Goal: Task Accomplishment & Management: Use online tool/utility

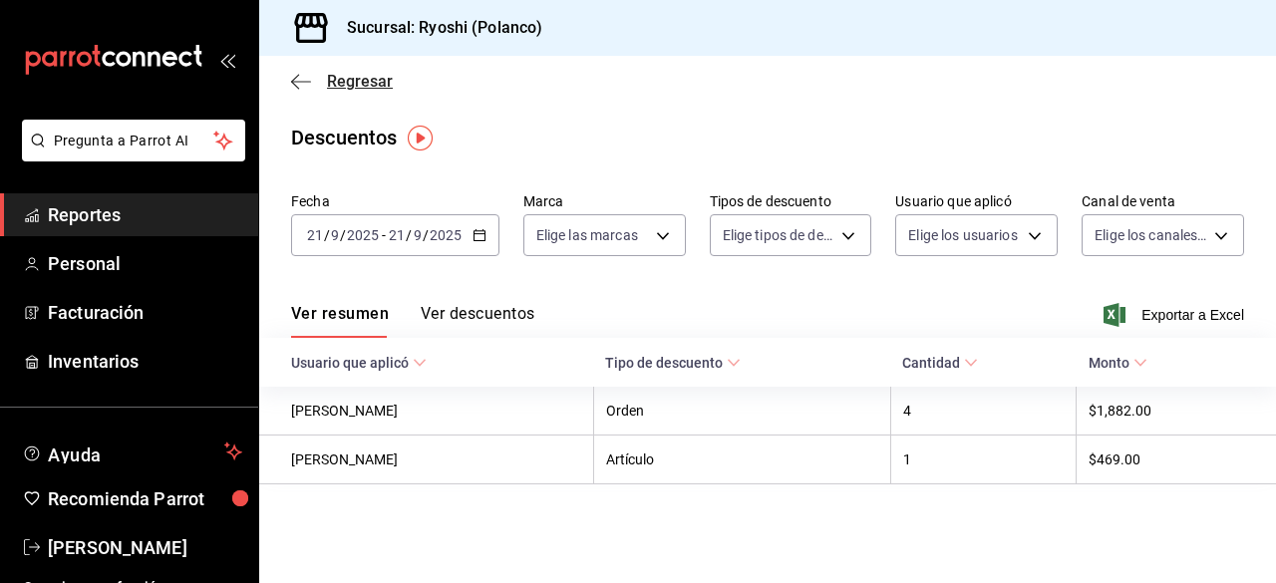
click at [296, 82] on icon "button" at bounding box center [301, 82] width 20 height 18
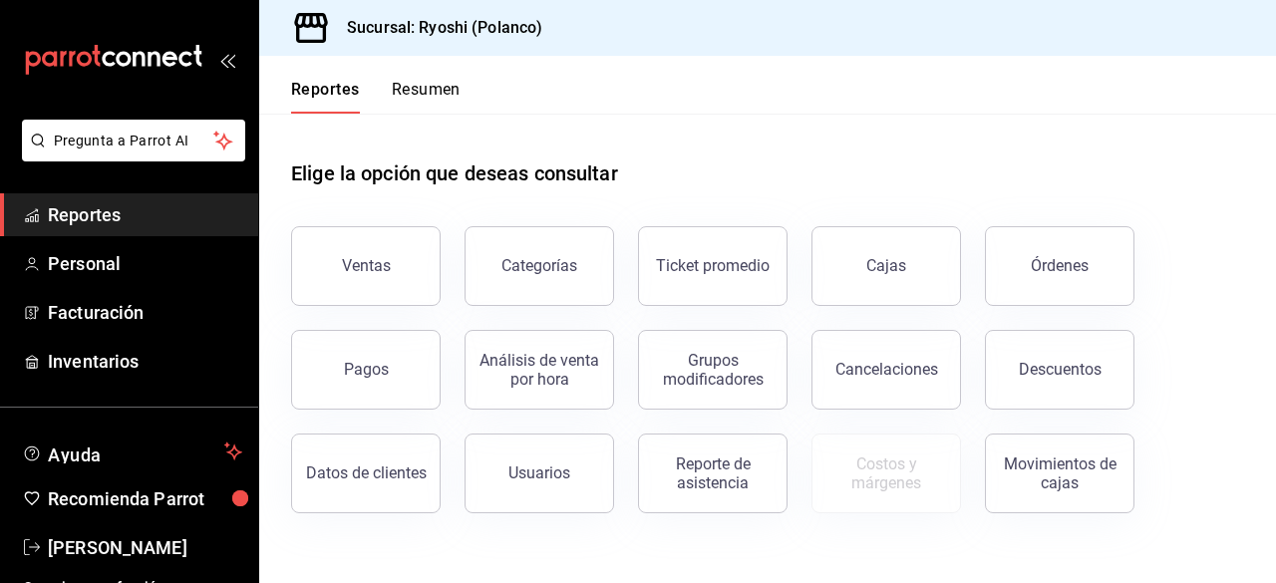
click at [301, 80] on button "Reportes" at bounding box center [325, 97] width 69 height 34
click at [366, 286] on button "Ventas" at bounding box center [365, 266] width 149 height 80
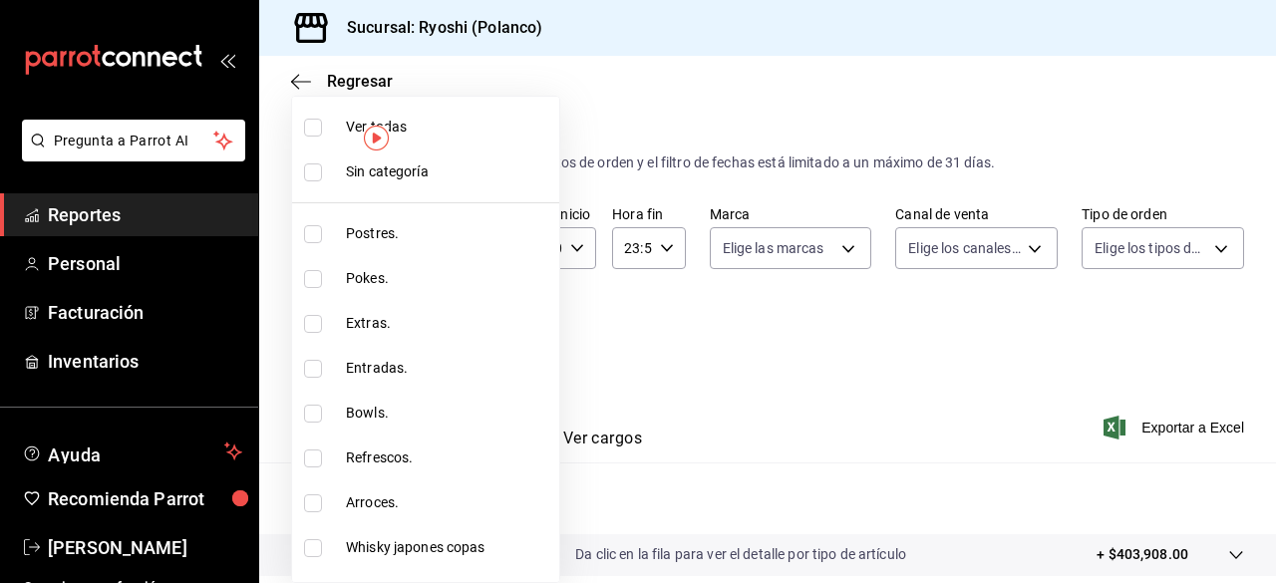
click at [478, 334] on body "Pregunta a Parrot AI Reportes Personal Facturación Inventarios Ayuda Recomienda…" at bounding box center [638, 291] width 1276 height 583
click at [478, 334] on li "Extras." at bounding box center [425, 323] width 267 height 45
type input "bb66a958-4de8-46af-86c2-6e72e7815a7d"
checkbox input "true"
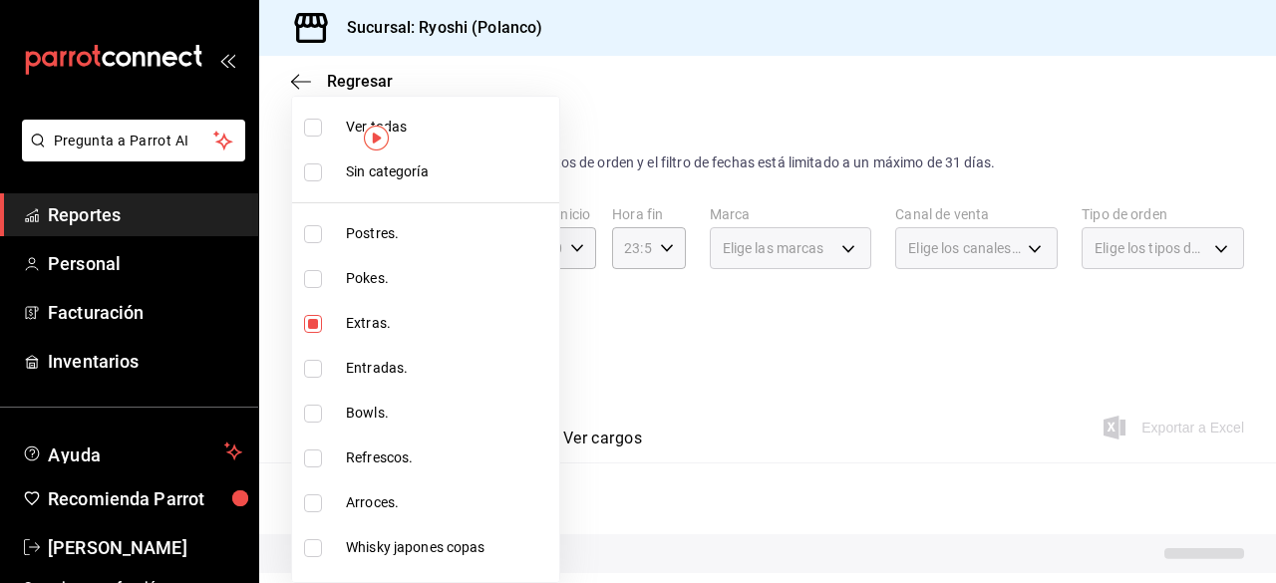
click at [709, 341] on div at bounding box center [638, 291] width 1276 height 583
click at [481, 332] on body "Pregunta a Parrot AI Reportes Personal Facturación Inventarios Ayuda Recomienda…" at bounding box center [638, 291] width 1276 height 583
click at [309, 127] on input "checkbox" at bounding box center [313, 128] width 18 height 18
checkbox input "true"
type input "3971b1f1-eb4c-4b65-a33f-e0602f1a7270,e647ec20-b9be-4789-a430-eb555fd10a41,bb66a…"
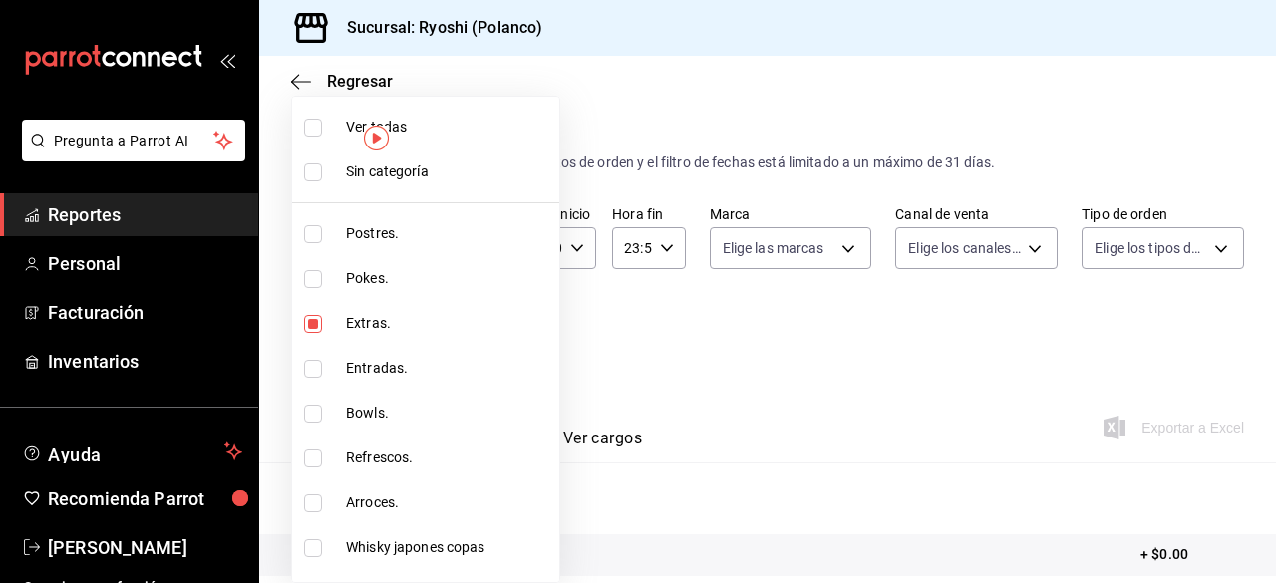
checkbox input "true"
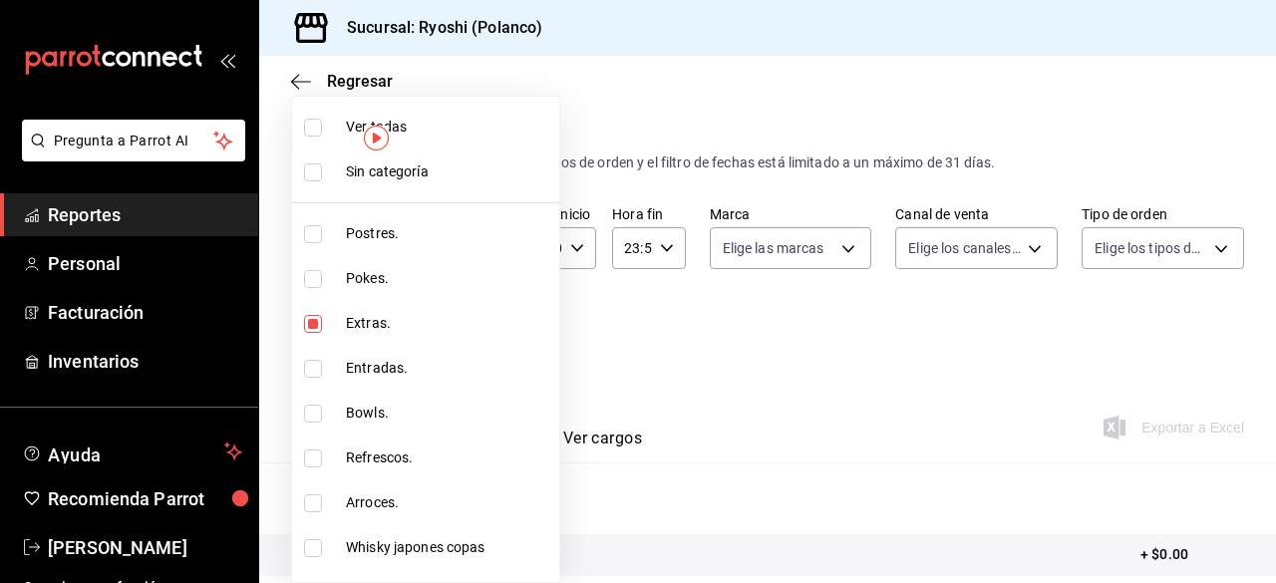
checkbox input "true"
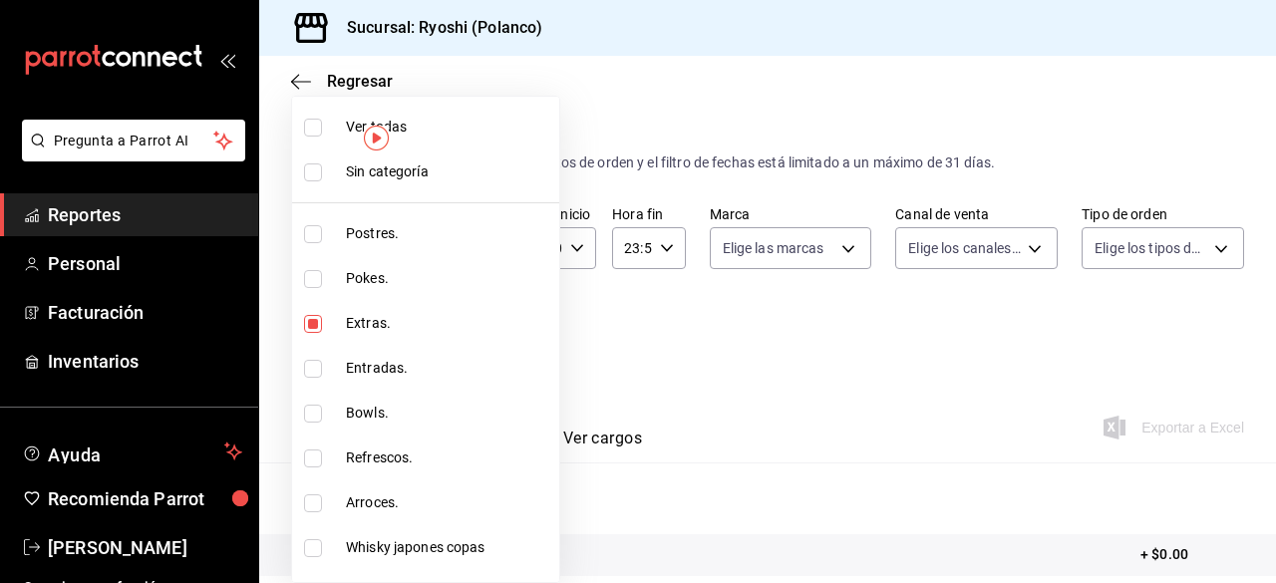
checkbox input "true"
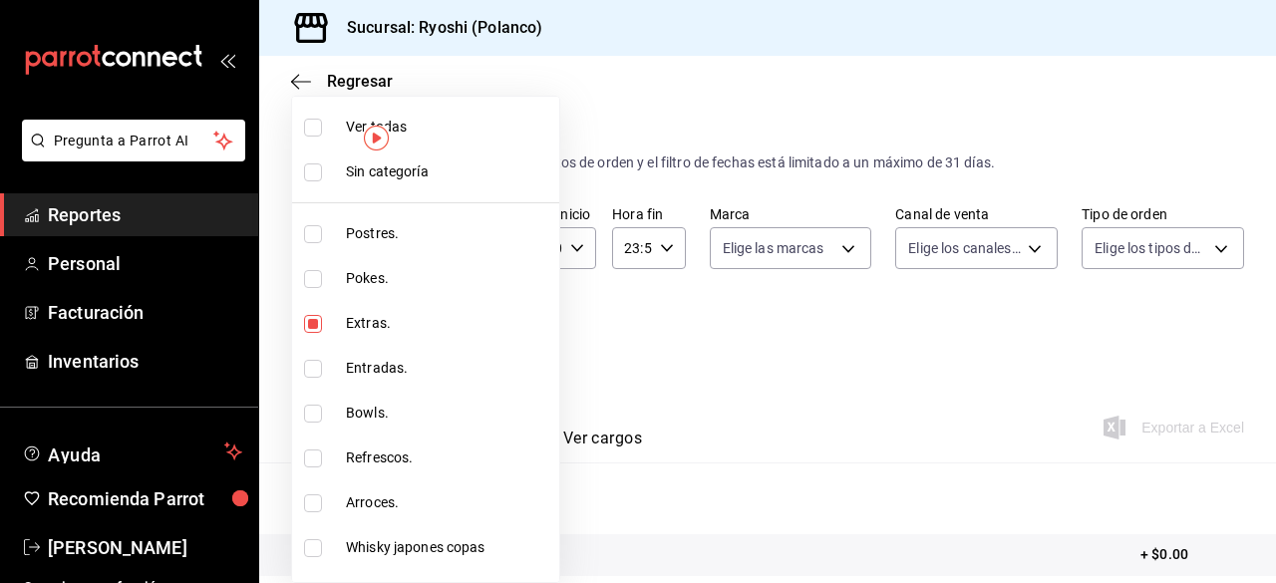
checkbox input "true"
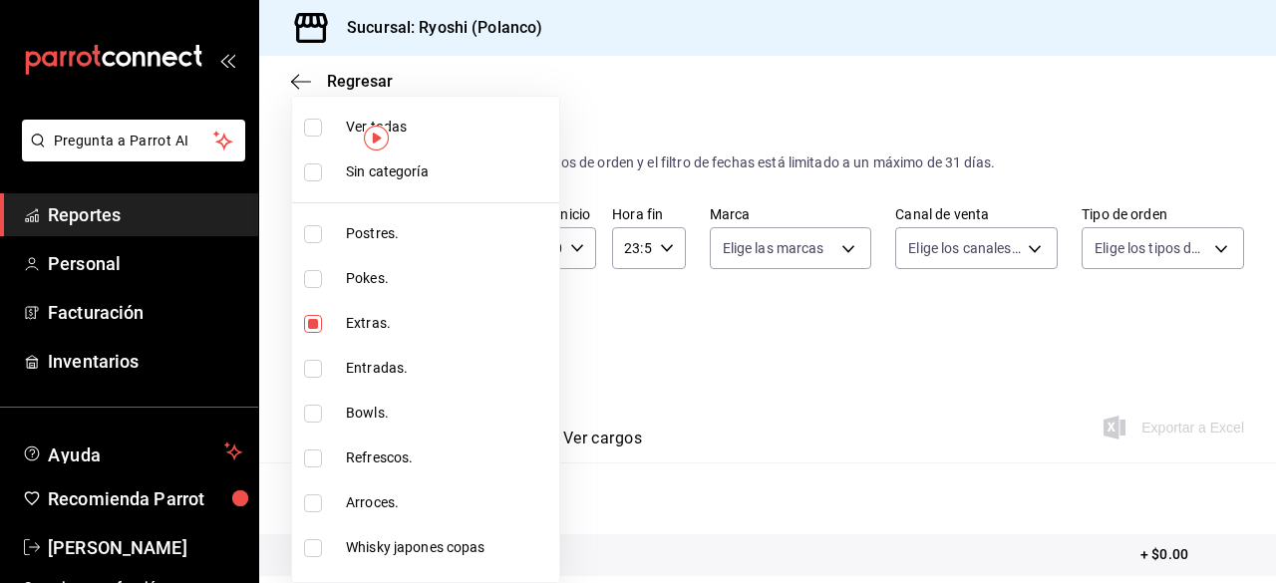
checkbox input "true"
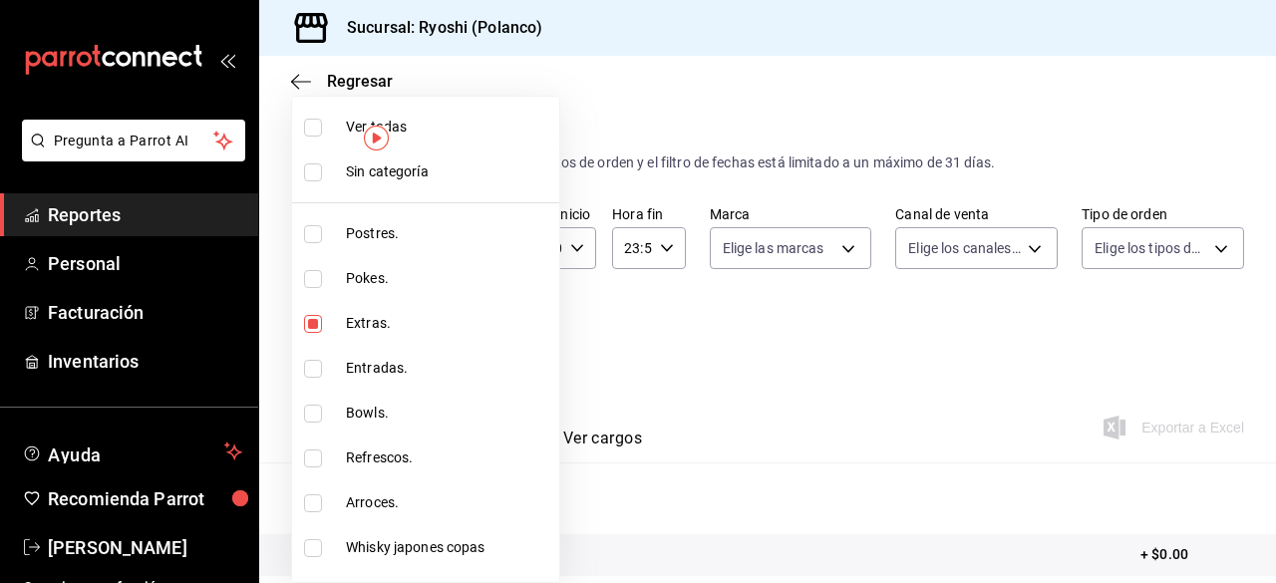
checkbox input "true"
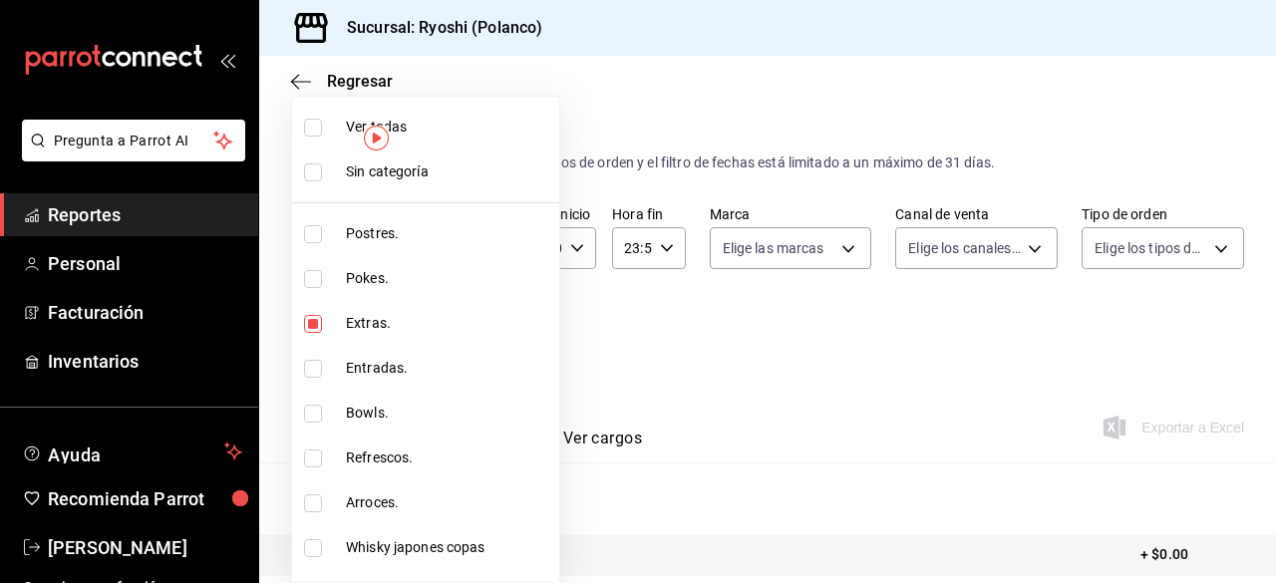
checkbox input "true"
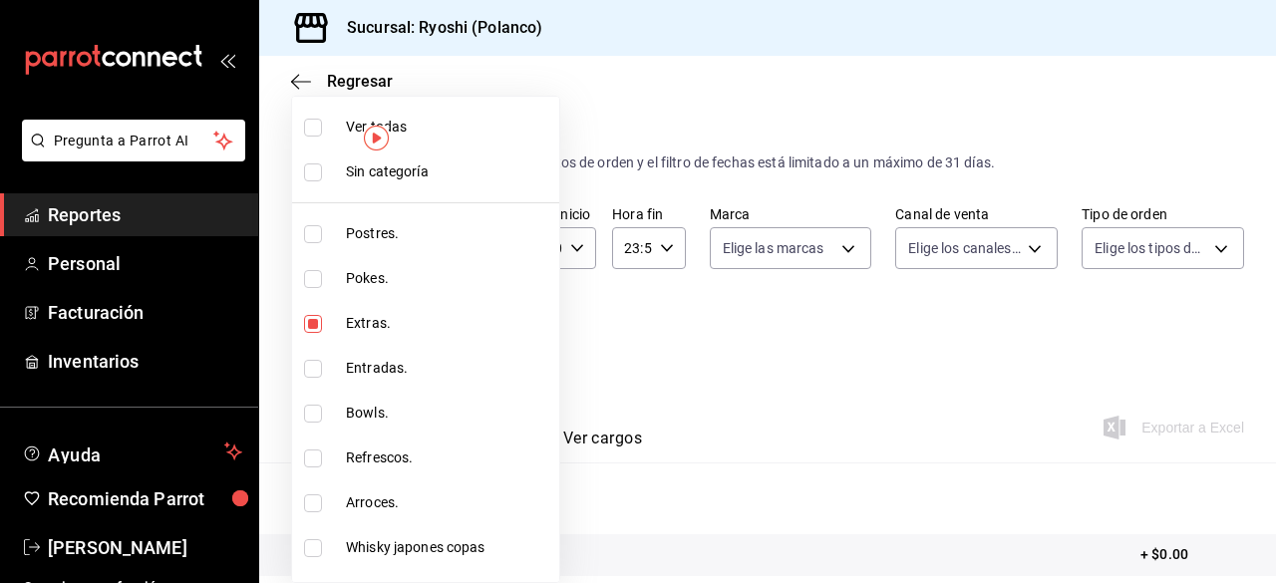
checkbox input "true"
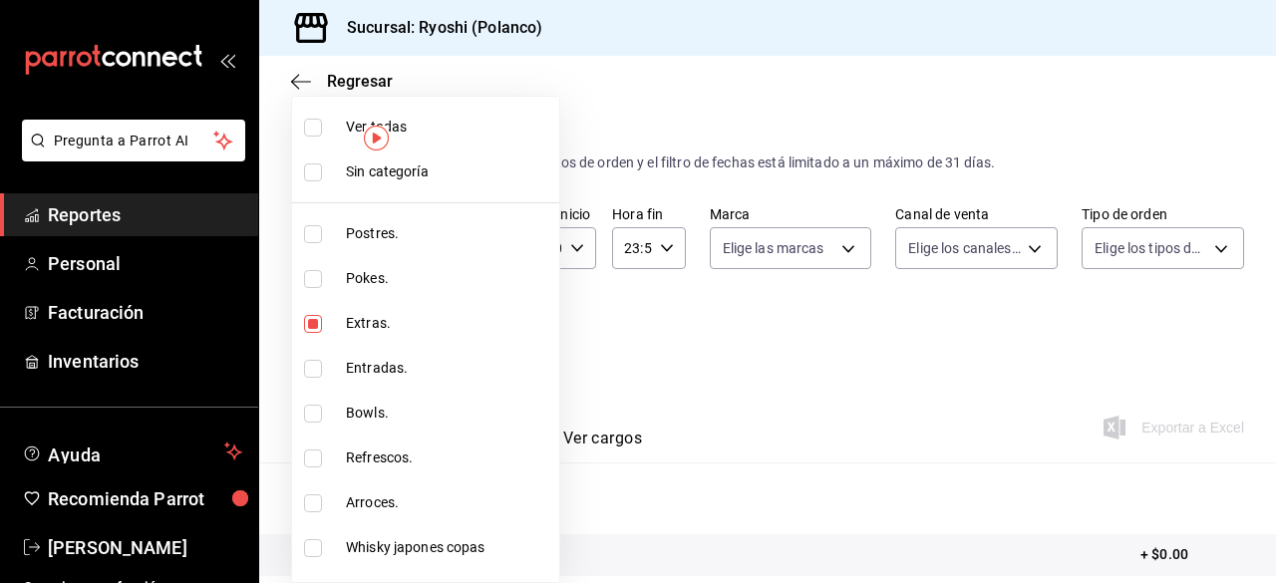
checkbox input "true"
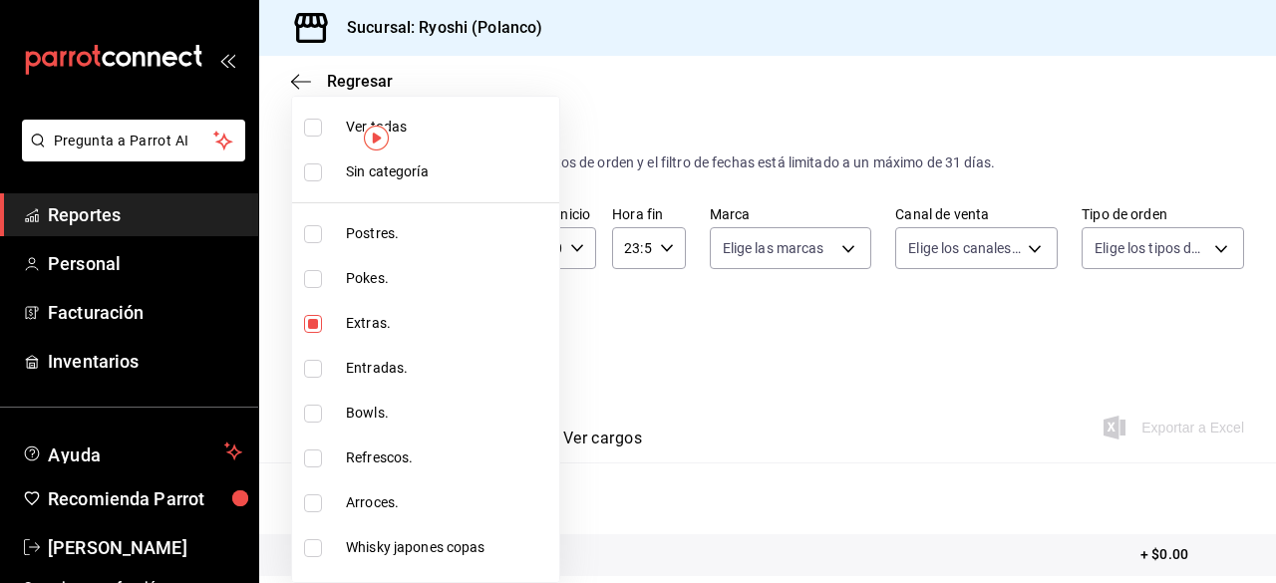
checkbox input "true"
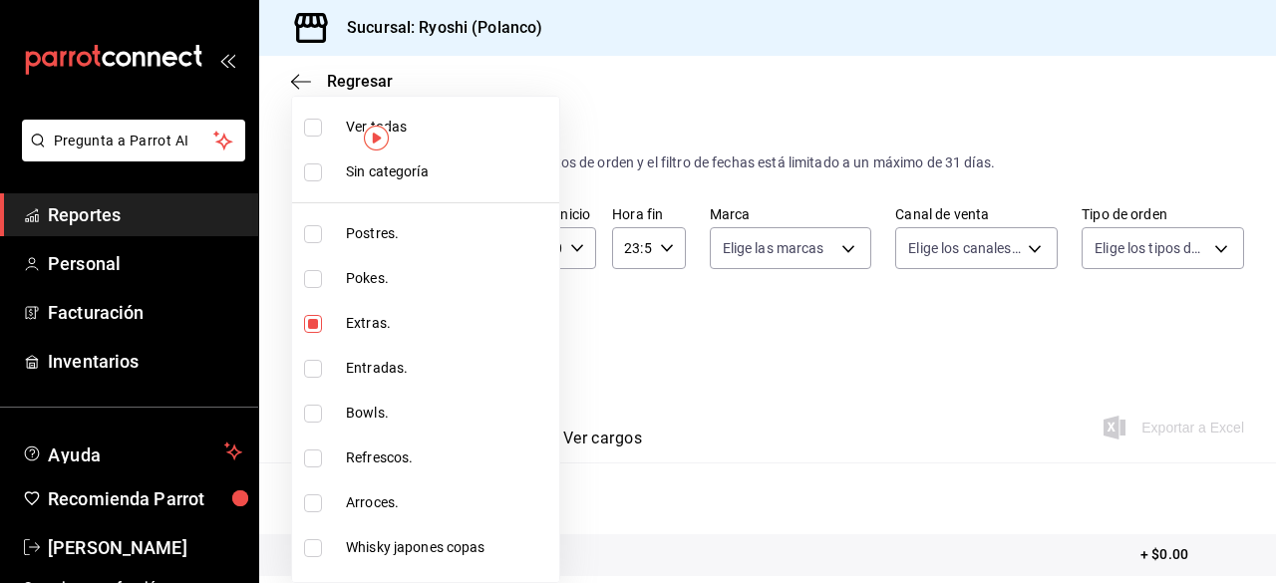
checkbox input "true"
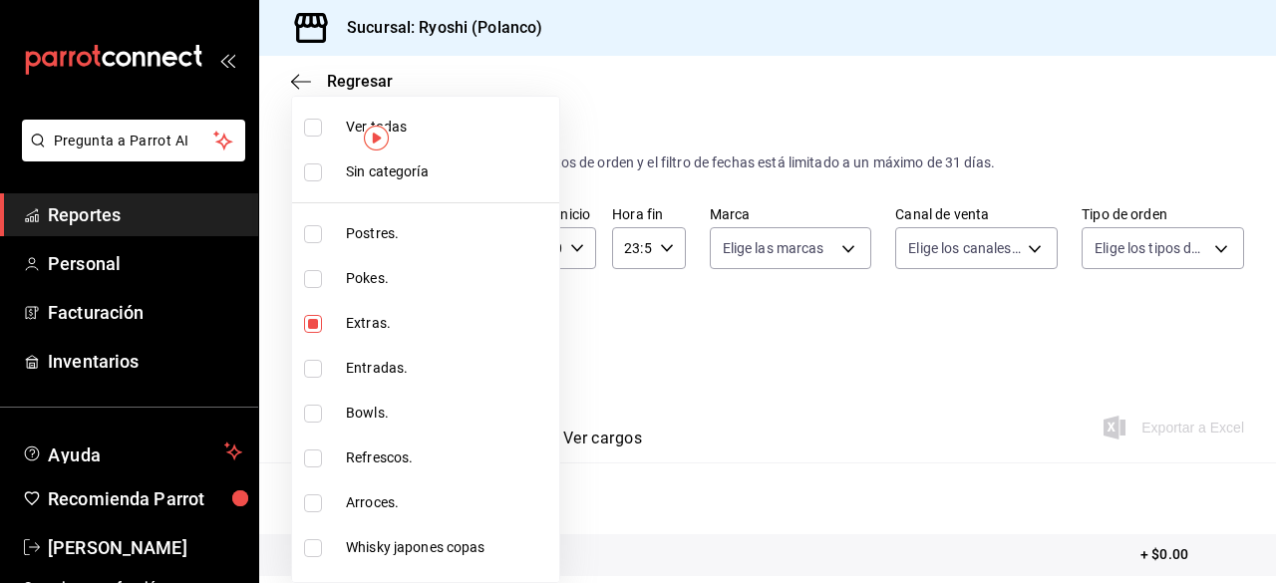
checkbox input "true"
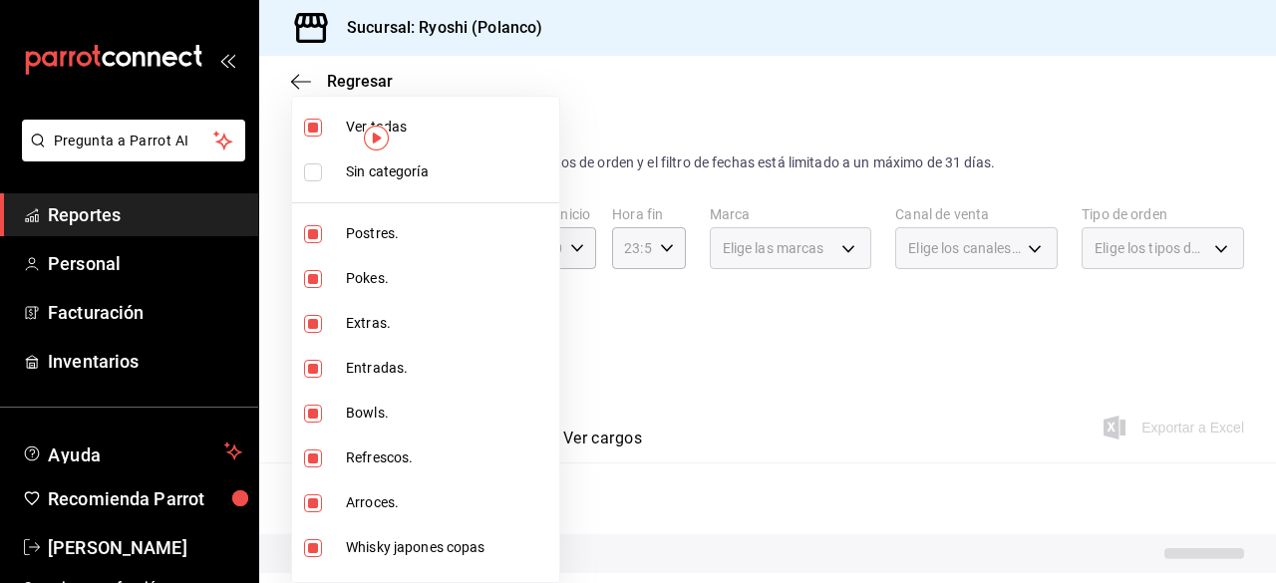
click at [686, 439] on div at bounding box center [638, 291] width 1276 height 583
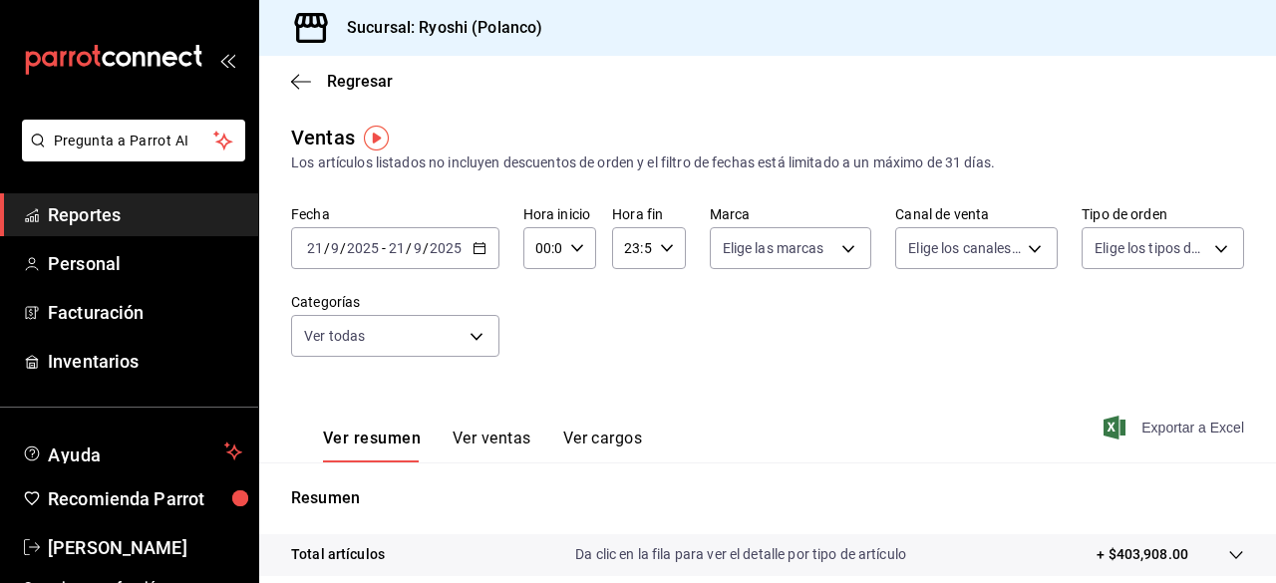
click at [1158, 424] on span "Exportar a Excel" at bounding box center [1175, 428] width 137 height 24
click at [478, 244] on \(Stroke\) "button" at bounding box center [479, 248] width 12 height 11
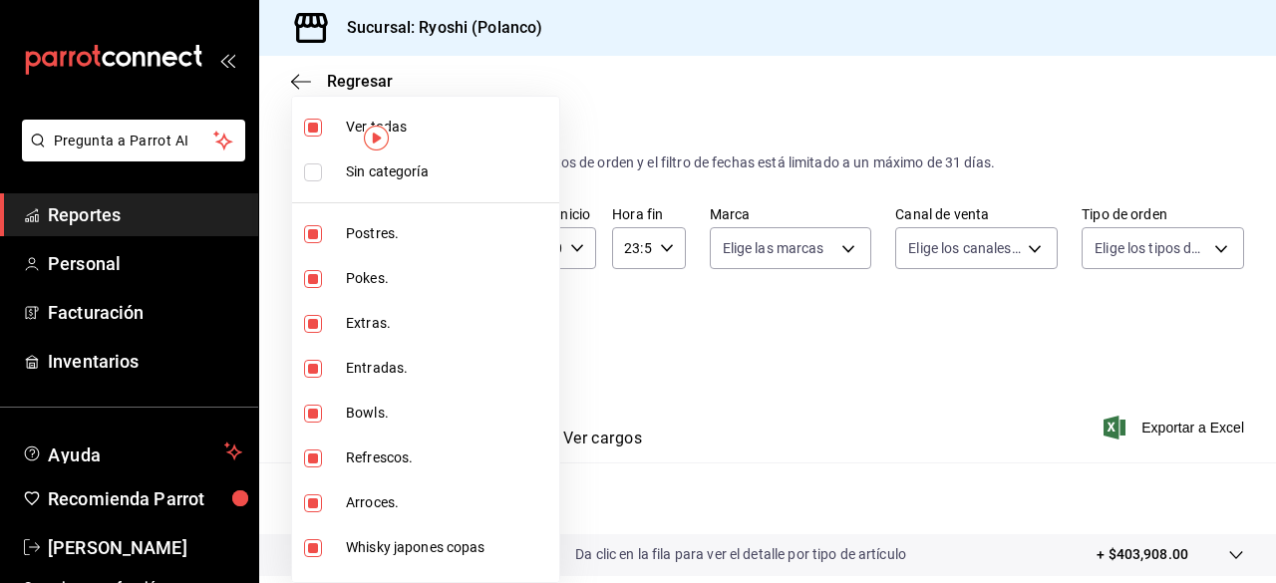
click at [478, 344] on body "Pregunta a Parrot AI Reportes Personal Facturación Inventarios Ayuda Recomienda…" at bounding box center [638, 291] width 1276 height 583
click at [311, 322] on input "checkbox" at bounding box center [313, 324] width 18 height 18
checkbox input "false"
type input "3971b1f1-eb4c-4b65-a33f-e0602f1a7270,e647ec20-b9be-4789-a430-eb555fd10a41,ca005…"
click at [313, 131] on input "checkbox" at bounding box center [313, 128] width 18 height 18
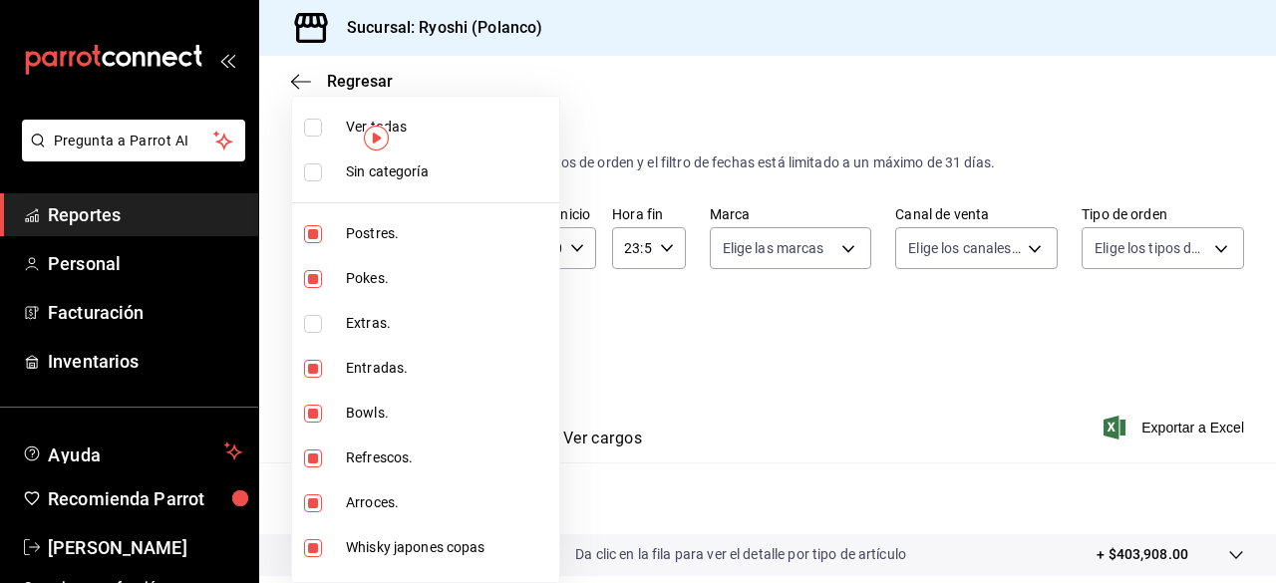
checkbox input "true"
type input "3971b1f1-eb4c-4b65-a33f-e0602f1a7270,e647ec20-b9be-4789-a430-eb555fd10a41,bb66a…"
checkbox input "true"
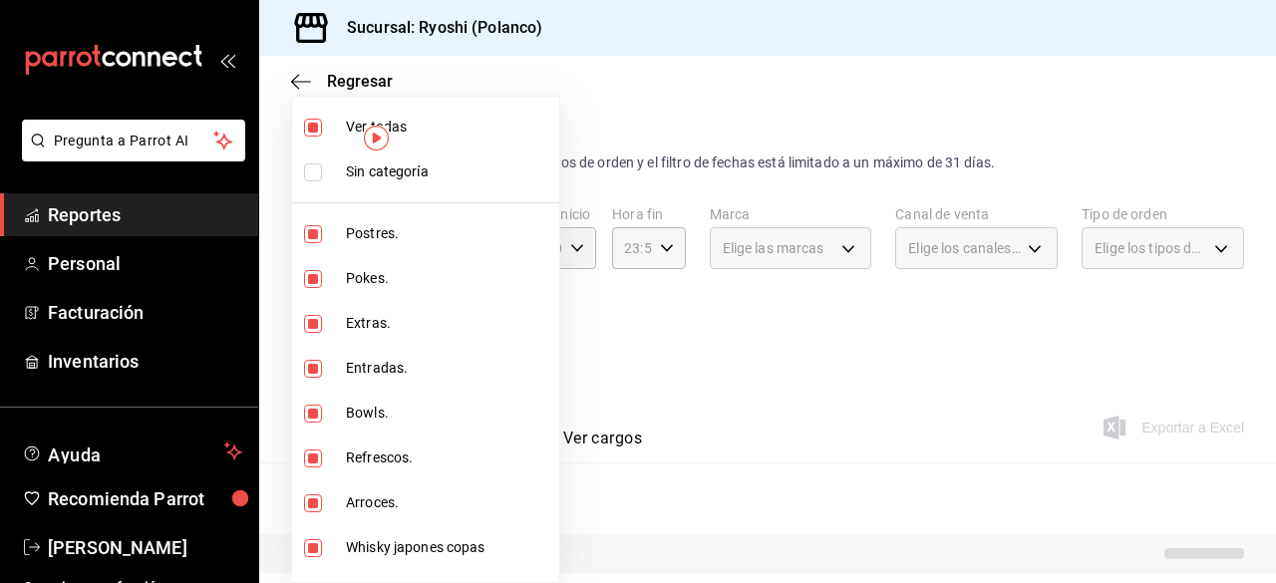
click at [313, 131] on input "checkbox" at bounding box center [313, 128] width 18 height 18
checkbox input "false"
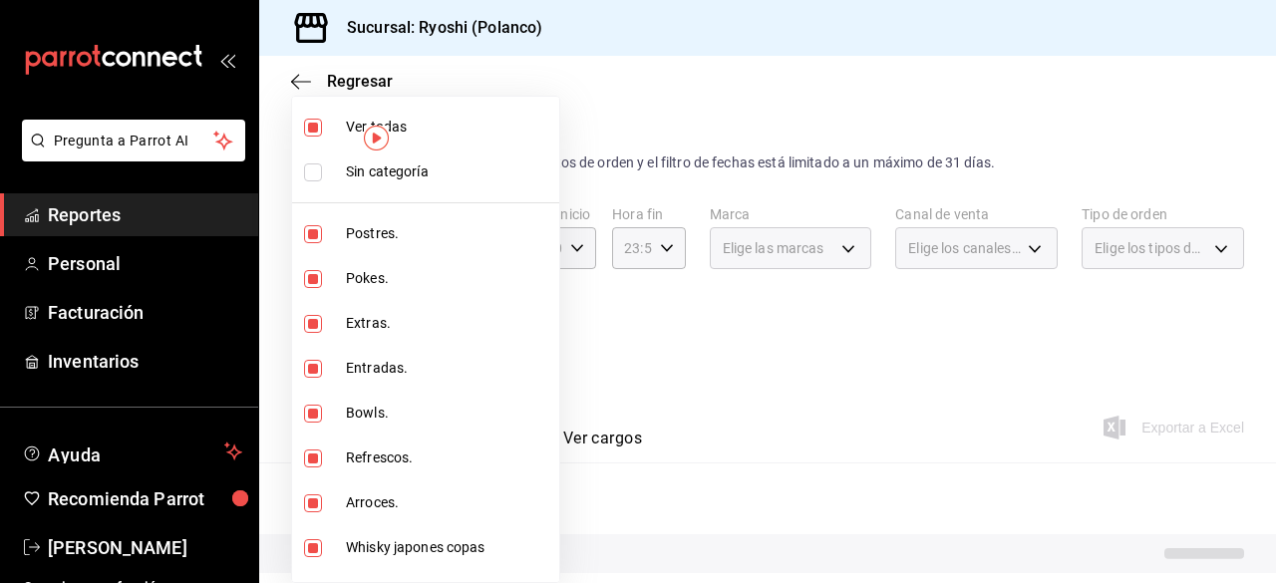
checkbox input "false"
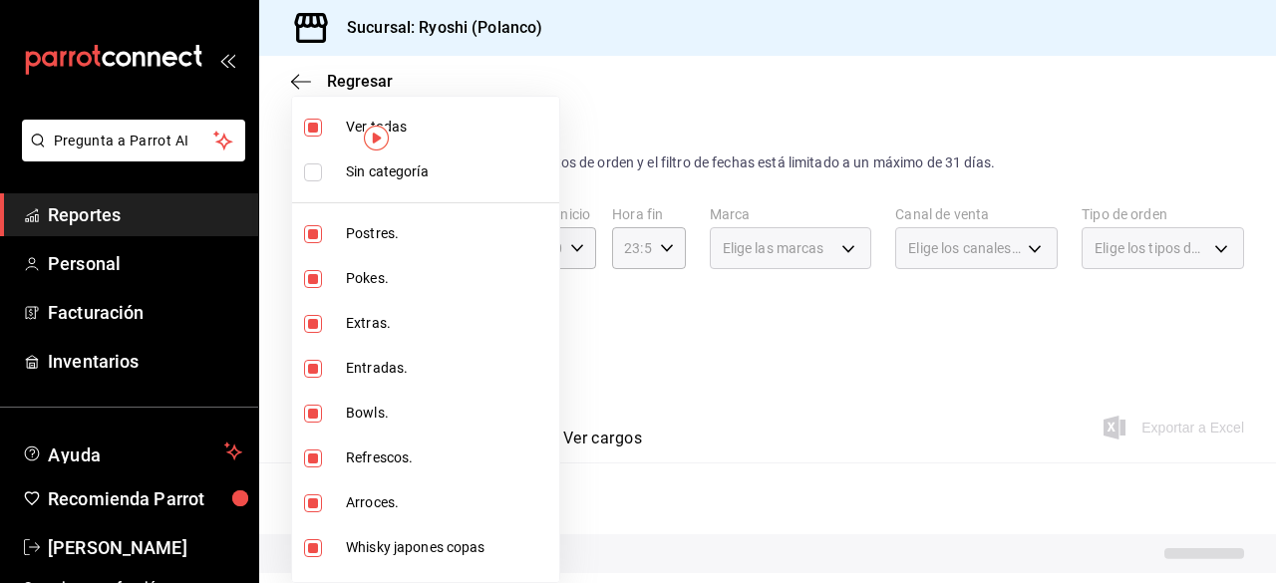
checkbox input "false"
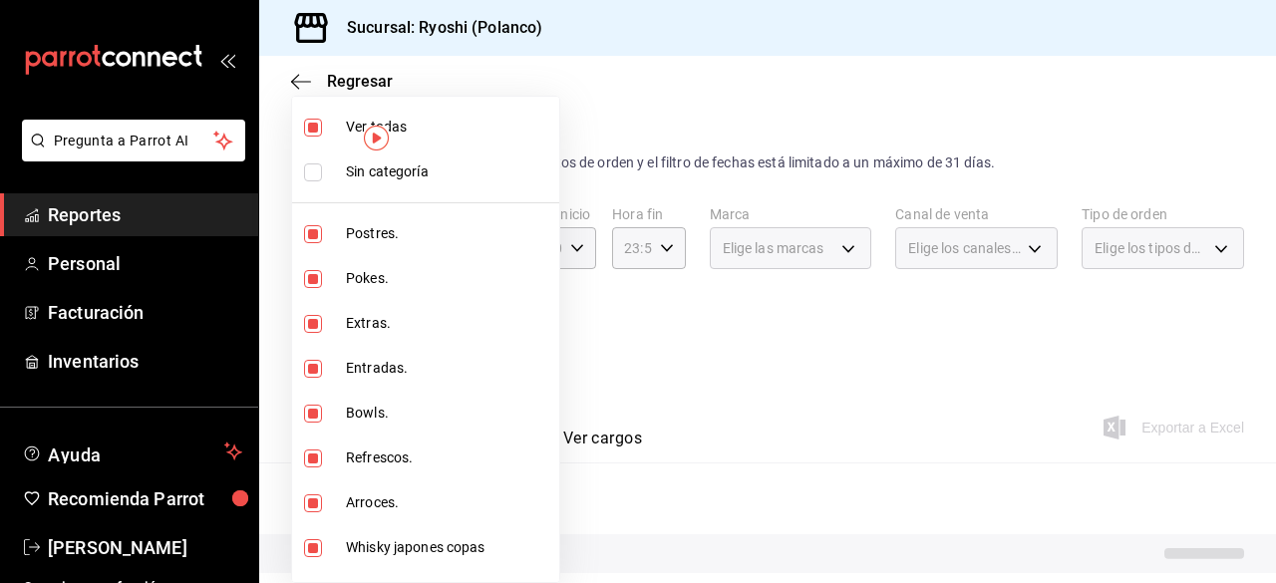
checkbox input "false"
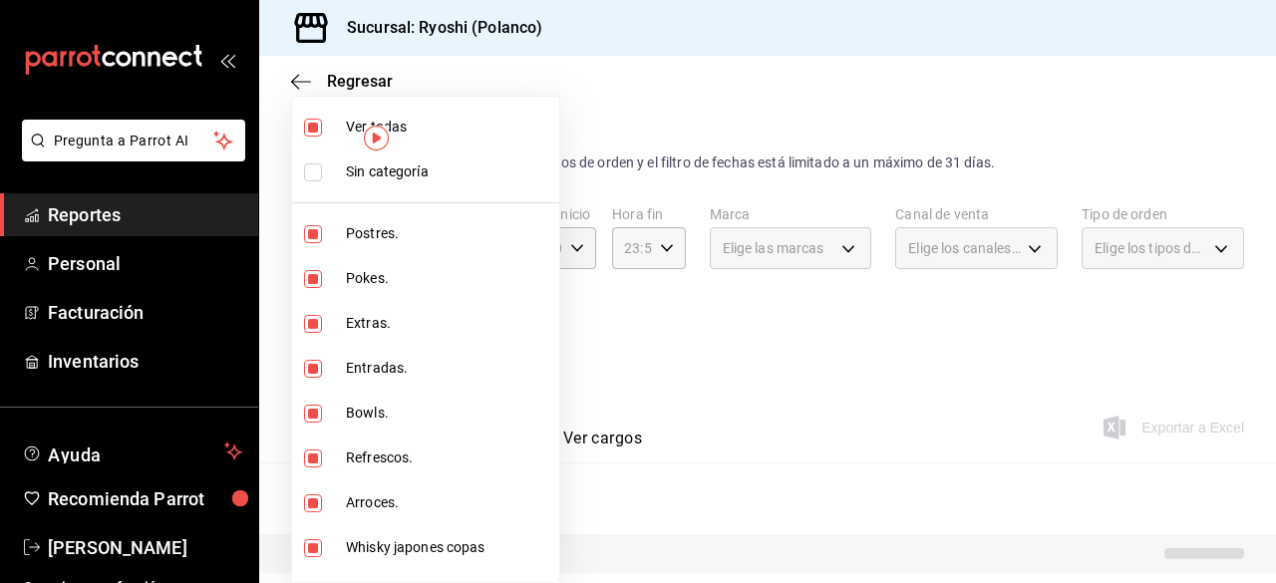
checkbox input "false"
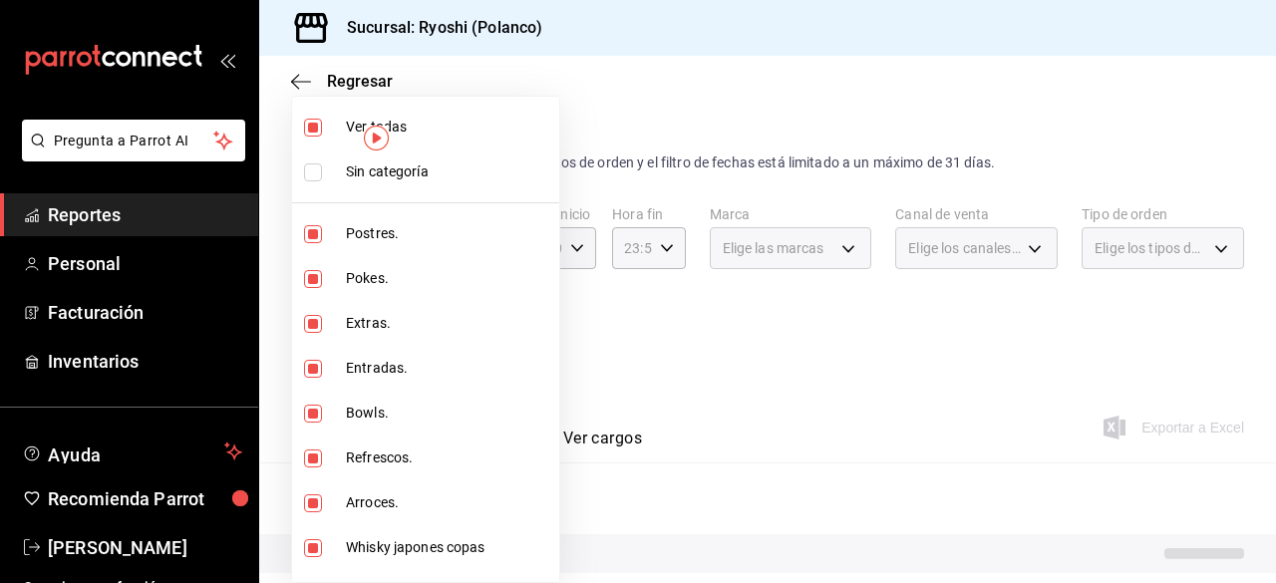
checkbox input "false"
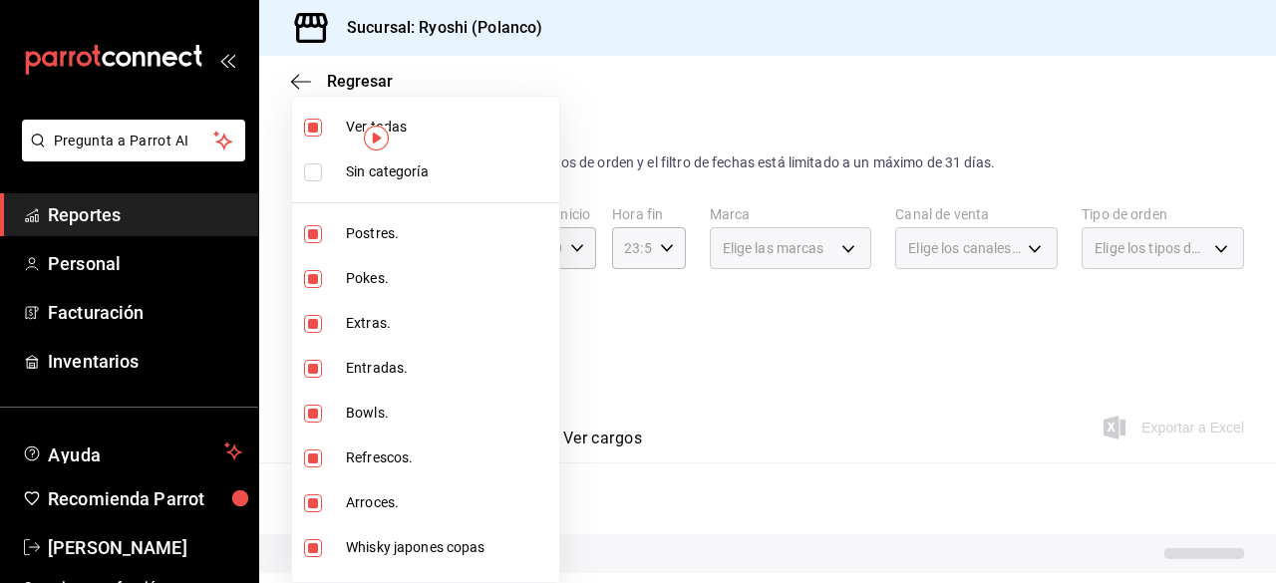
checkbox input "false"
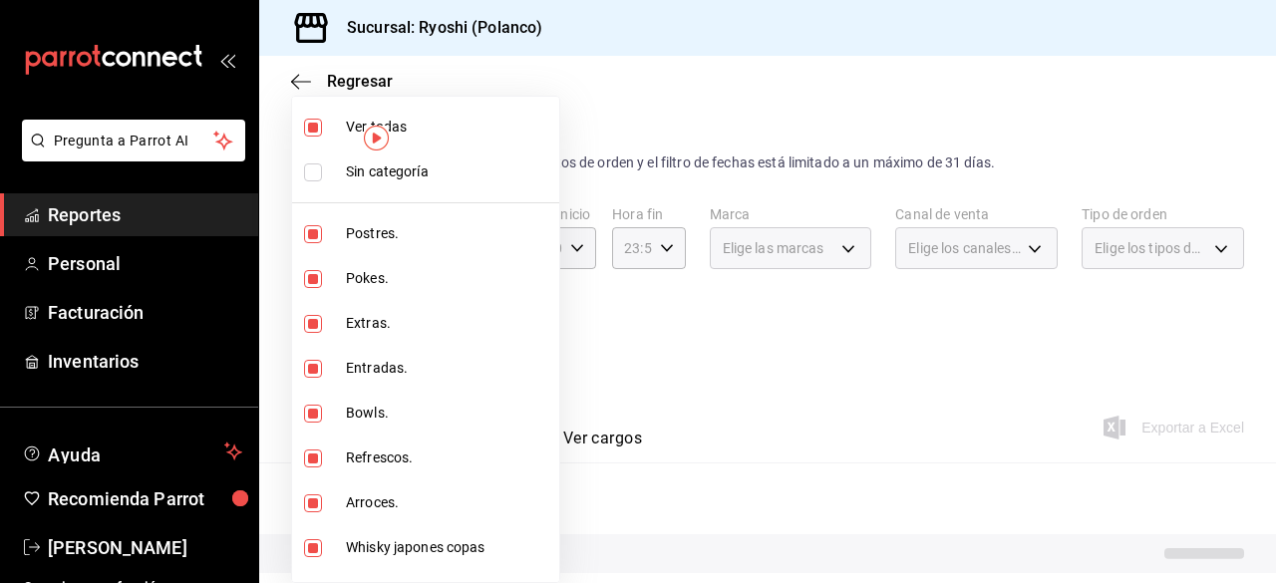
checkbox input "false"
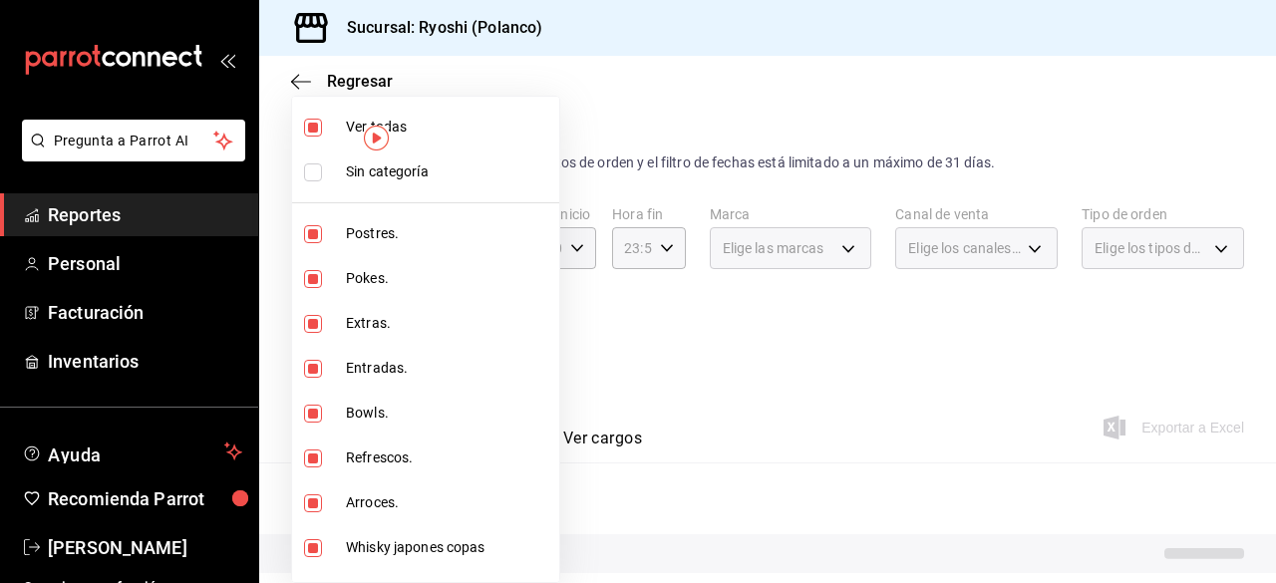
checkbox input "false"
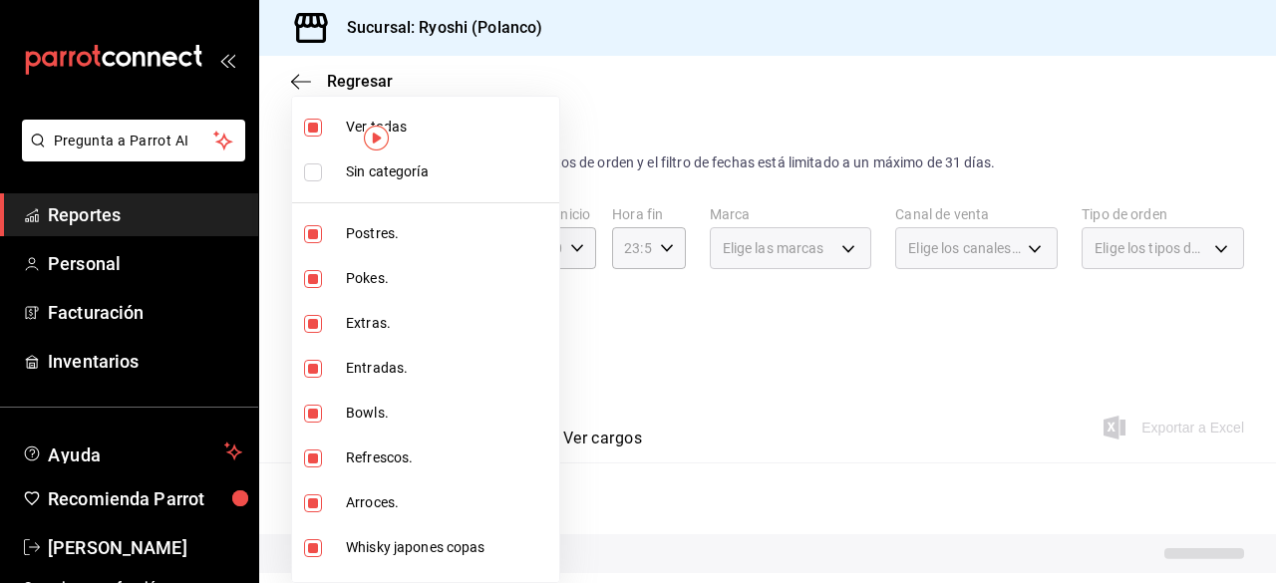
checkbox input "false"
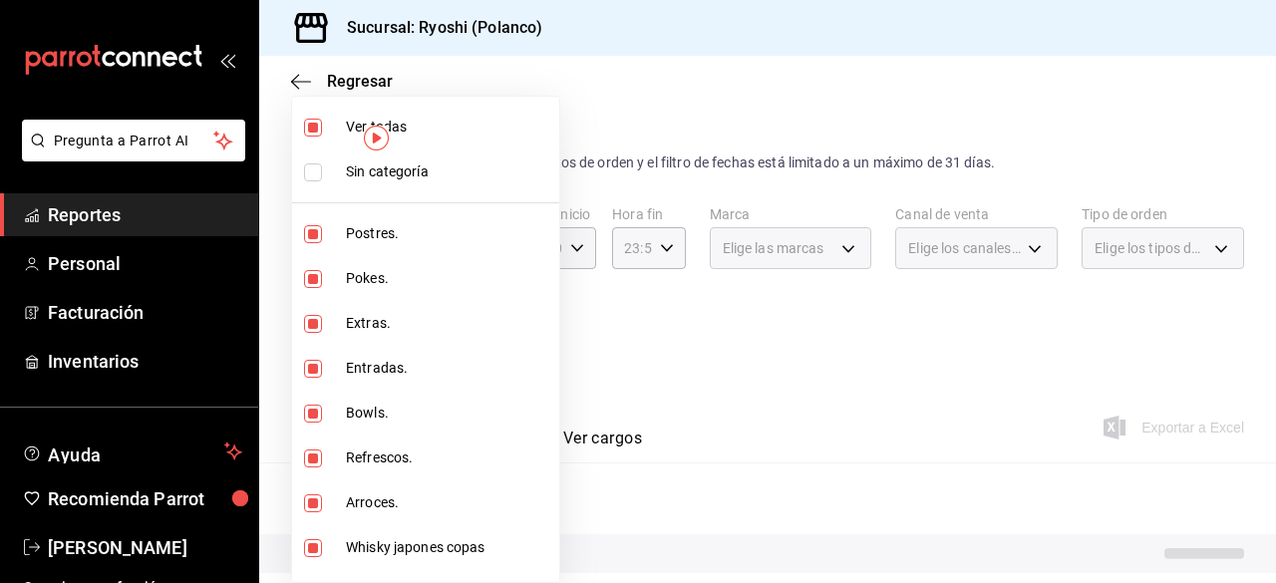
checkbox input "false"
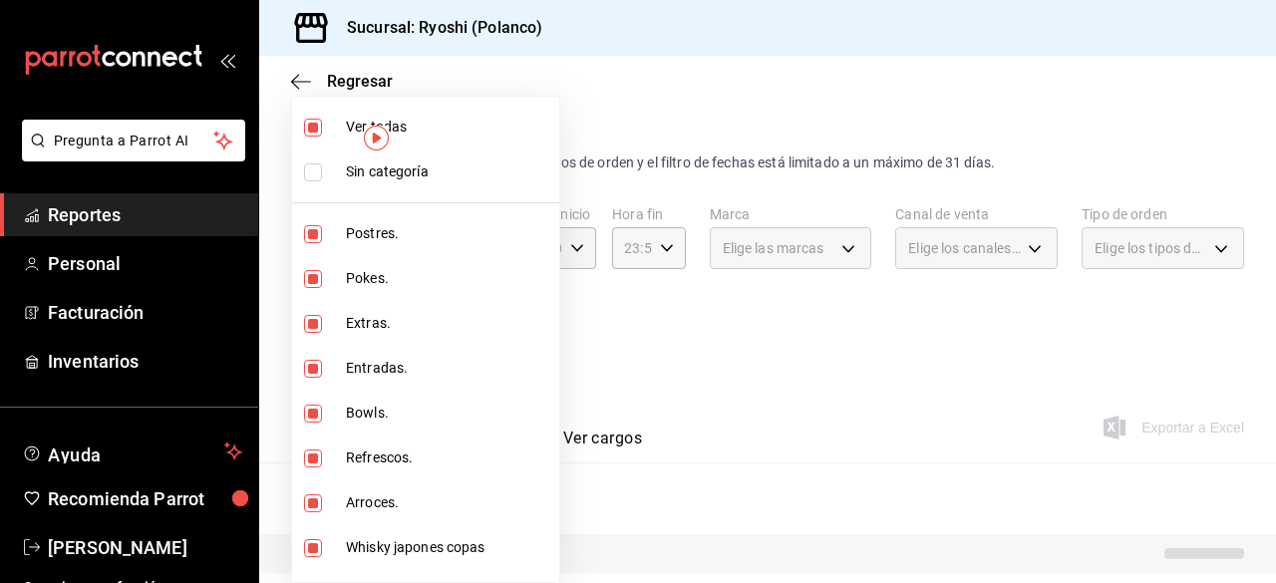
checkbox input "false"
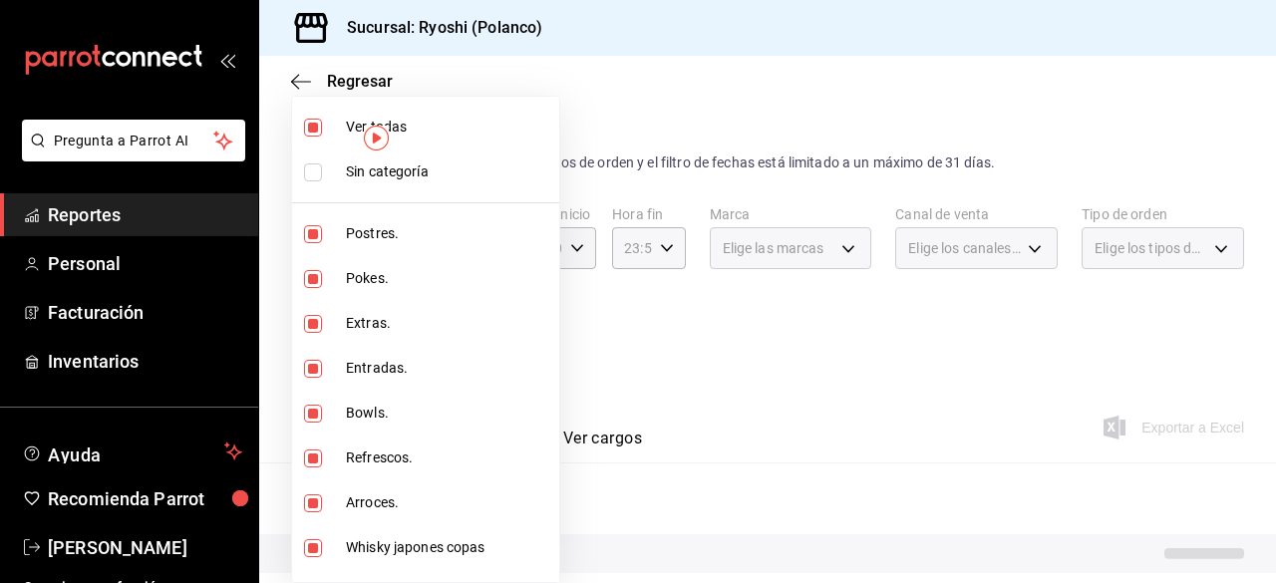
checkbox input "false"
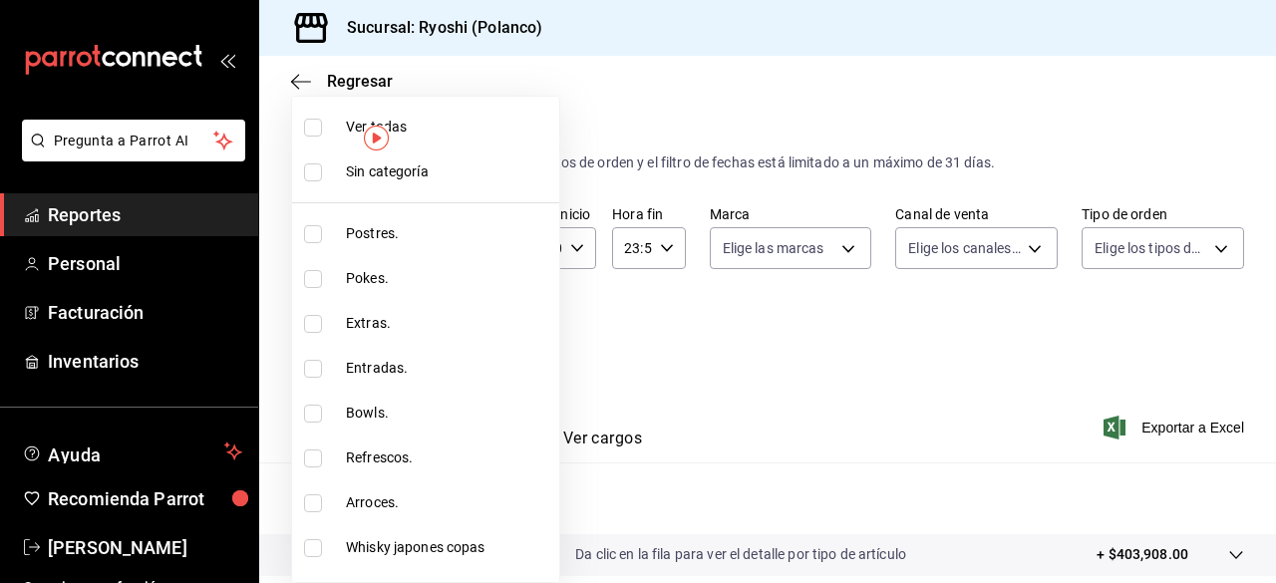
click at [312, 241] on input "checkbox" at bounding box center [313, 234] width 18 height 18
checkbox input "true"
type input "3971b1f1-eb4c-4b65-a33f-e0602f1a7270"
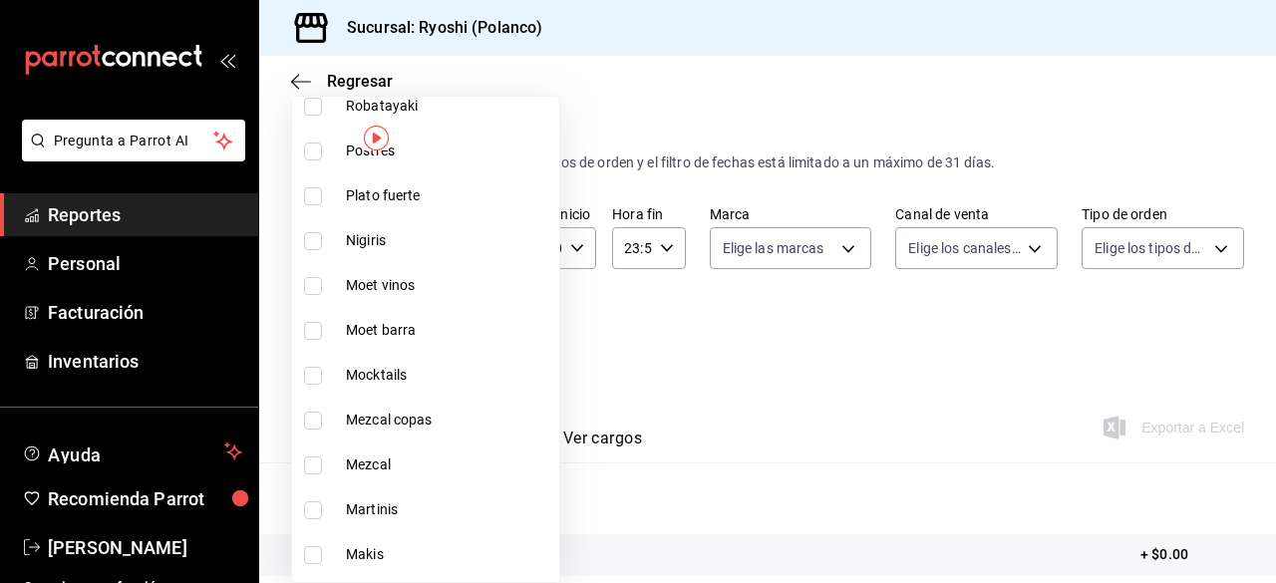
scroll to position [1556, 0]
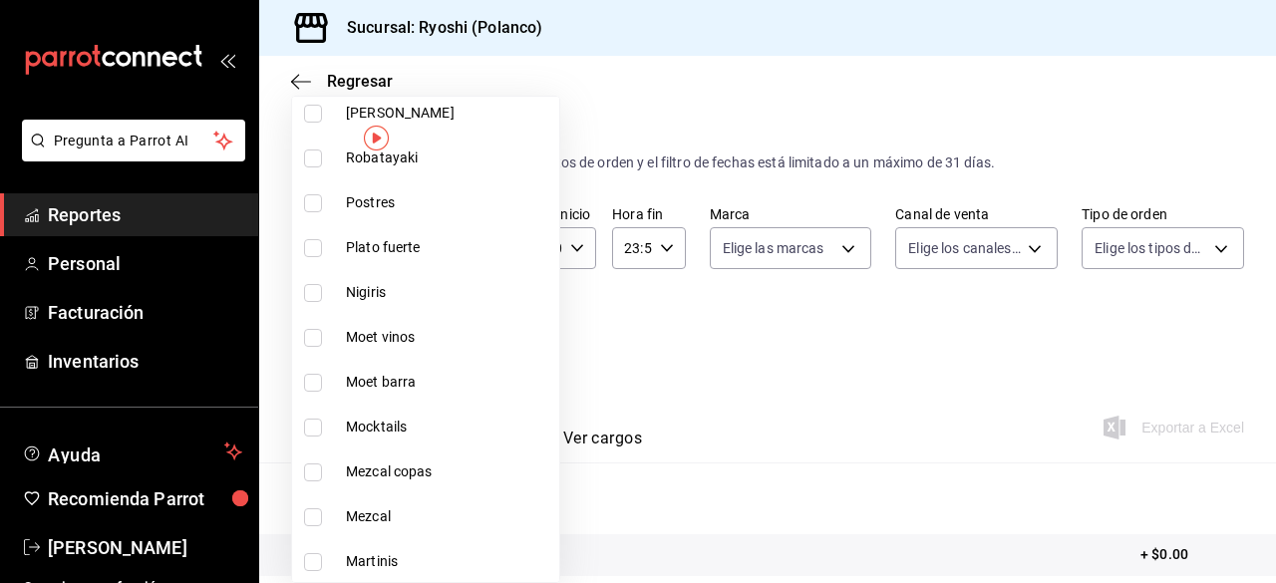
click at [311, 204] on input "checkbox" at bounding box center [313, 203] width 18 height 18
checkbox input "true"
click at [1002, 380] on div at bounding box center [638, 291] width 1276 height 583
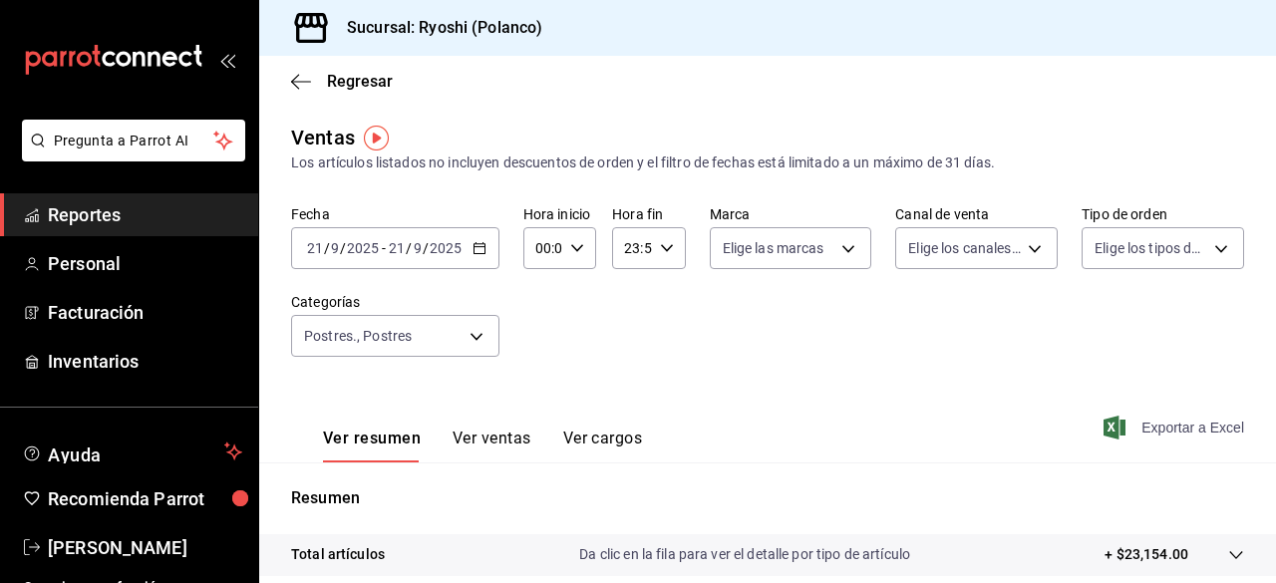
click at [1152, 427] on span "Exportar a Excel" at bounding box center [1175, 428] width 137 height 24
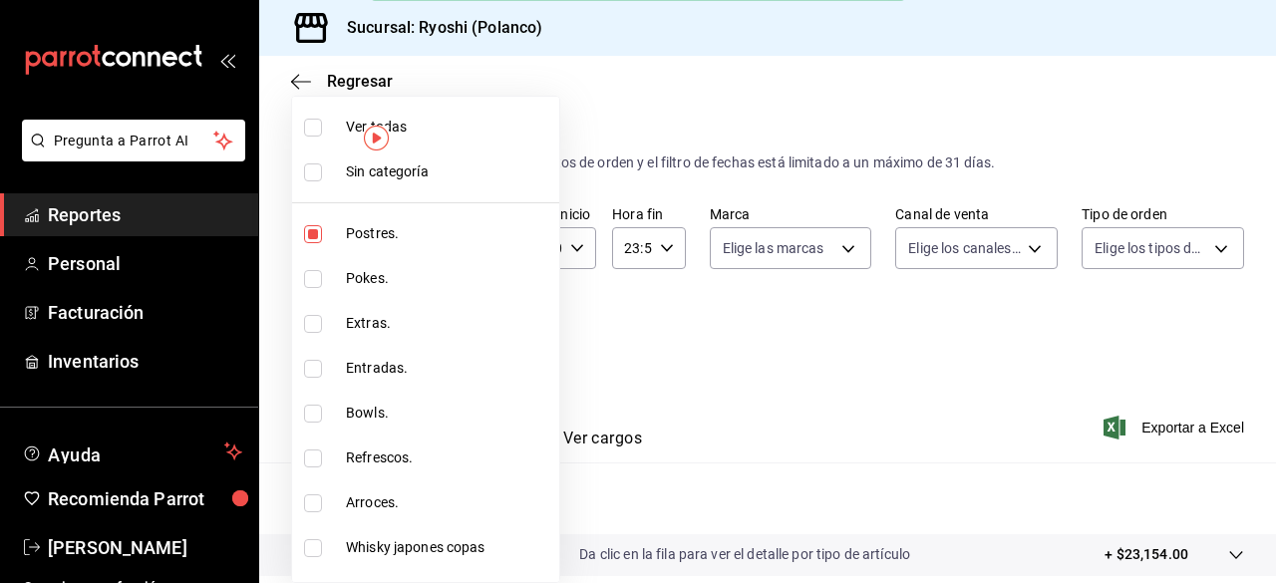
click at [470, 342] on body "Pregunta a Parrot AI Reportes Personal Facturación Inventarios Ayuda Recomienda…" at bounding box center [638, 291] width 1276 height 583
click at [470, 342] on li "Extras." at bounding box center [425, 323] width 267 height 45
type input "3971b1f1-eb4c-4b65-a33f-e0602f1a7270,f29fb788-a061-4889-ae5a-b73f6482cd79,bb66a…"
checkbox input "true"
click at [325, 128] on label at bounding box center [317, 128] width 26 height 18
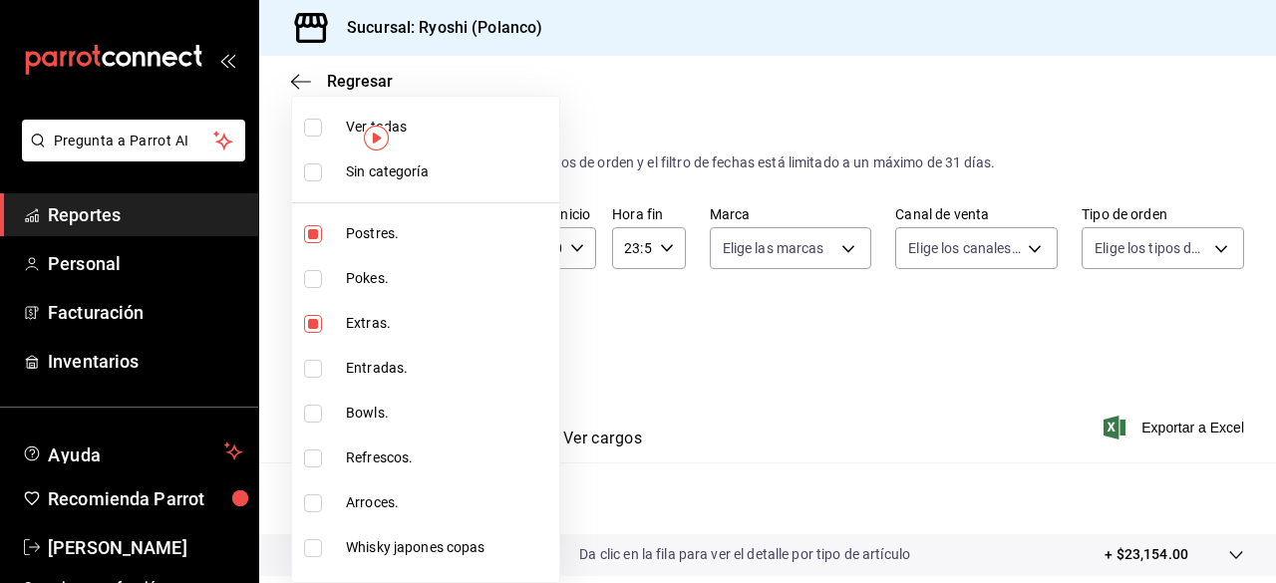
click at [322, 128] on input "checkbox" at bounding box center [313, 128] width 18 height 18
checkbox input "false"
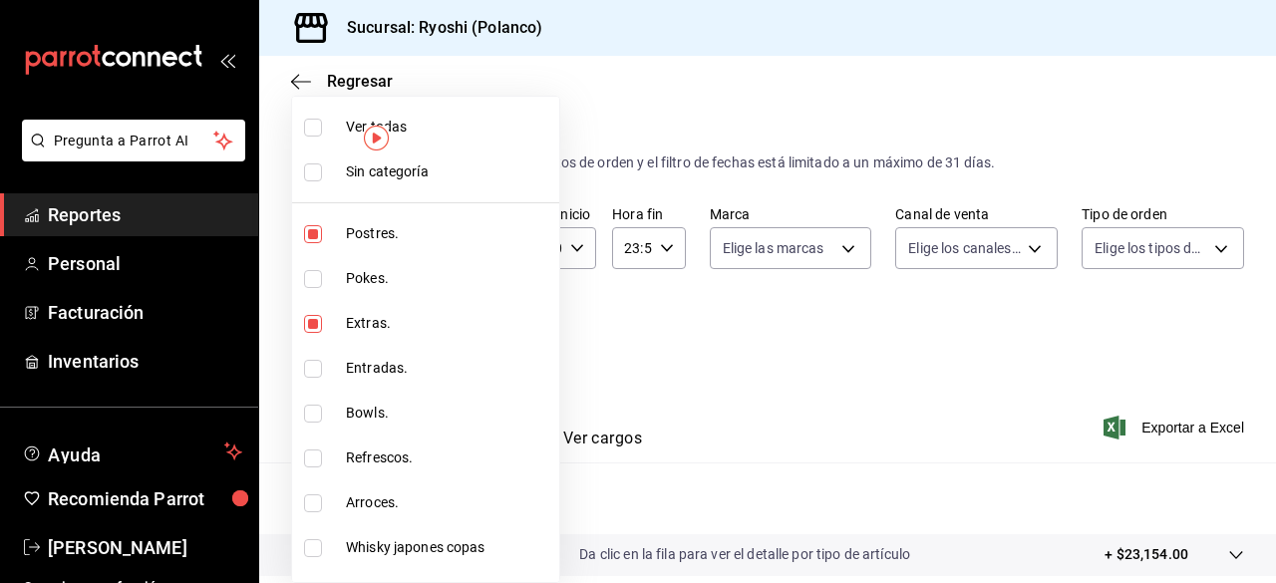
checkbox input "false"
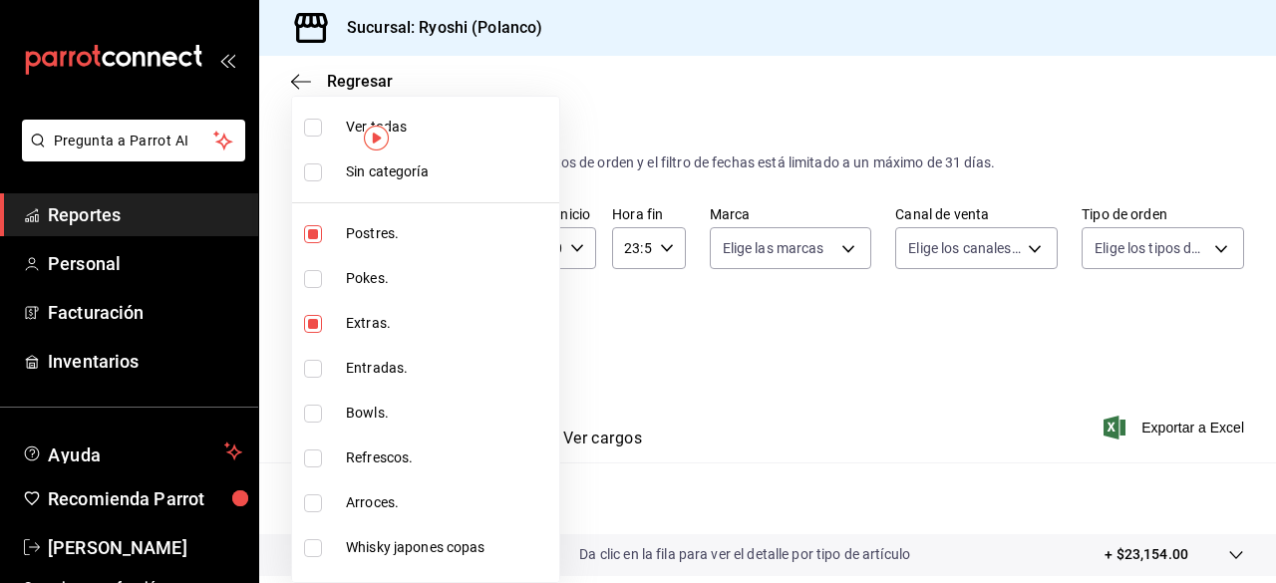
checkbox input "false"
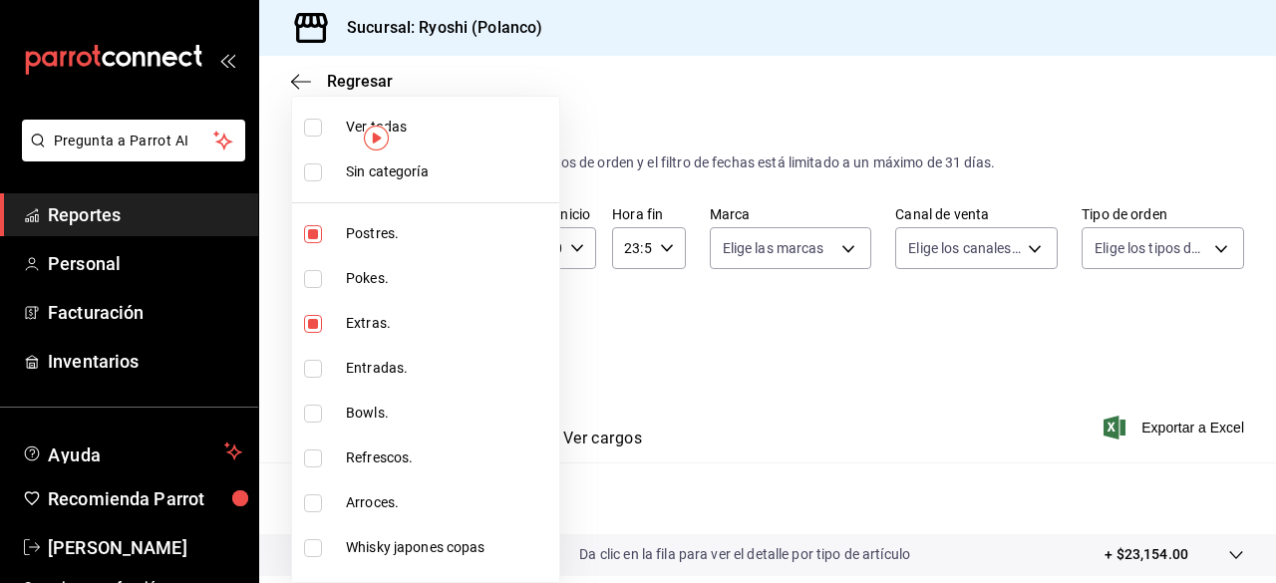
checkbox input "false"
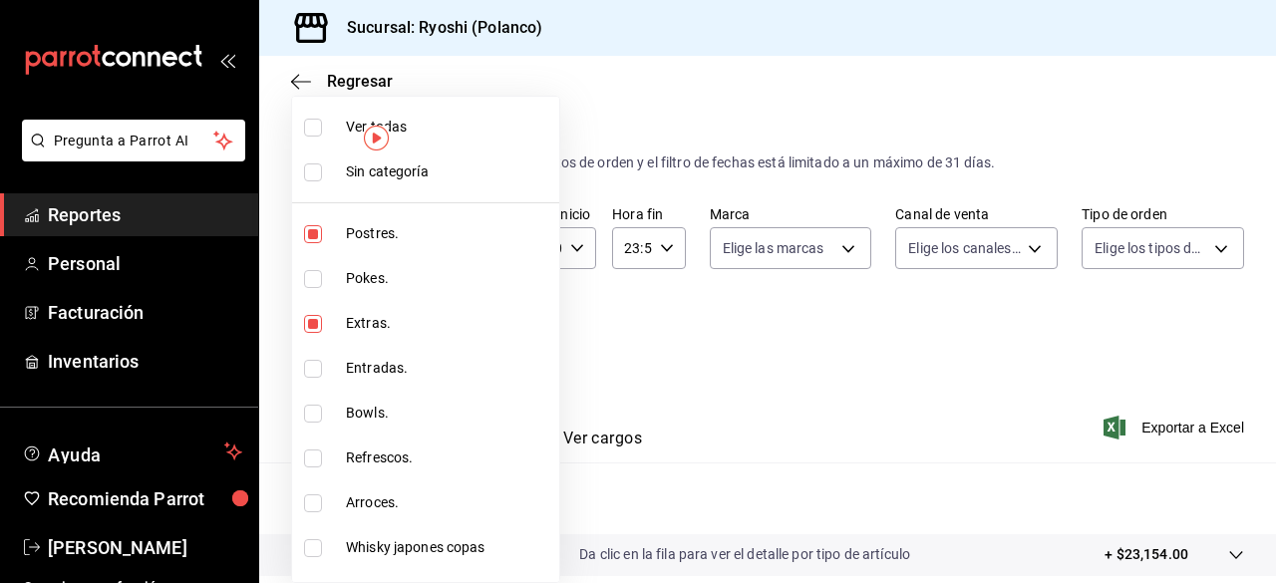
checkbox input "false"
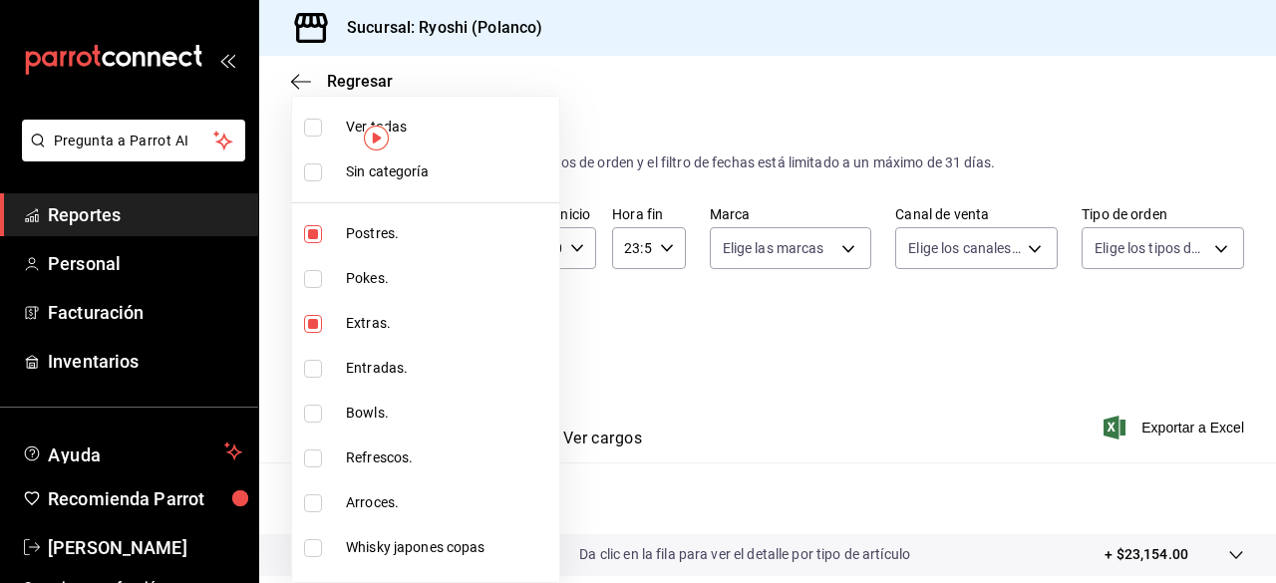
checkbox input "false"
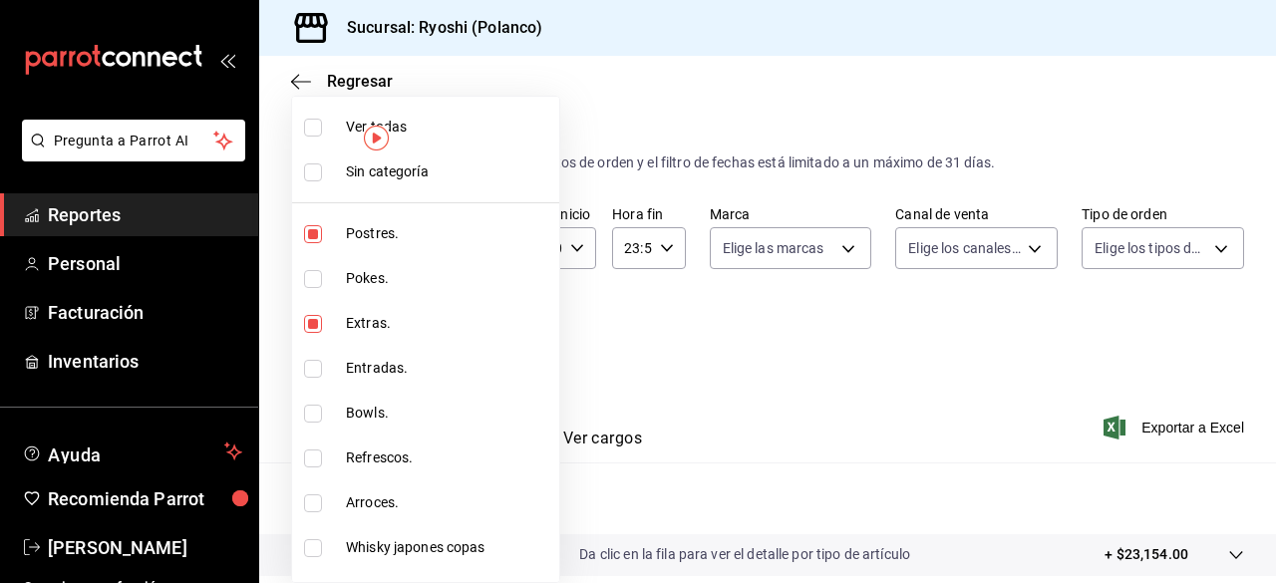
checkbox input "false"
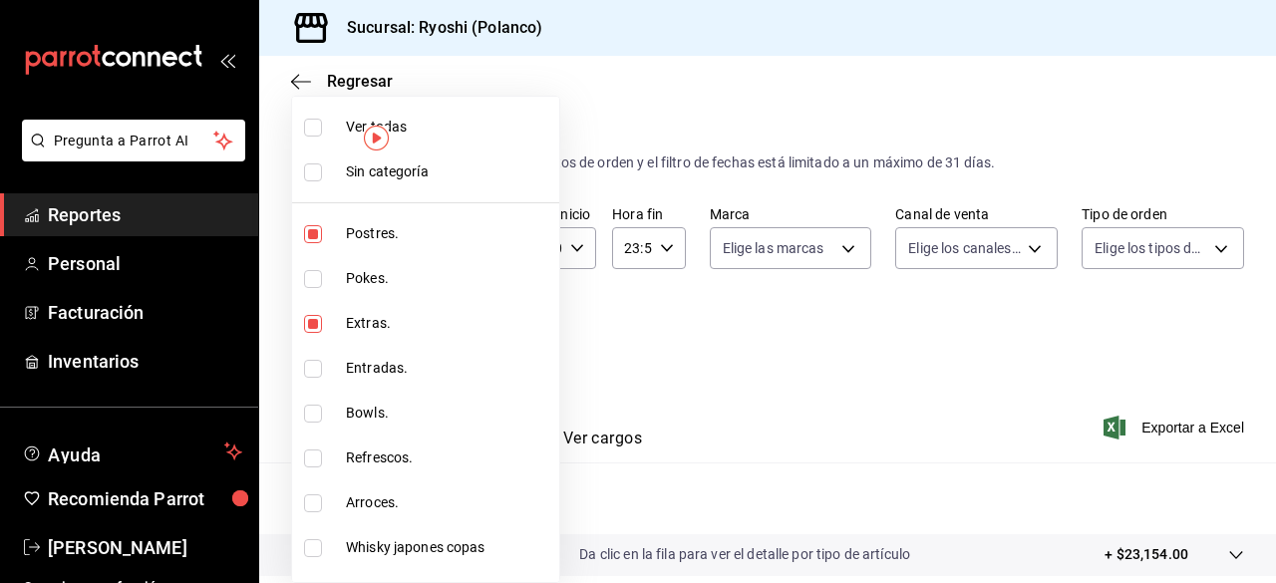
checkbox input "false"
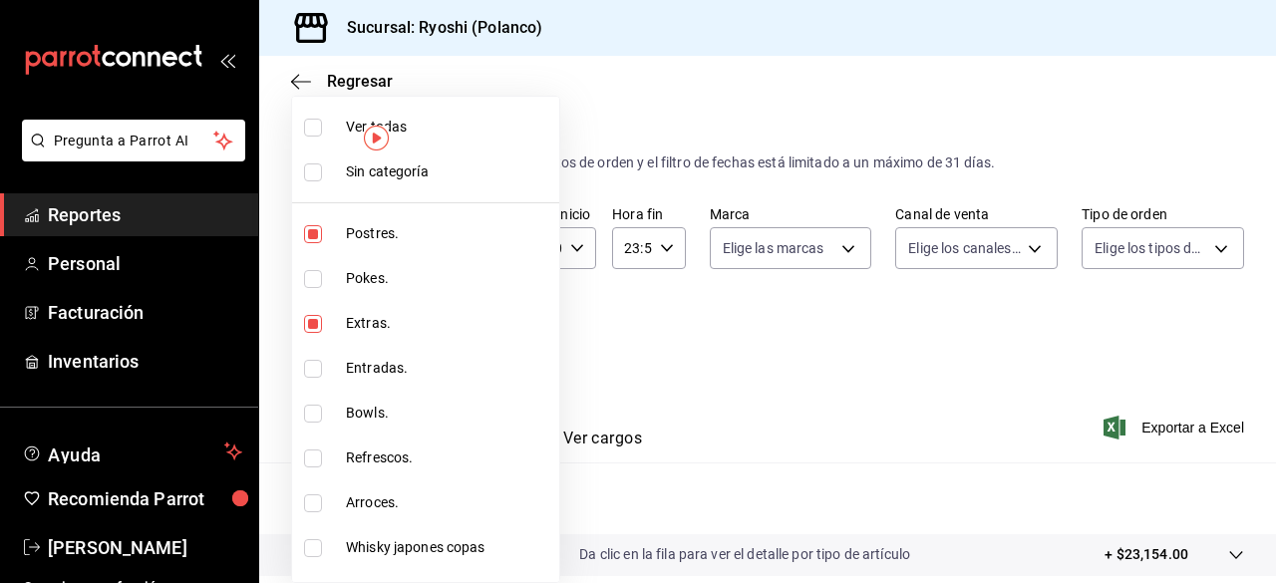
checkbox input "false"
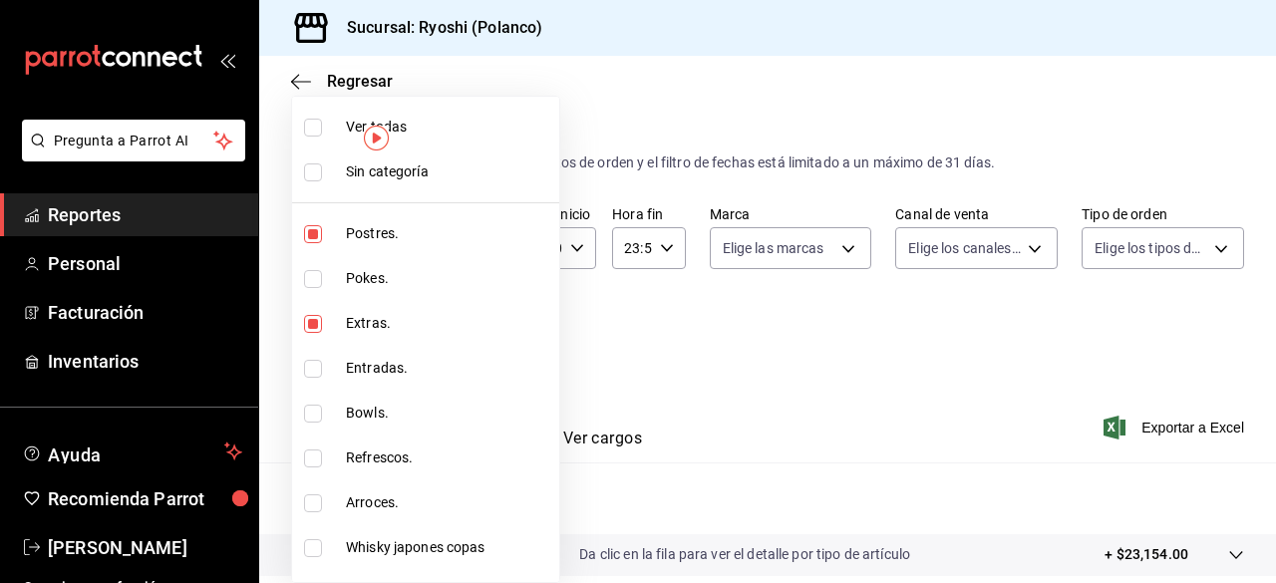
checkbox input "false"
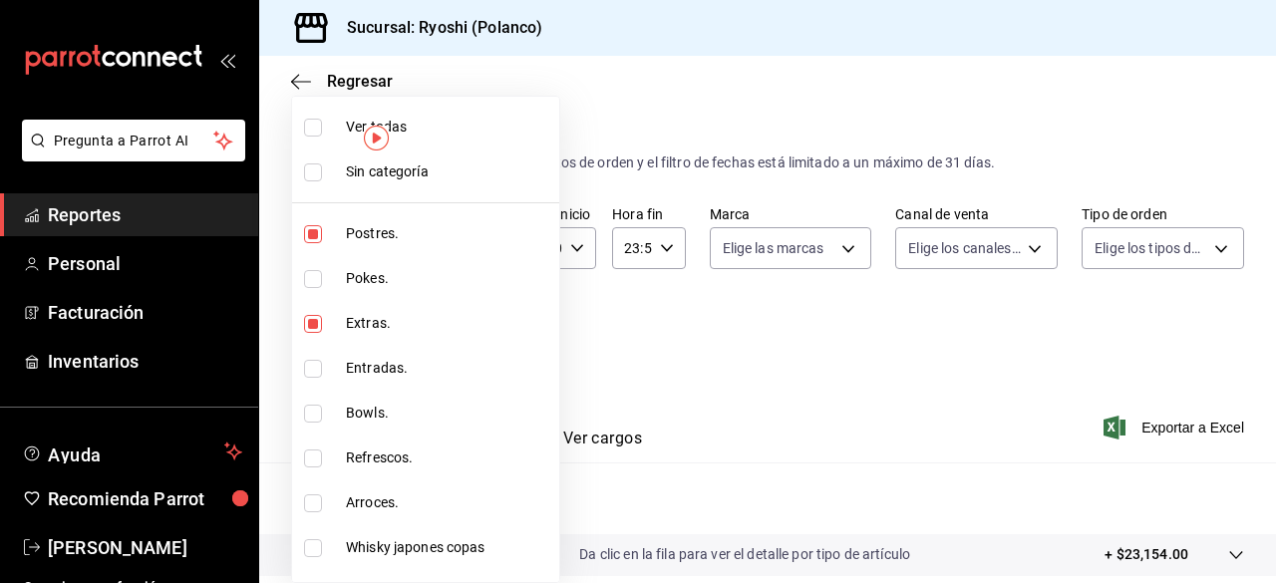
checkbox input "false"
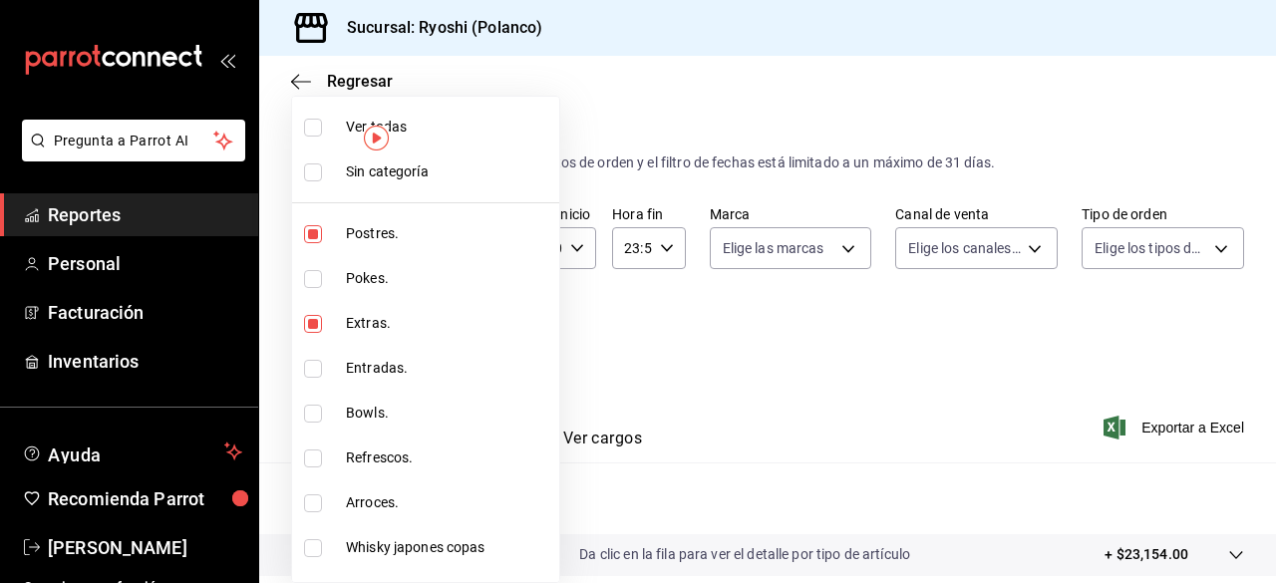
checkbox input "false"
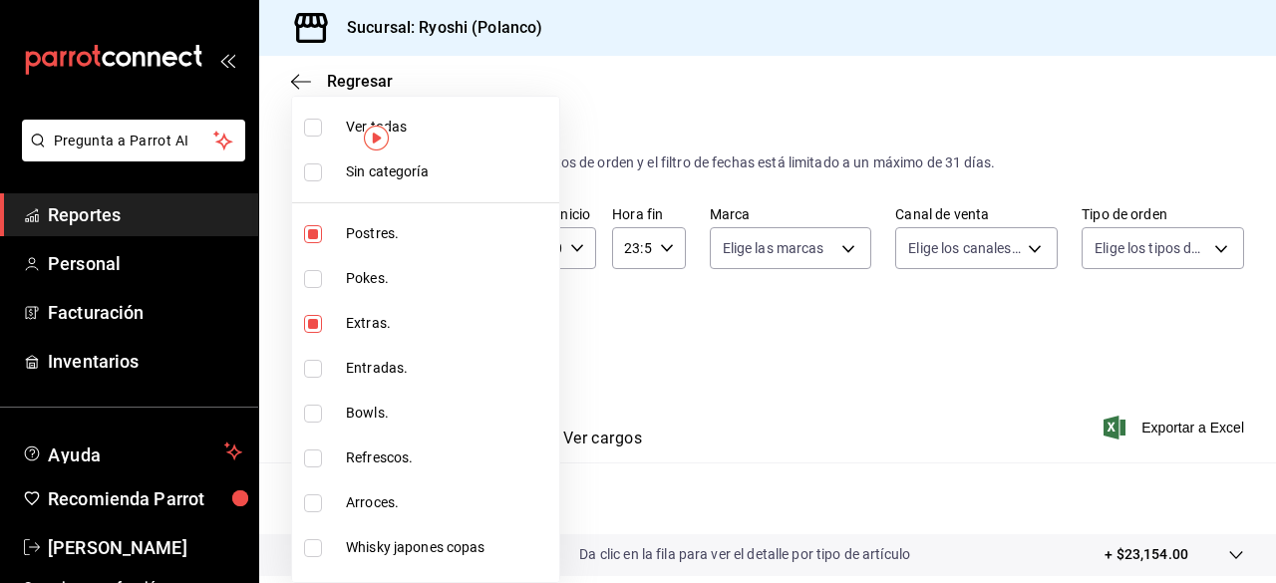
checkbox input "false"
click at [325, 128] on label at bounding box center [317, 128] width 26 height 18
click at [322, 128] on input "checkbox" at bounding box center [313, 128] width 18 height 18
checkbox input "false"
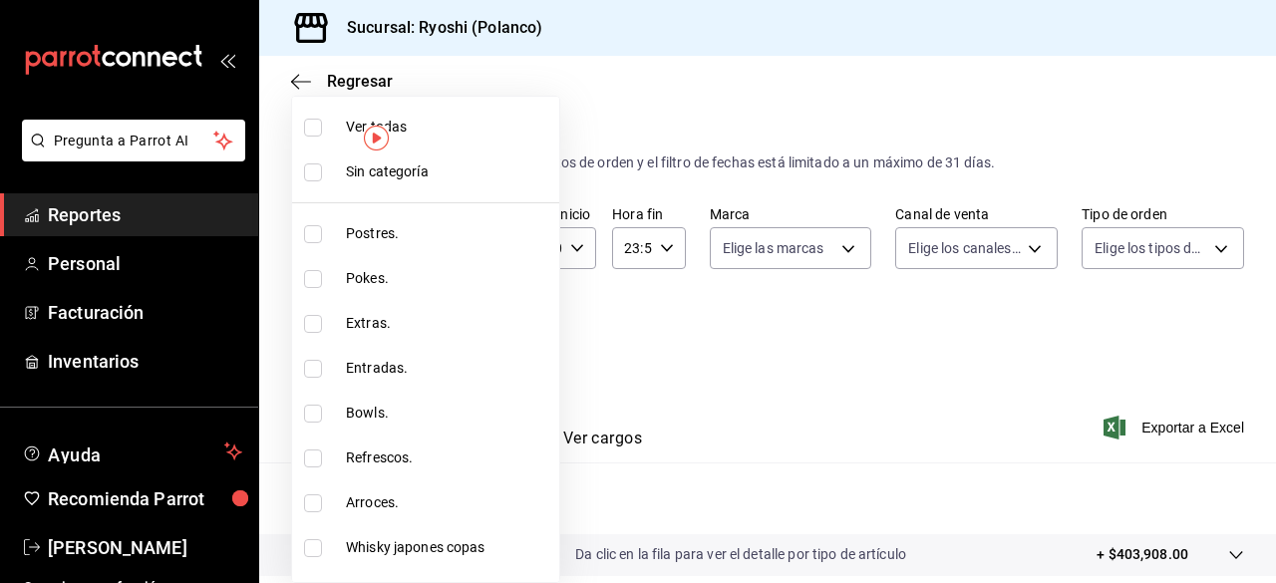
checkbox input "false"
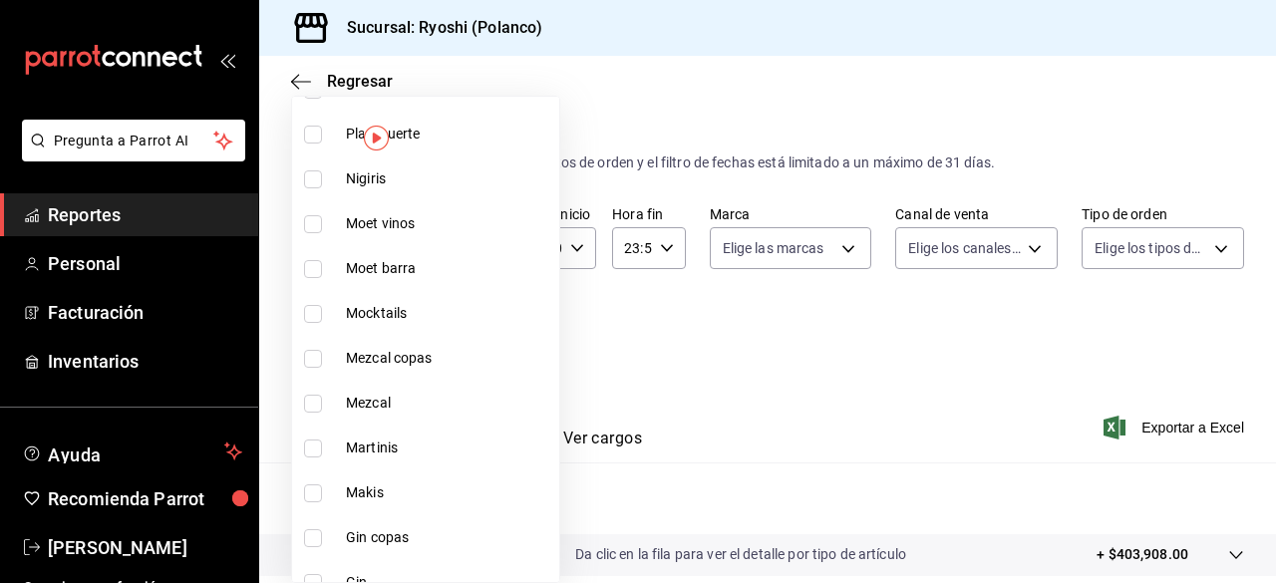
scroll to position [1670, 0]
click at [313, 315] on input "checkbox" at bounding box center [313, 313] width 18 height 18
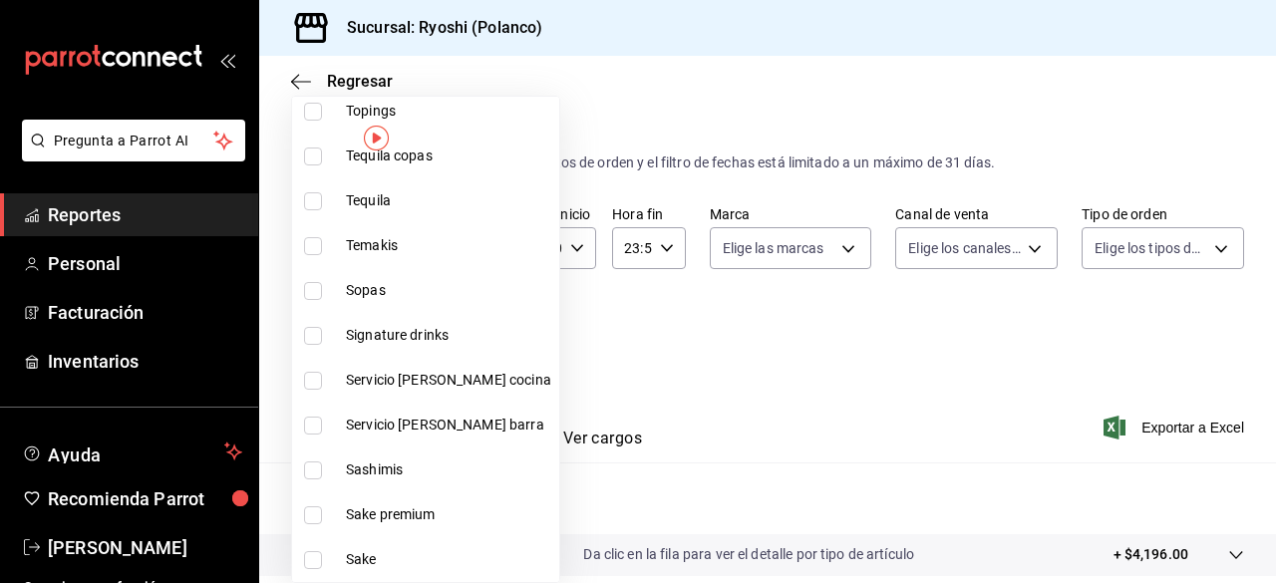
scroll to position [976, 0]
click at [313, 327] on input "checkbox" at bounding box center [313, 335] width 18 height 18
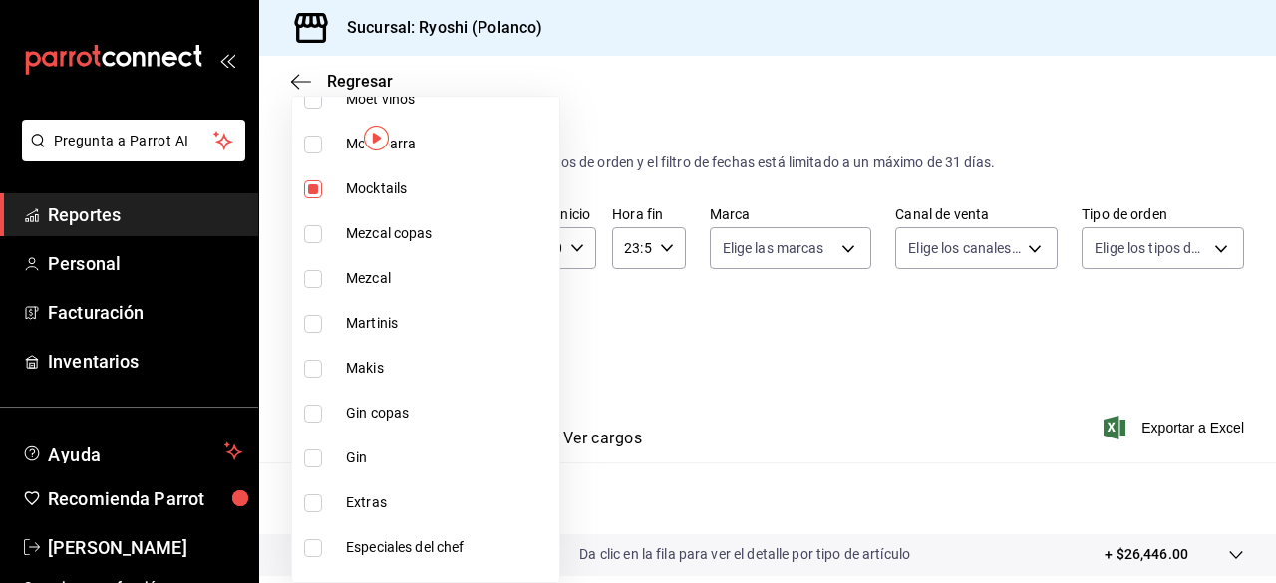
scroll to position [1821, 0]
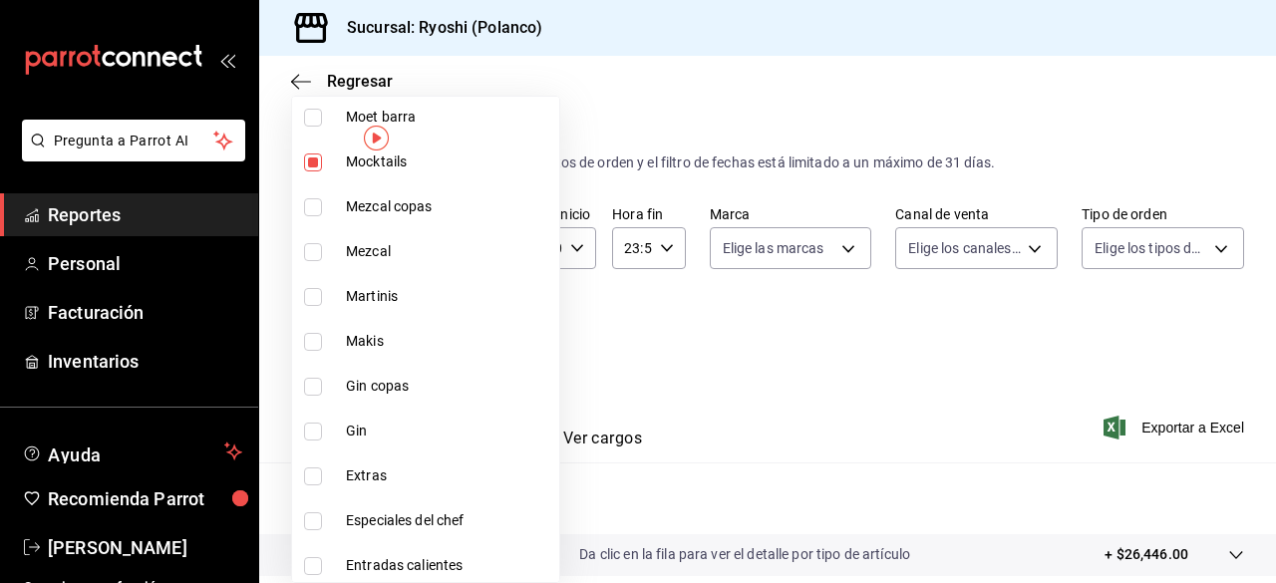
click at [309, 288] on input "checkbox" at bounding box center [313, 297] width 18 height 18
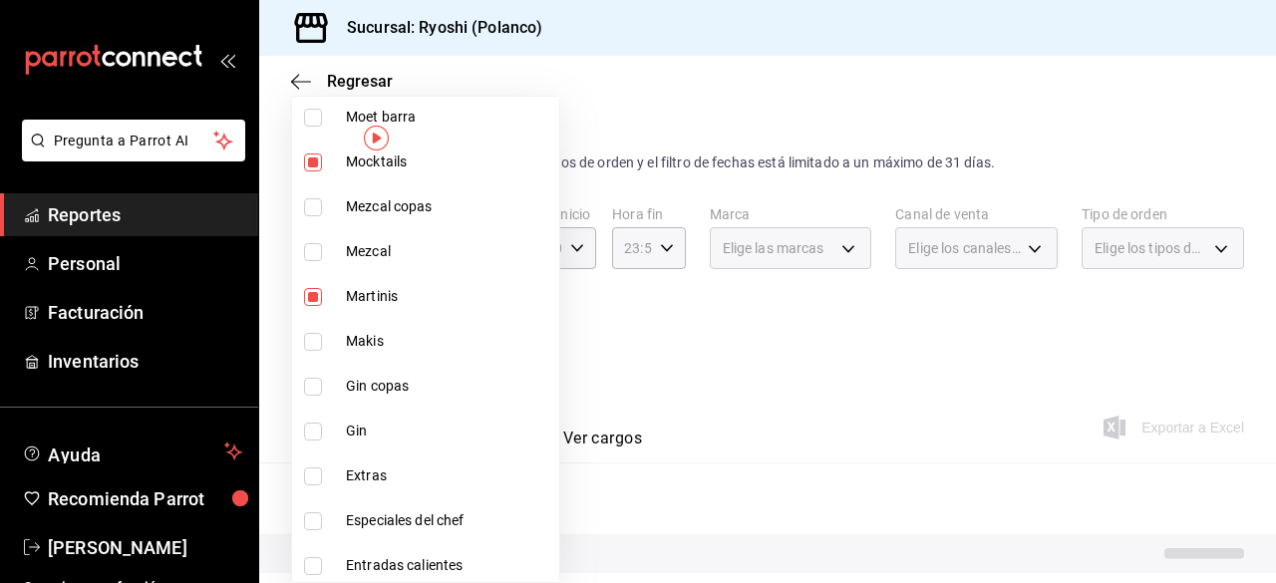
scroll to position [2274, 0]
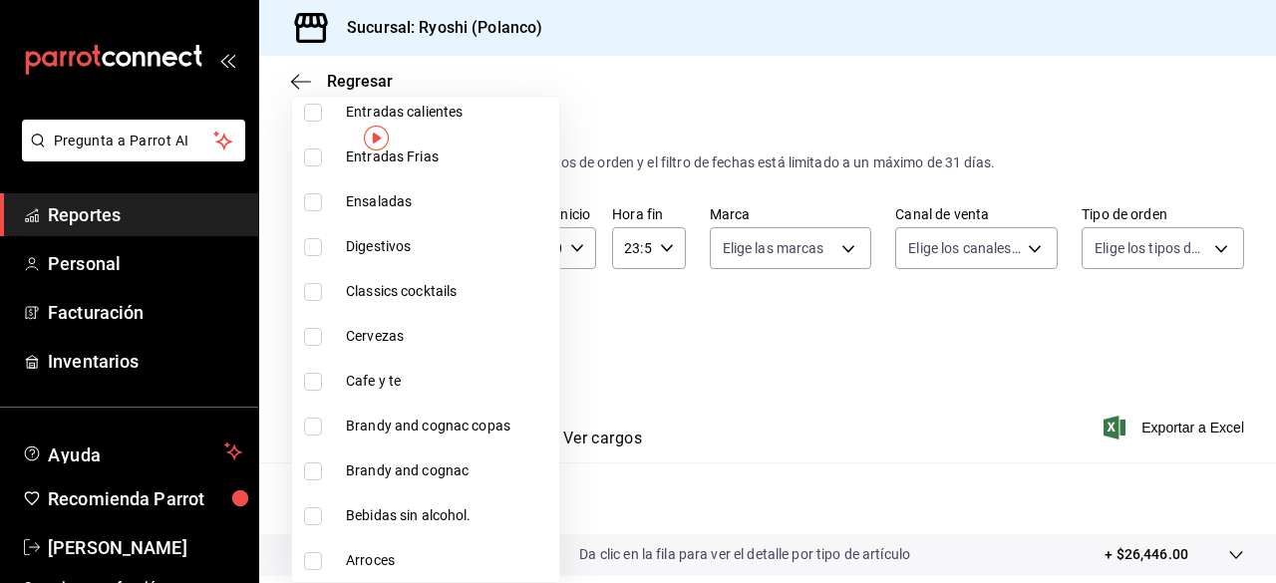
click at [316, 291] on input "checkbox" at bounding box center [313, 292] width 18 height 18
click at [1141, 425] on div at bounding box center [638, 291] width 1276 height 583
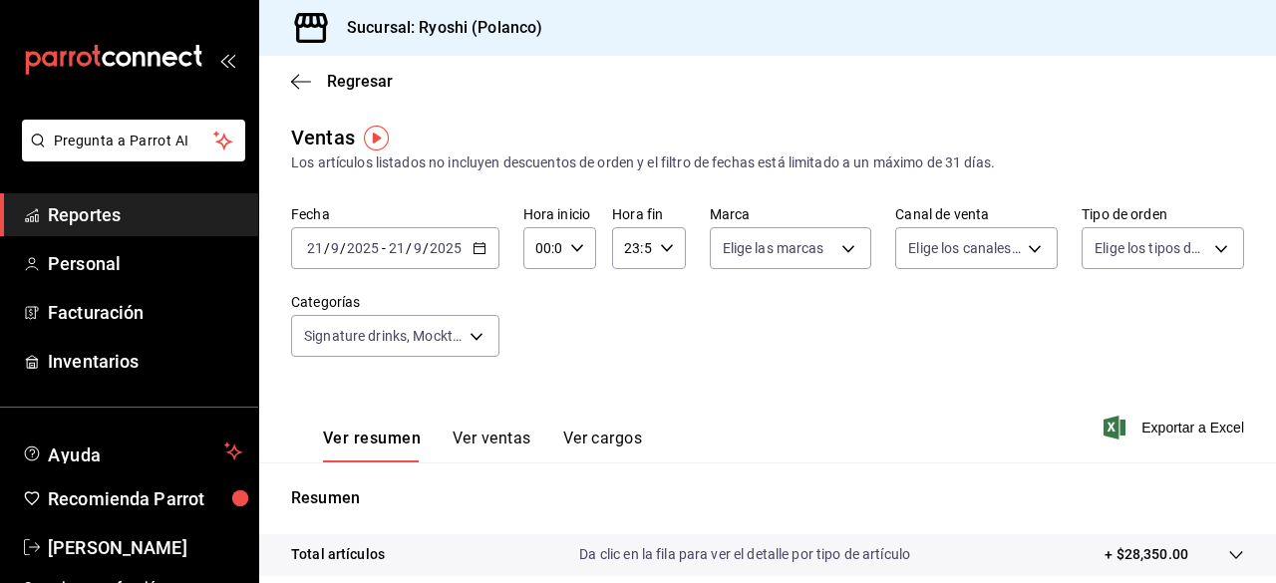
click at [1141, 425] on span "Exportar a Excel" at bounding box center [1175, 428] width 137 height 24
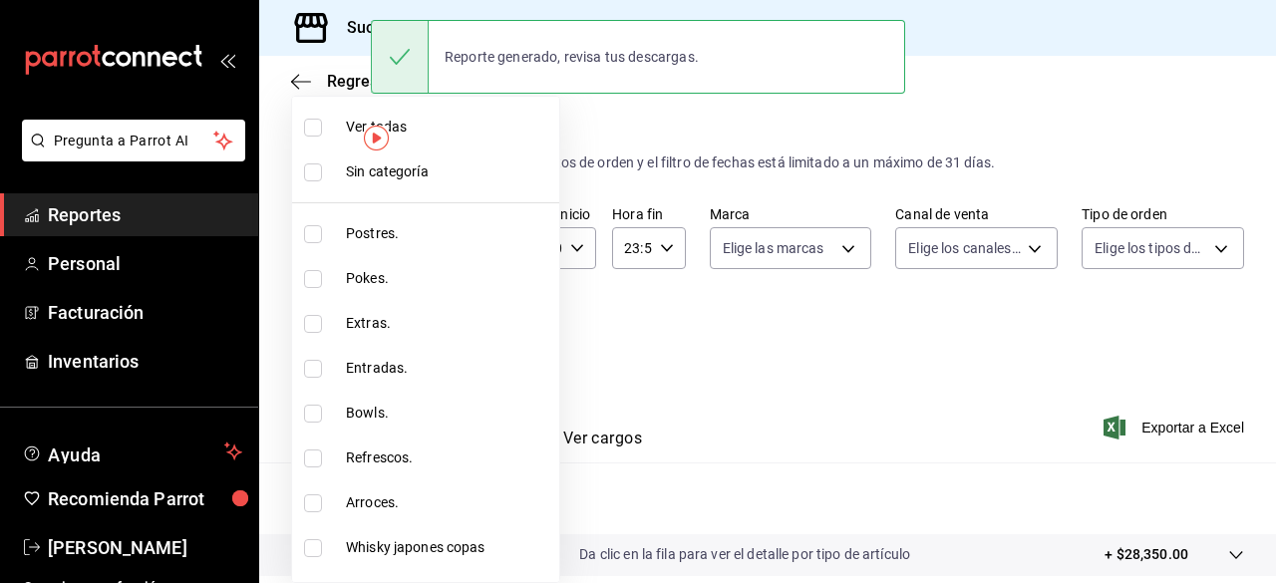
click at [473, 328] on body "Pregunta a Parrot AI Reportes Personal Facturación Inventarios Ayuda Recomienda…" at bounding box center [638, 291] width 1276 height 583
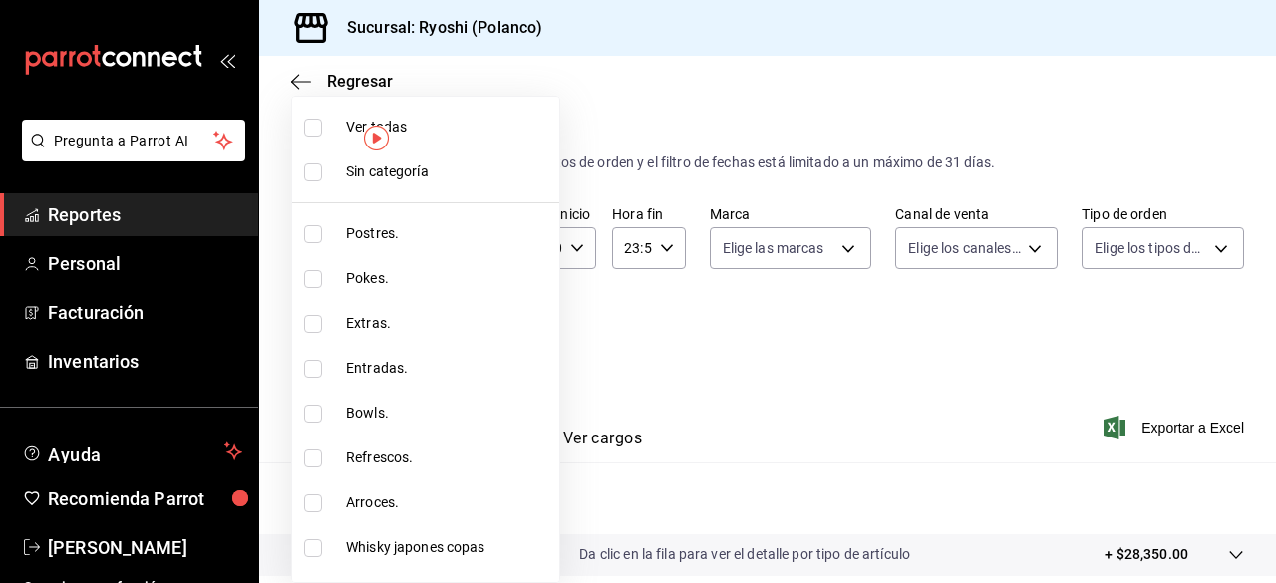
click at [319, 115] on li "Ver todas" at bounding box center [425, 127] width 267 height 45
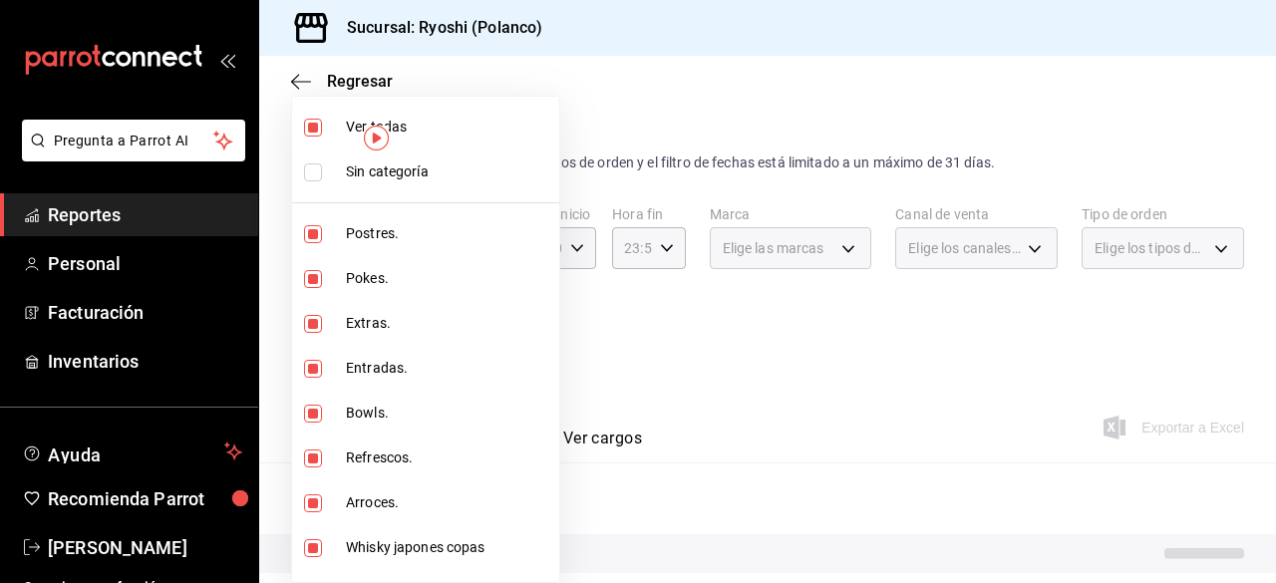
click at [319, 115] on li "Ver todas" at bounding box center [425, 127] width 267 height 45
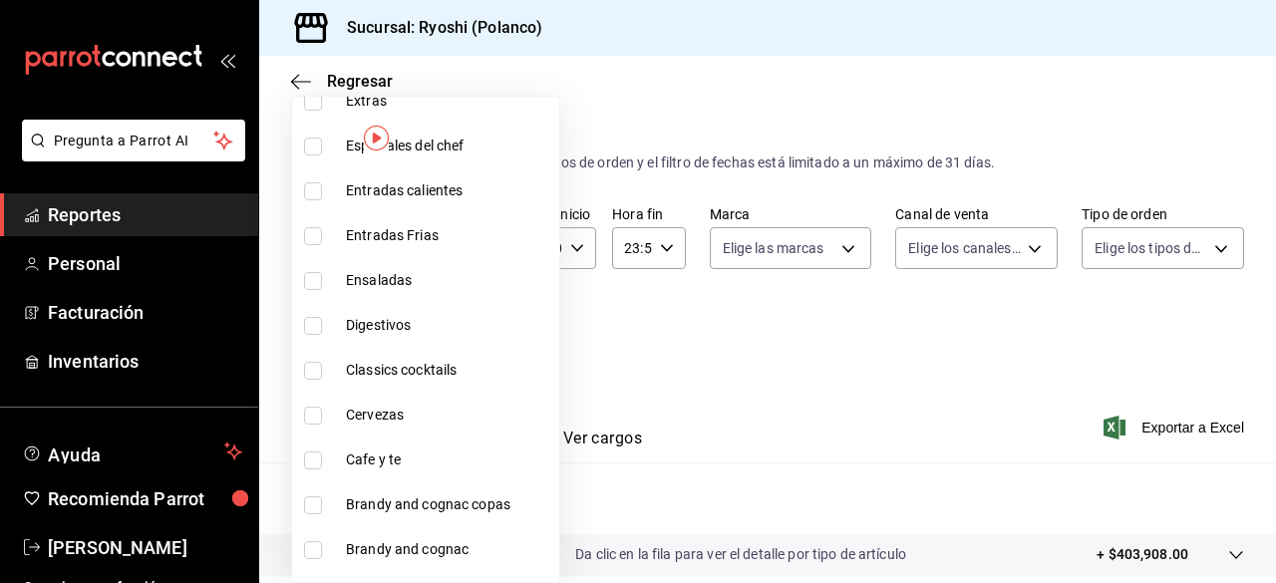
scroll to position [2274, 0]
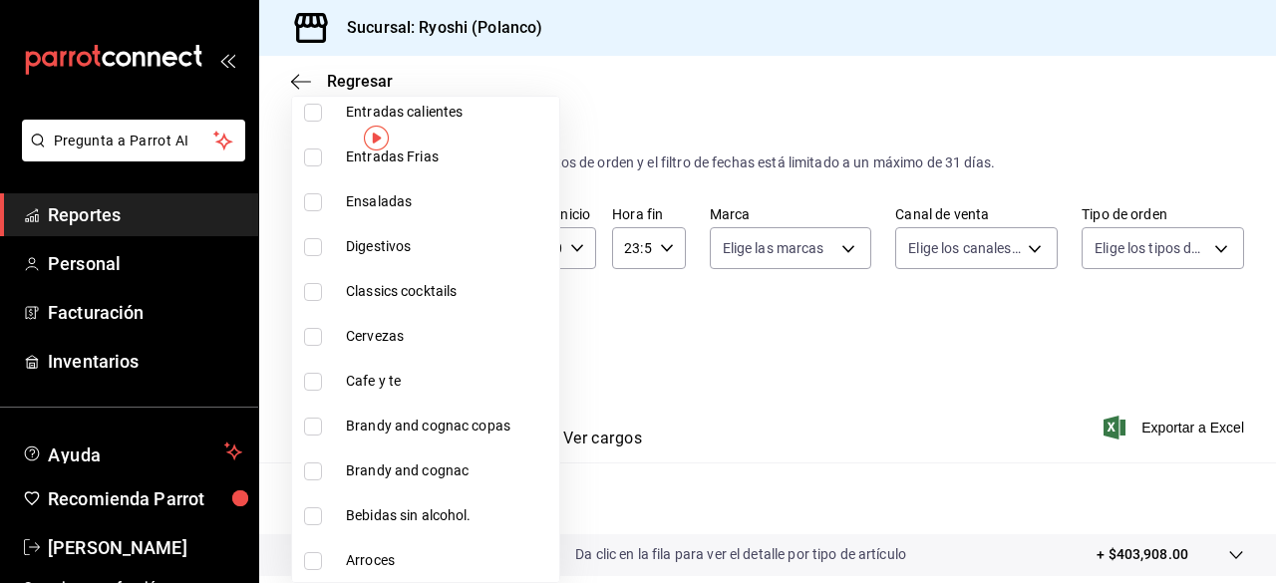
click at [314, 379] on input "checkbox" at bounding box center [313, 382] width 18 height 18
click at [1142, 425] on div at bounding box center [638, 291] width 1276 height 583
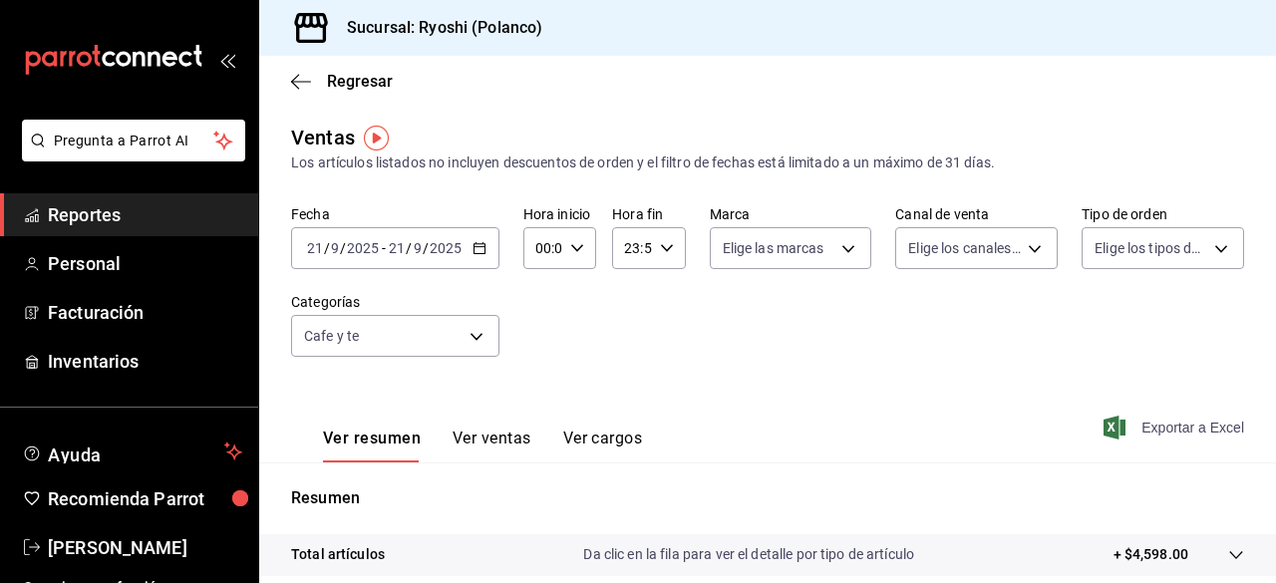
click at [1139, 424] on span "Exportar a Excel" at bounding box center [1175, 428] width 137 height 24
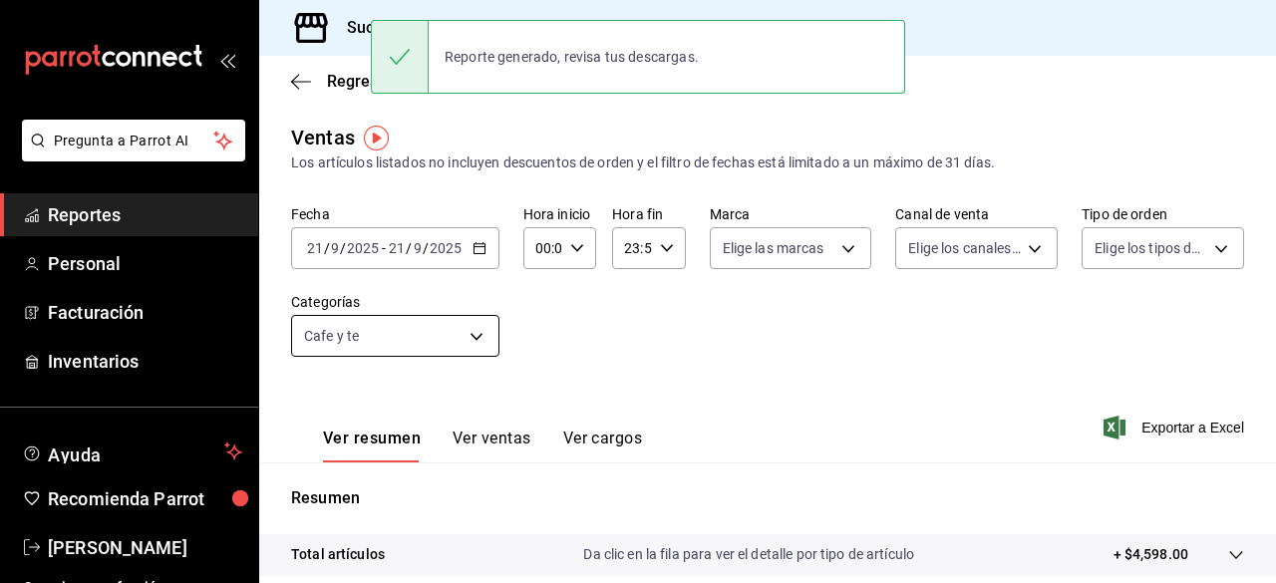
click at [481, 330] on body "Pregunta a Parrot AI Reportes Personal Facturación Inventarios Ayuda Recomienda…" at bounding box center [638, 291] width 1276 height 583
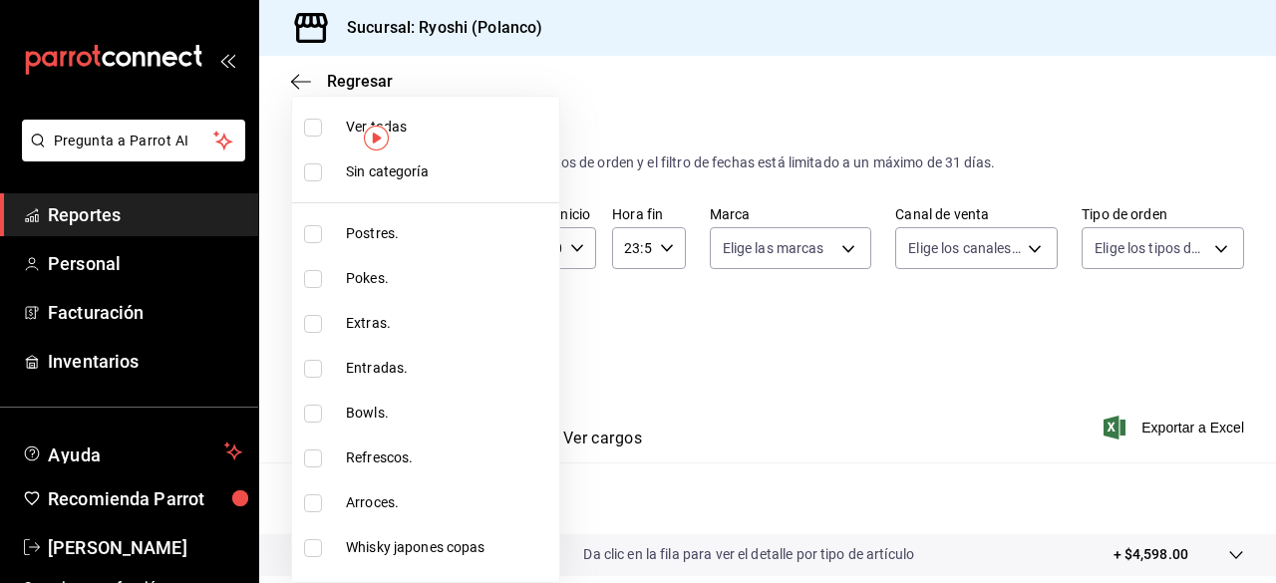
click at [309, 128] on input "checkbox" at bounding box center [313, 128] width 18 height 18
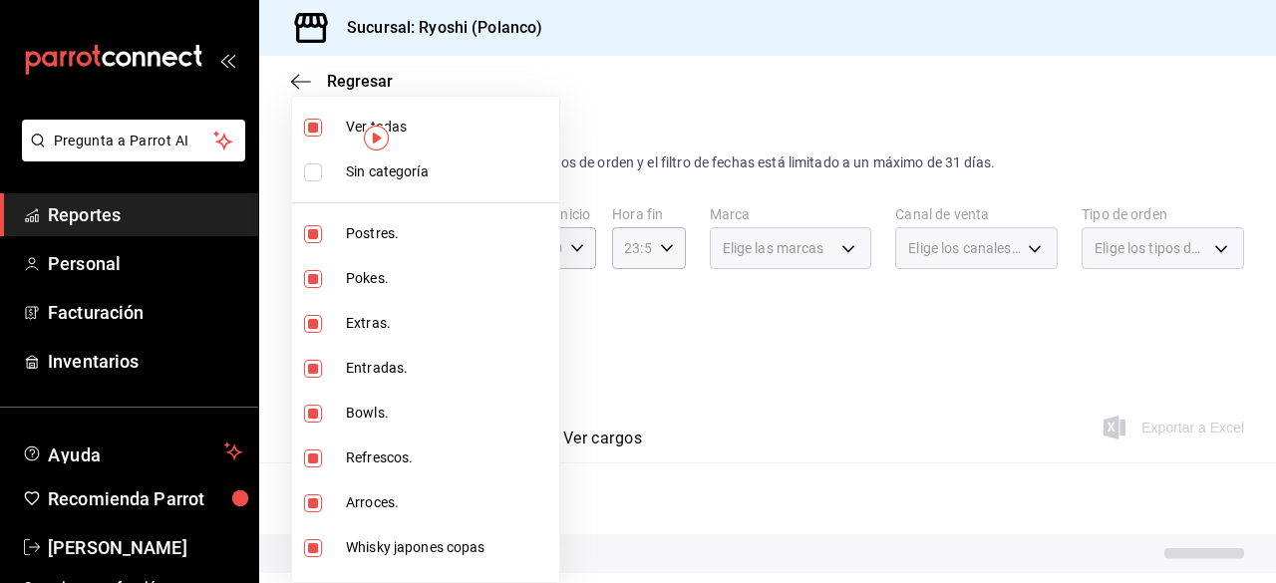
click at [309, 128] on input "checkbox" at bounding box center [313, 128] width 18 height 18
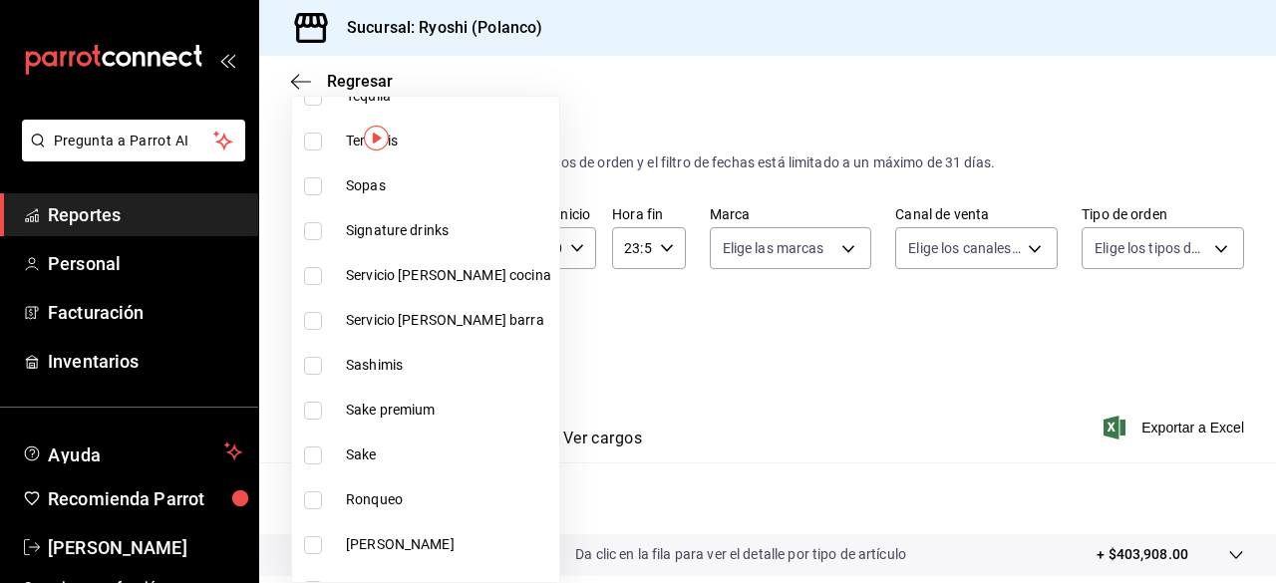
scroll to position [1080, 0]
click at [313, 409] on input "checkbox" at bounding box center [313, 410] width 18 height 18
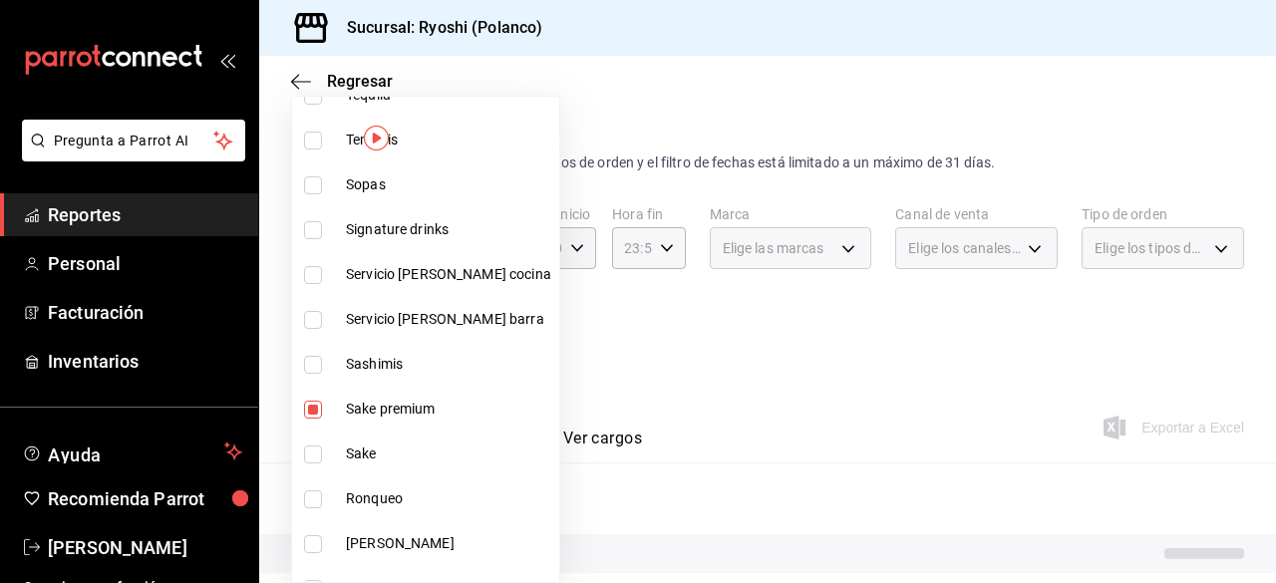
click at [313, 456] on input "checkbox" at bounding box center [313, 454] width 18 height 18
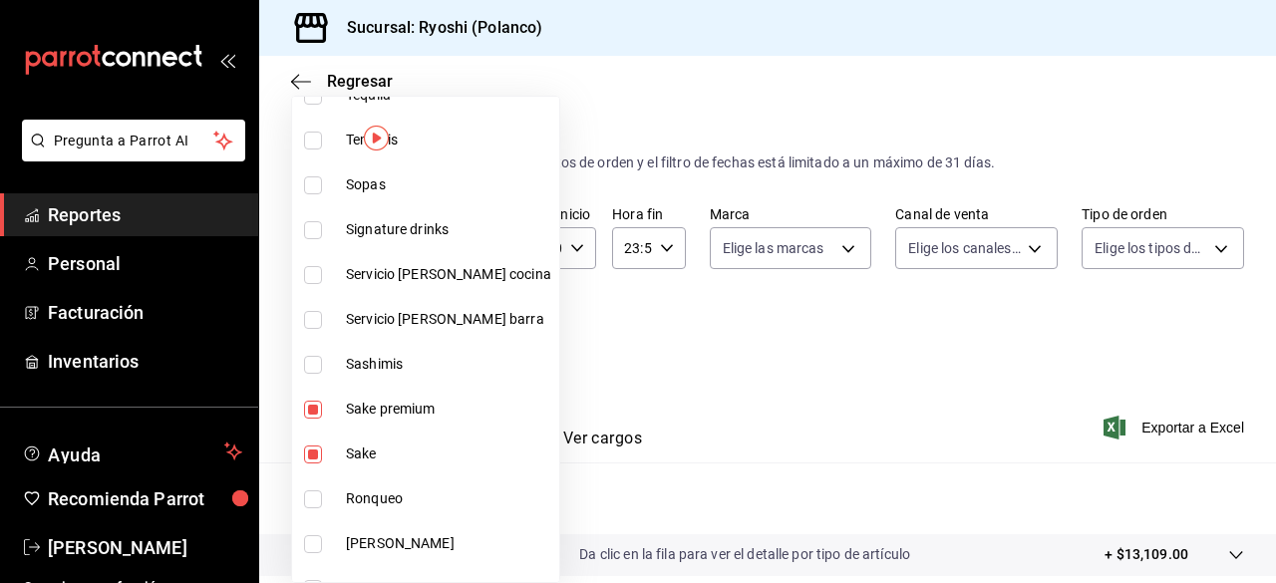
click at [1140, 430] on div at bounding box center [638, 291] width 1276 height 583
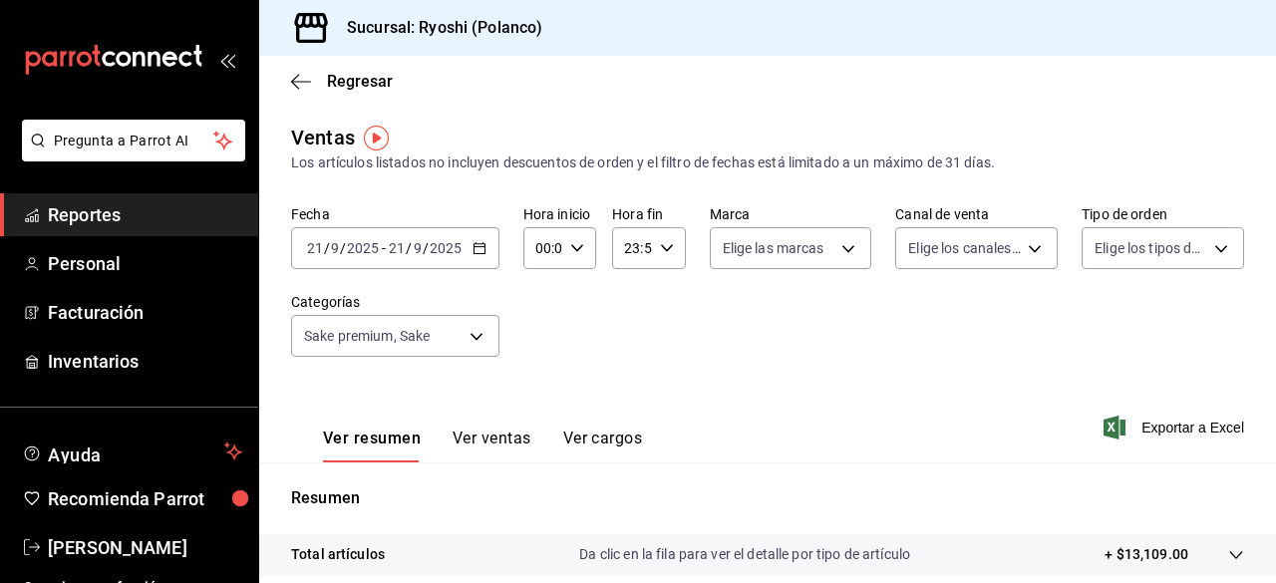
click at [469, 252] on div "[DATE] [DATE] - [DATE] [DATE]" at bounding box center [395, 248] width 208 height 42
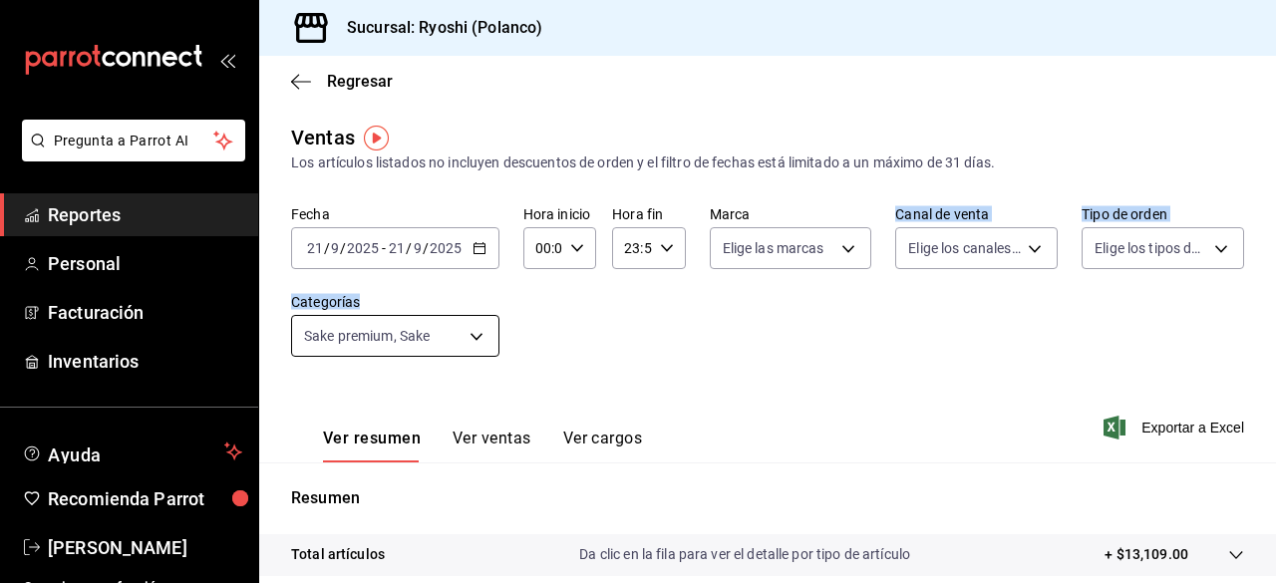
drag, startPoint x: 702, startPoint y: 368, endPoint x: 461, endPoint y: 346, distance: 241.2
click at [461, 346] on div "Fecha [DATE] [DATE] - [DATE] [DATE] Hora inicio 00:00 Hora inicio Hora fin 23:5…" at bounding box center [767, 292] width 953 height 175
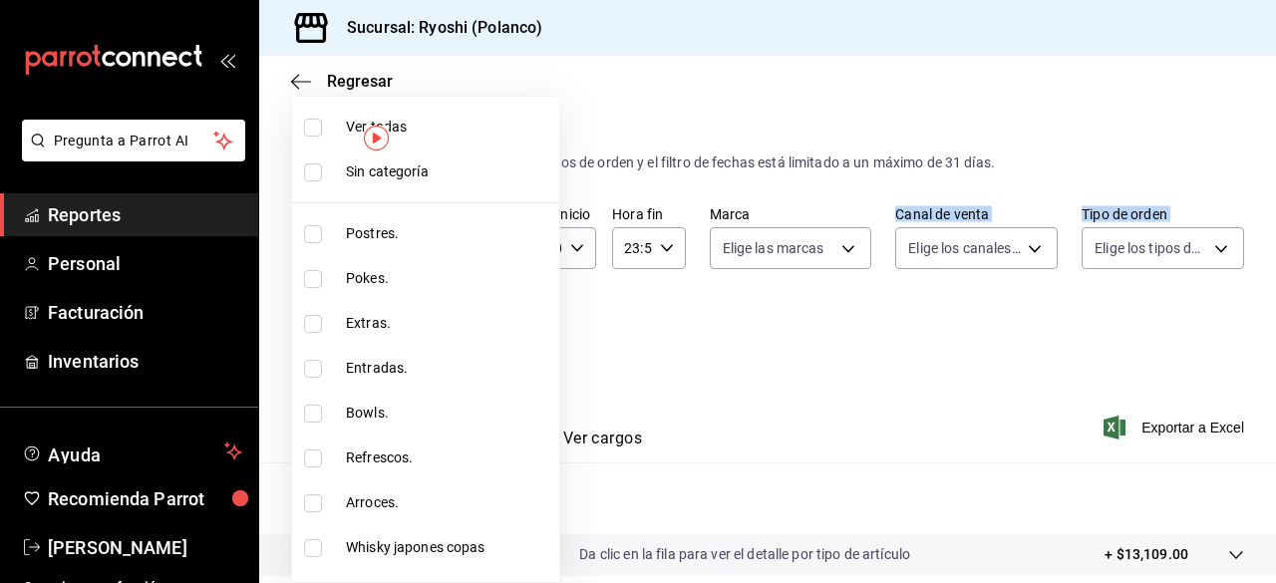
click at [471, 332] on body "Pregunta a Parrot AI Reportes Personal Facturación Inventarios Ayuda Recomienda…" at bounding box center [638, 291] width 1276 height 583
click at [313, 131] on input "checkbox" at bounding box center [313, 128] width 18 height 18
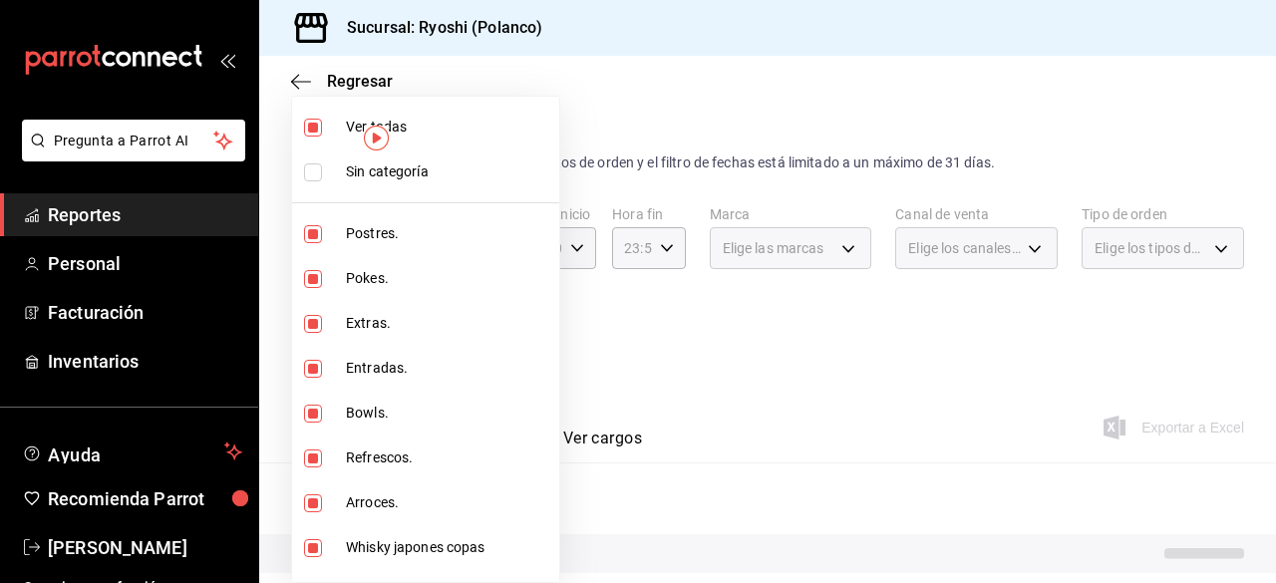
click at [566, 318] on div at bounding box center [638, 291] width 1276 height 583
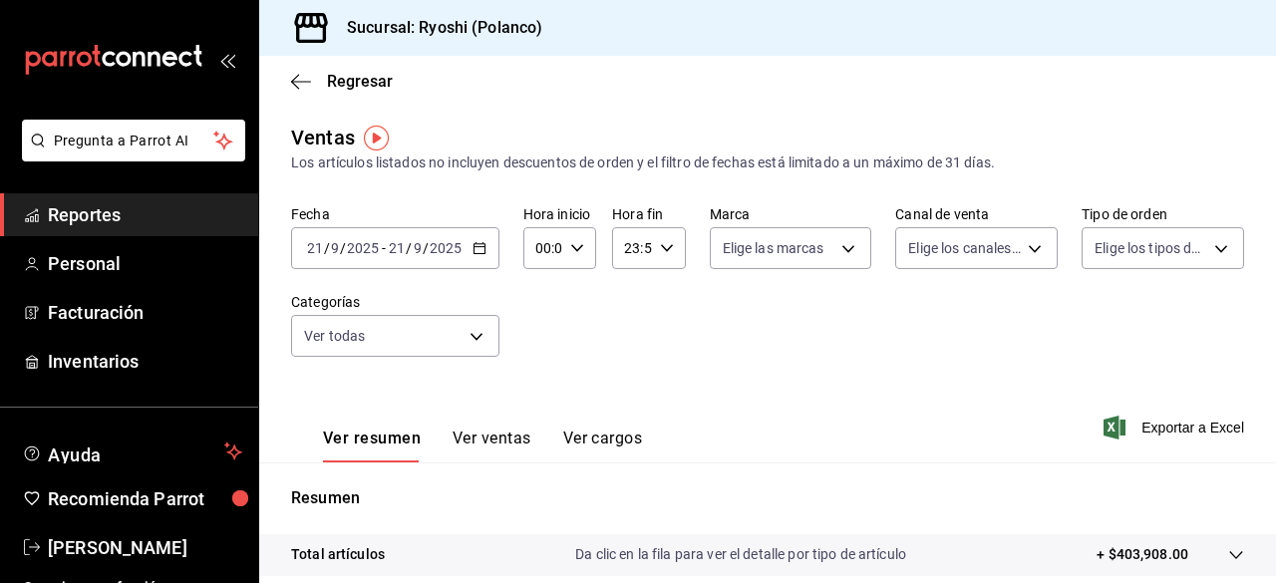
click at [480, 246] on icon "button" at bounding box center [479, 248] width 14 height 14
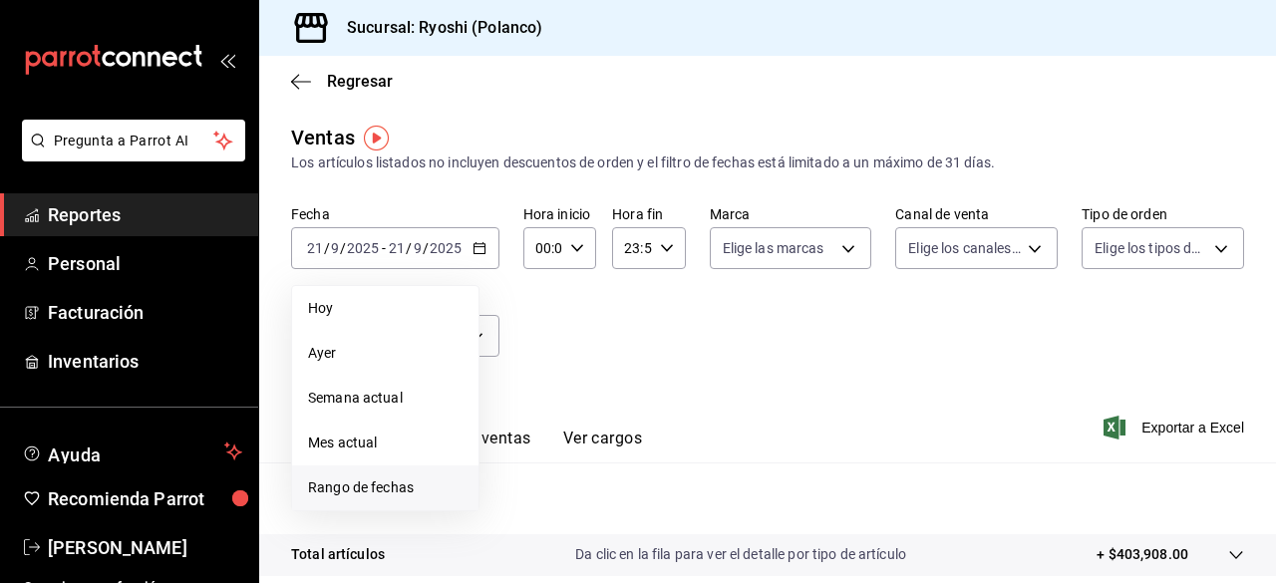
click at [401, 483] on span "Rango de fechas" at bounding box center [385, 487] width 154 height 21
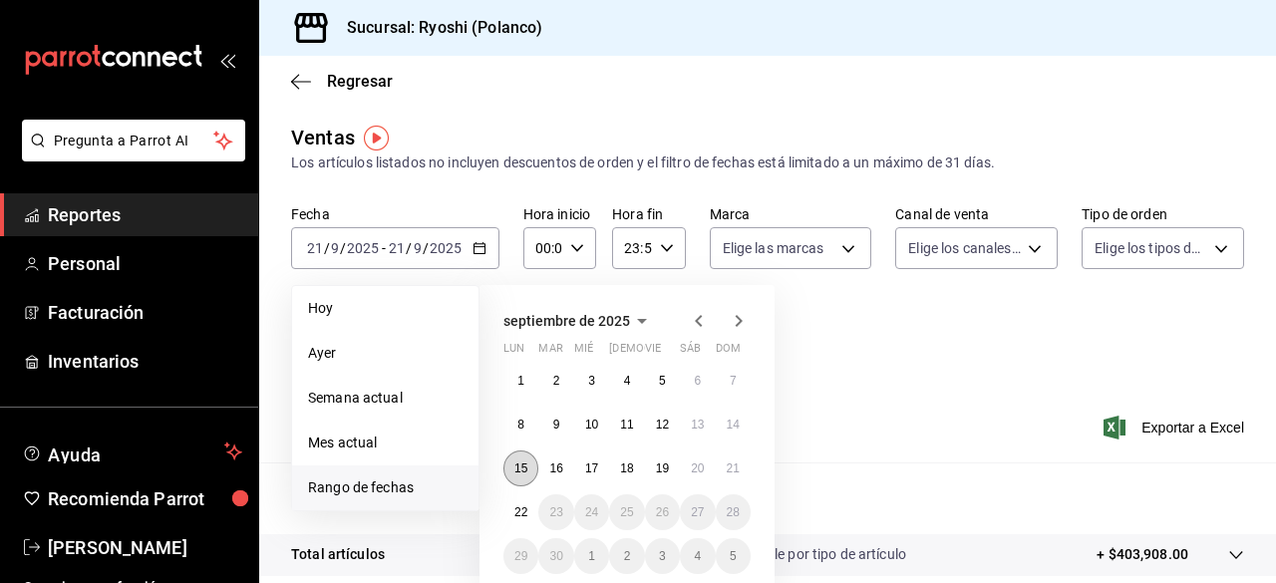
click at [516, 466] on abbr "15" at bounding box center [520, 468] width 13 height 14
click at [750, 463] on div "[DATE] lun mar mié jue vie sáb dom 1 2 3 4 5 6 7 8 9 10 11 12 13 14 15 16 17 18…" at bounding box center [626, 438] width 295 height 306
click at [732, 465] on abbr "21" at bounding box center [732, 468] width 13 height 14
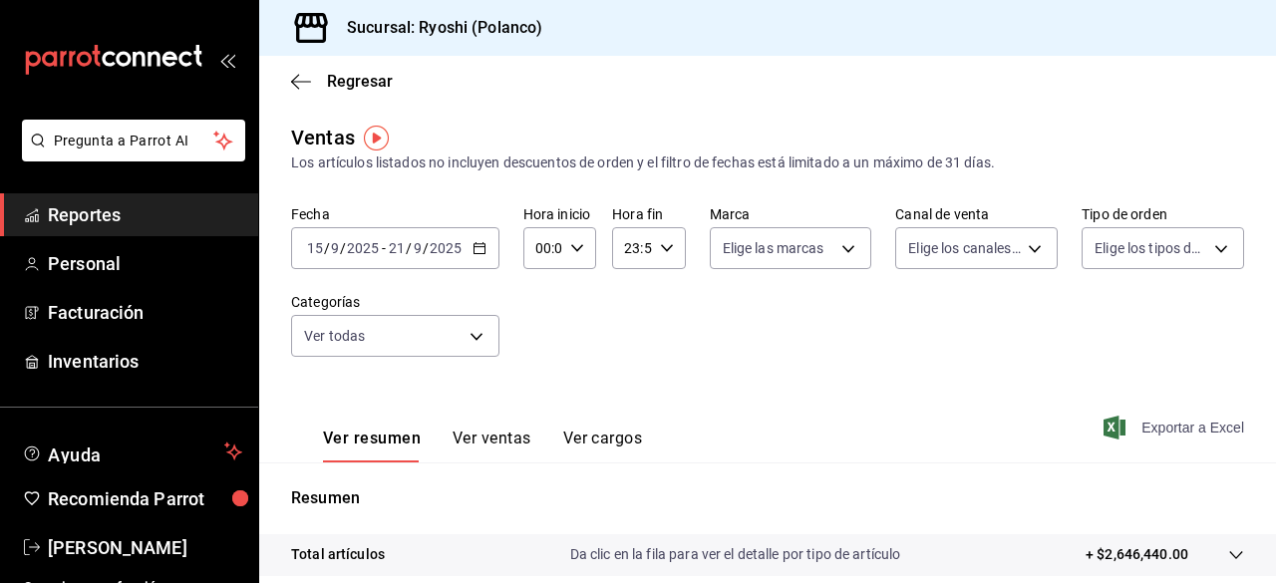
click at [1138, 420] on span "Exportar a Excel" at bounding box center [1175, 428] width 137 height 24
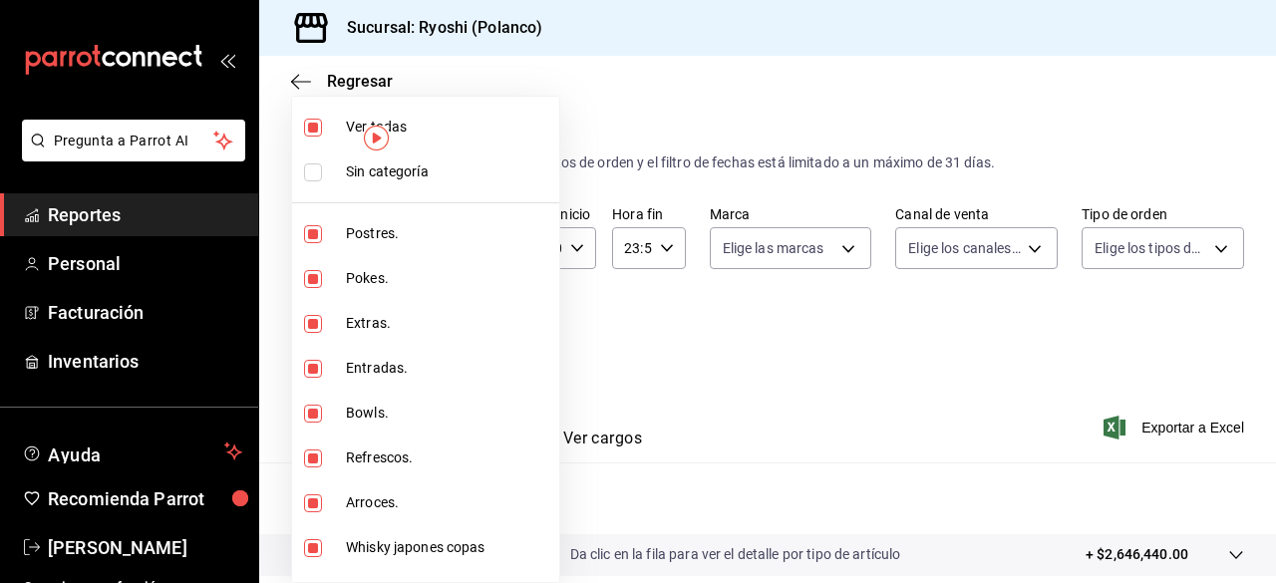
click at [481, 332] on body "Pregunta a Parrot AI Reportes Personal Facturación Inventarios Ayuda Recomienda…" at bounding box center [638, 291] width 1276 height 583
click at [311, 128] on input "checkbox" at bounding box center [313, 128] width 18 height 18
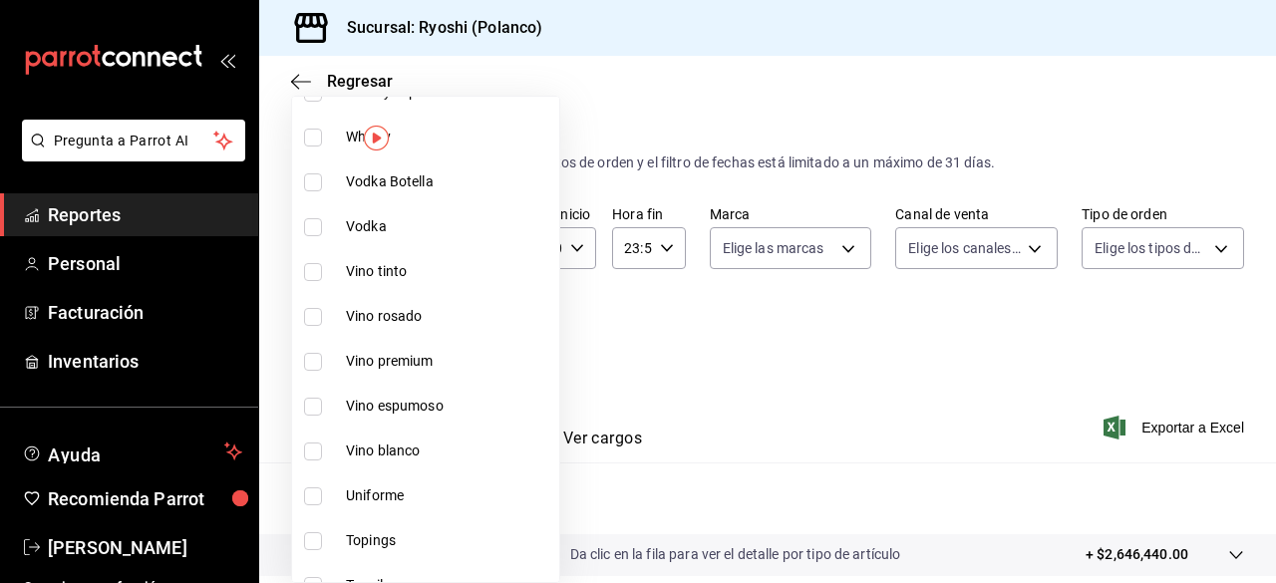
scroll to position [581, 0]
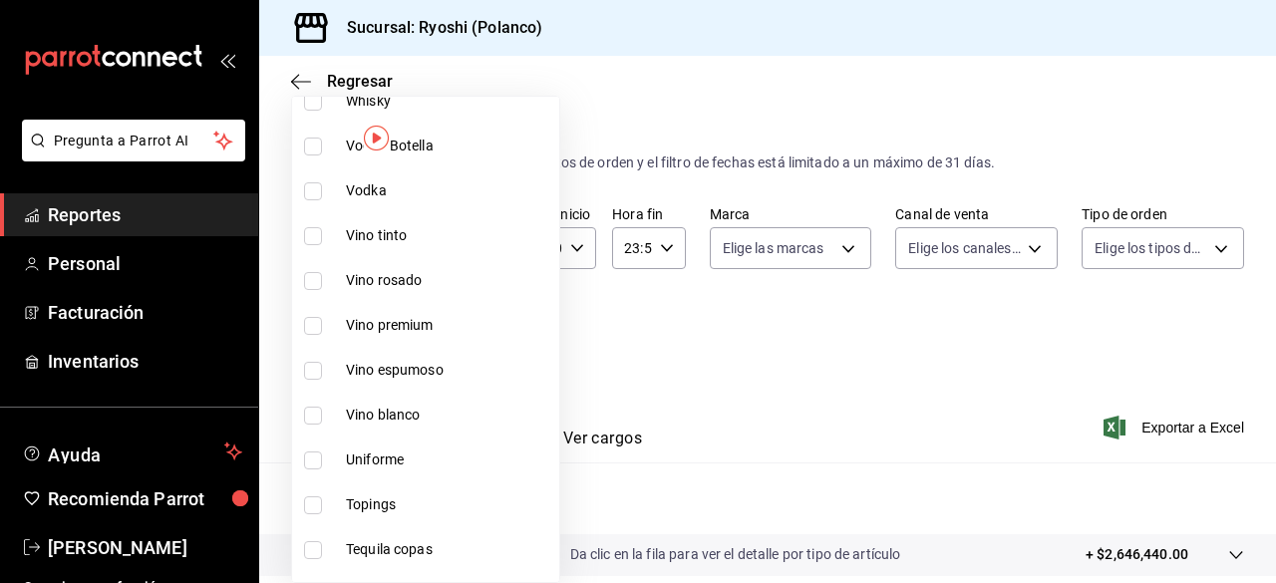
click at [313, 238] on input "checkbox" at bounding box center [313, 236] width 18 height 18
click at [313, 272] on input "checkbox" at bounding box center [313, 281] width 18 height 18
click at [316, 331] on input "checkbox" at bounding box center [313, 326] width 18 height 18
click at [315, 364] on input "checkbox" at bounding box center [313, 371] width 18 height 18
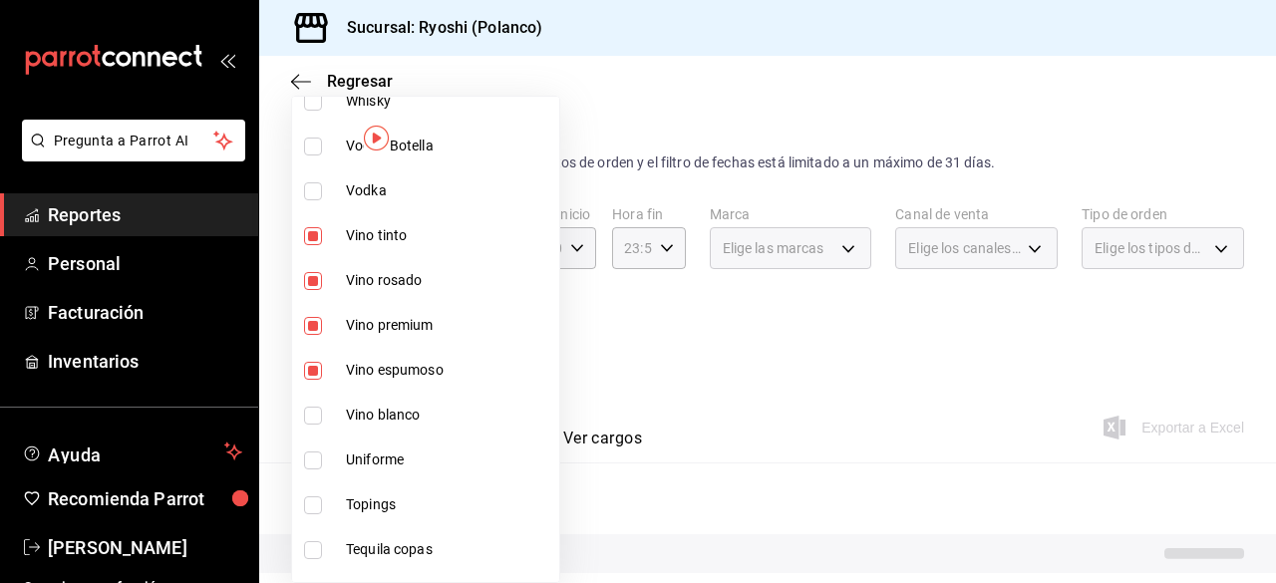
click at [308, 407] on input "checkbox" at bounding box center [313, 416] width 18 height 18
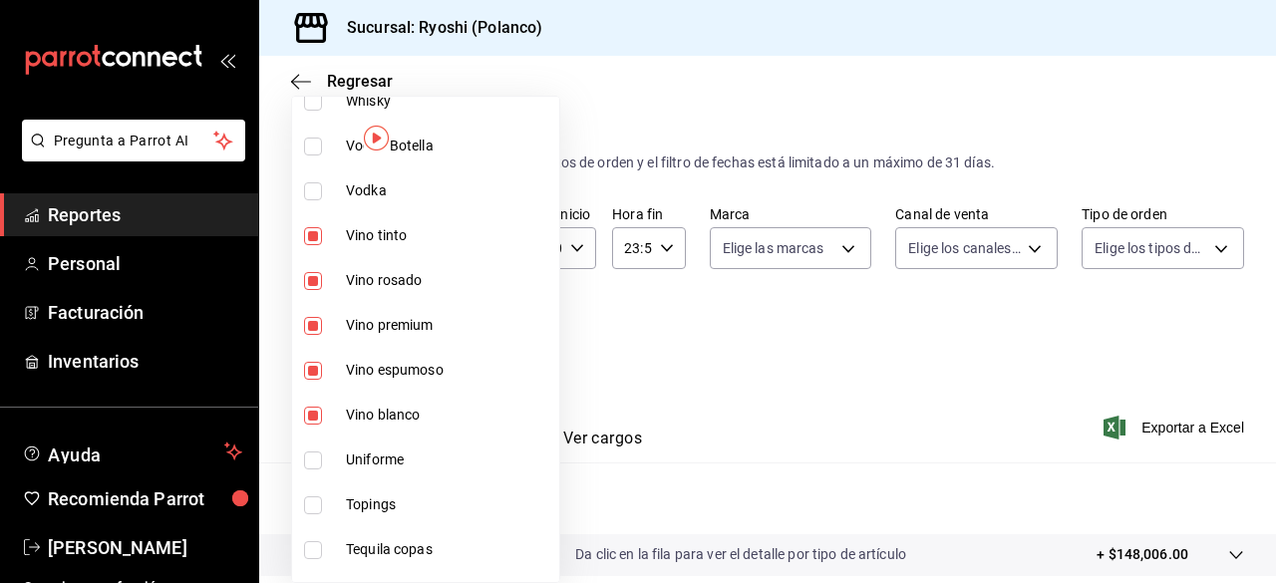
click at [644, 352] on div at bounding box center [638, 291] width 1276 height 583
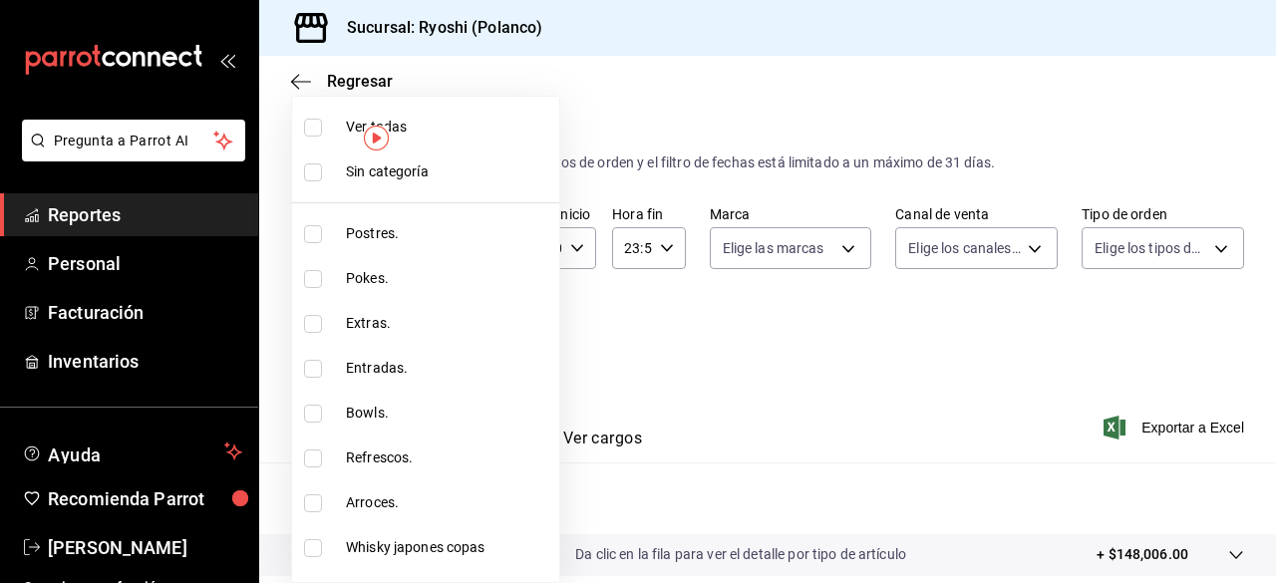
click at [480, 334] on body "Pregunta a Parrot AI Reportes Personal Facturación Inventarios Ayuda Recomienda…" at bounding box center [638, 291] width 1276 height 583
click at [319, 128] on input "checkbox" at bounding box center [313, 128] width 18 height 18
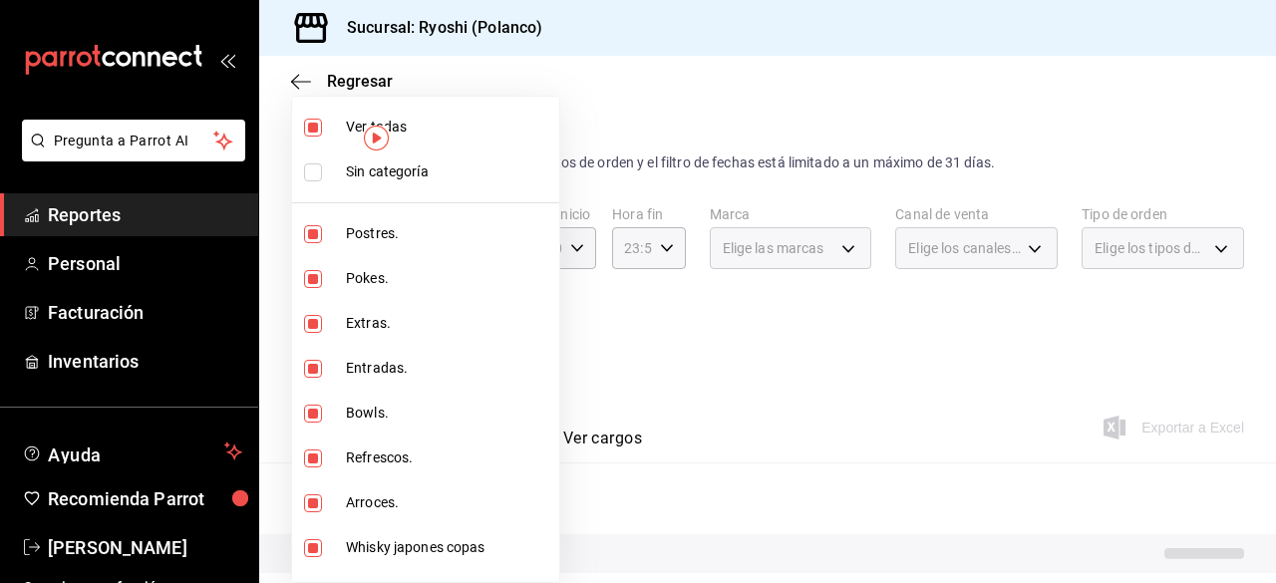
click at [319, 128] on input "checkbox" at bounding box center [313, 128] width 18 height 18
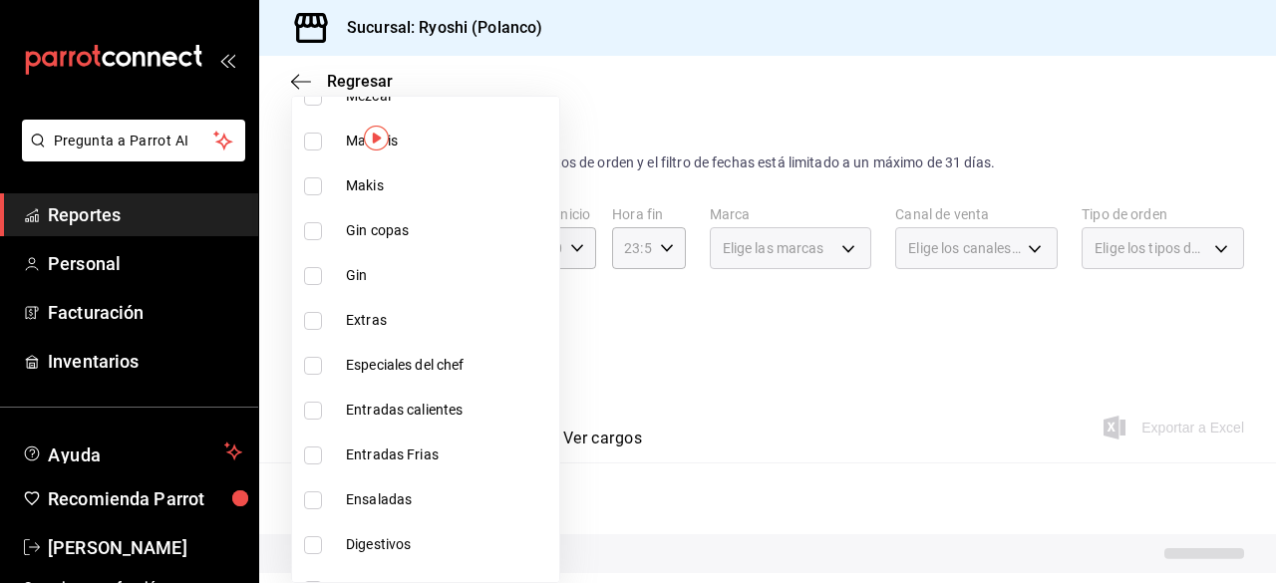
scroll to position [2274, 0]
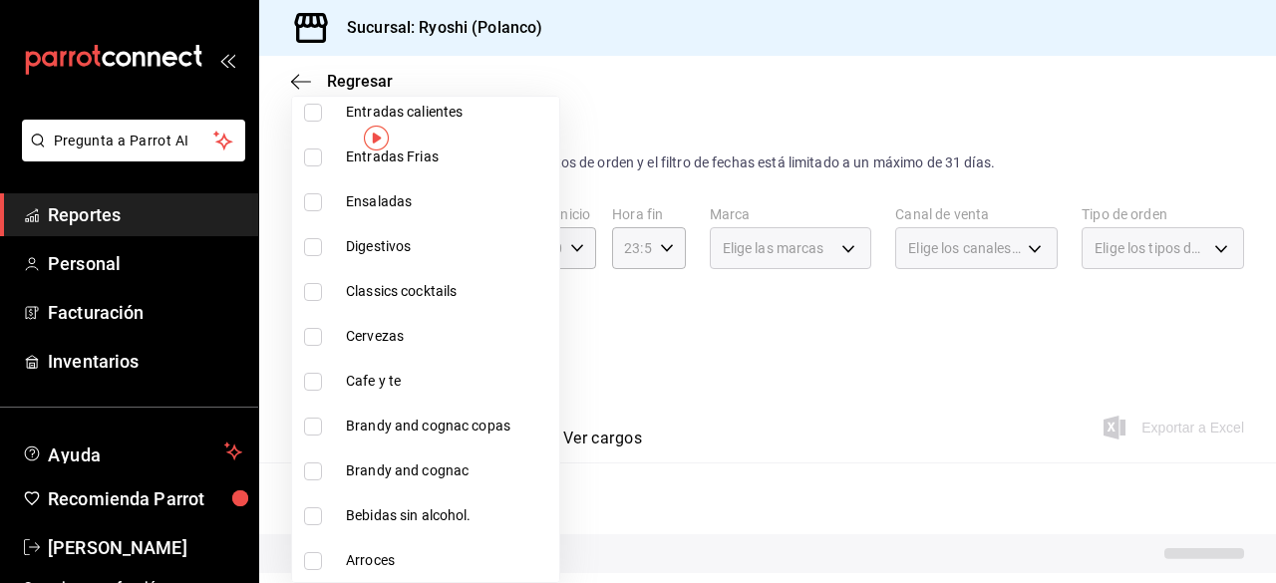
click at [315, 335] on input "checkbox" at bounding box center [313, 337] width 18 height 18
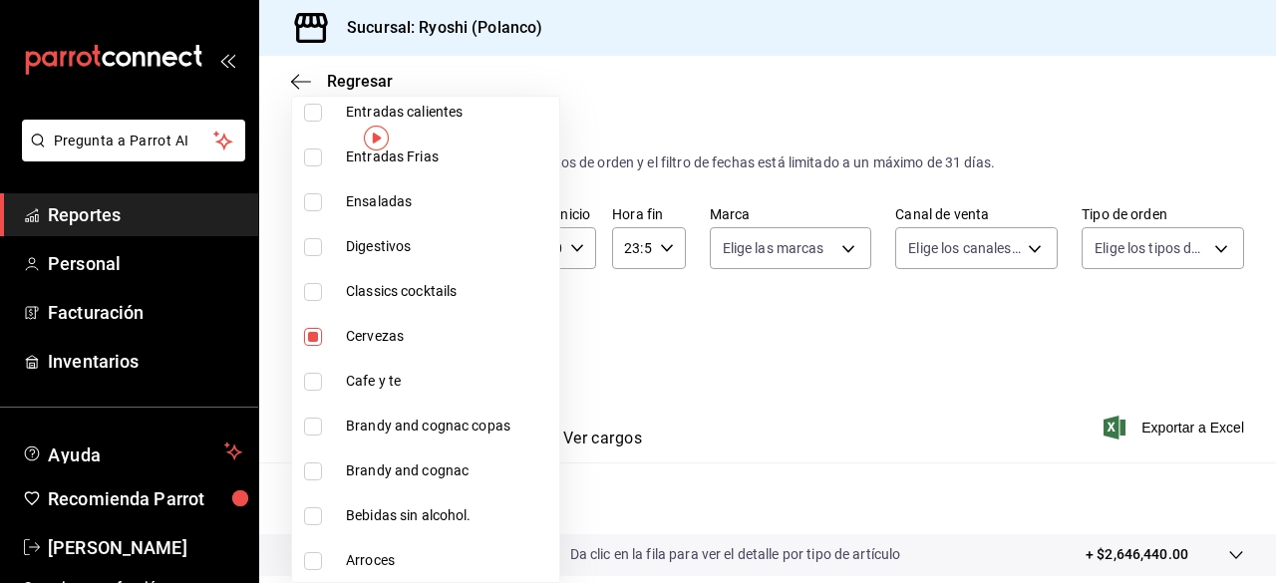
click at [654, 342] on div at bounding box center [638, 291] width 1276 height 583
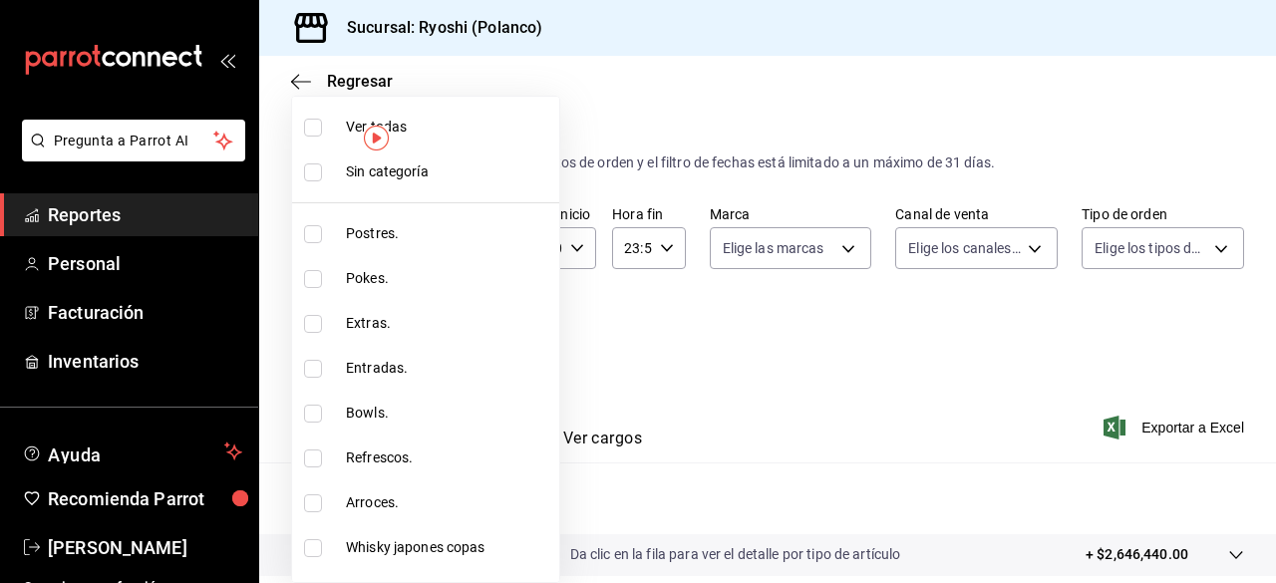
click at [483, 325] on body "Pregunta a Parrot AI Reportes Personal Facturación Inventarios Ayuda Recomienda…" at bounding box center [638, 291] width 1276 height 583
click at [314, 127] on input "checkbox" at bounding box center [313, 128] width 18 height 18
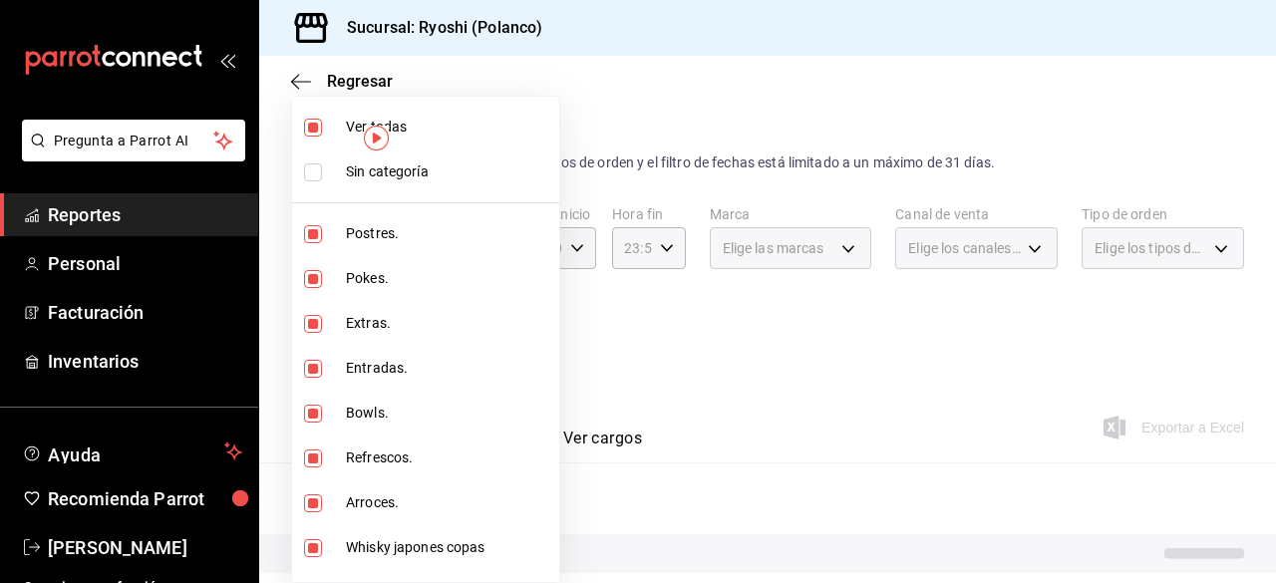
click at [314, 127] on input "checkbox" at bounding box center [313, 128] width 18 height 18
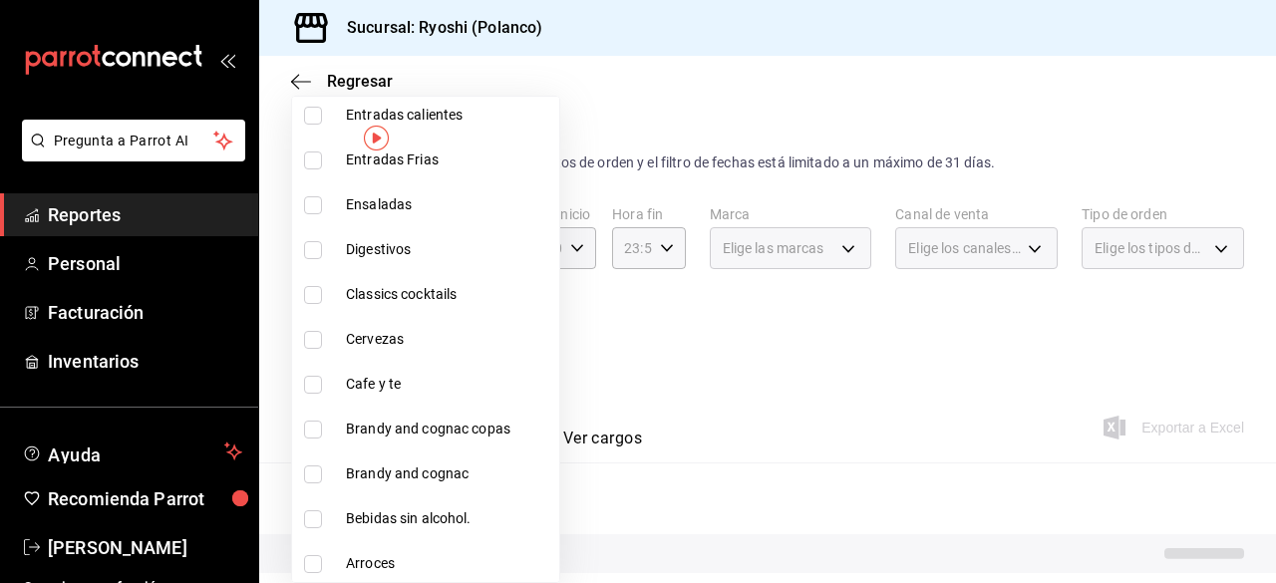
scroll to position [2274, 0]
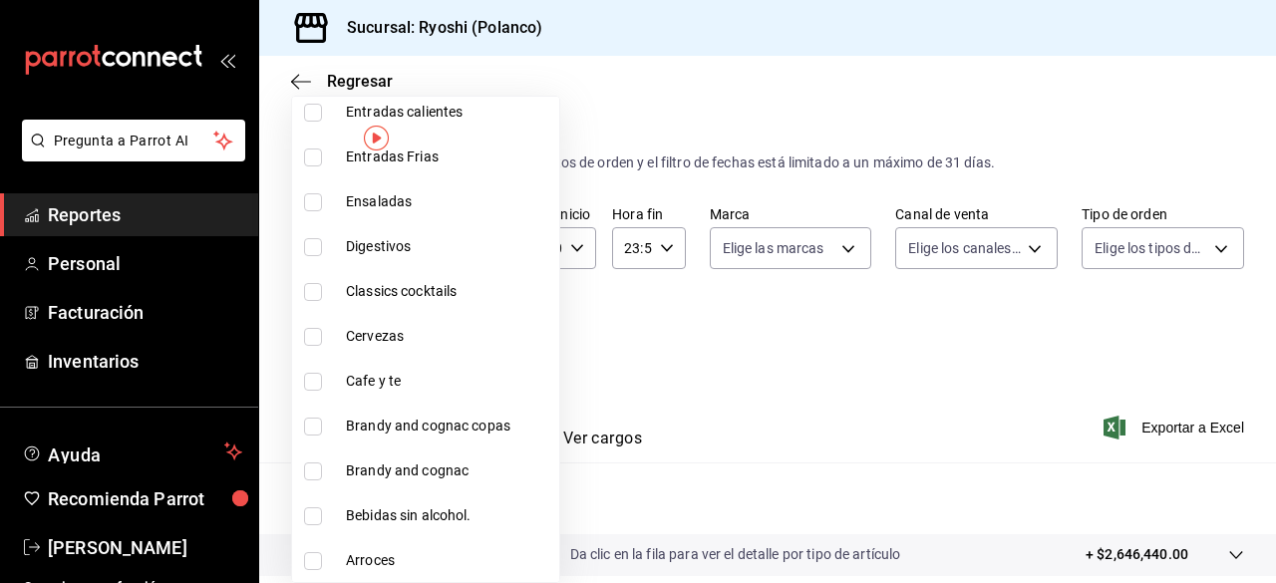
click at [312, 342] on input "checkbox" at bounding box center [313, 337] width 18 height 18
click at [803, 370] on div at bounding box center [638, 291] width 1276 height 583
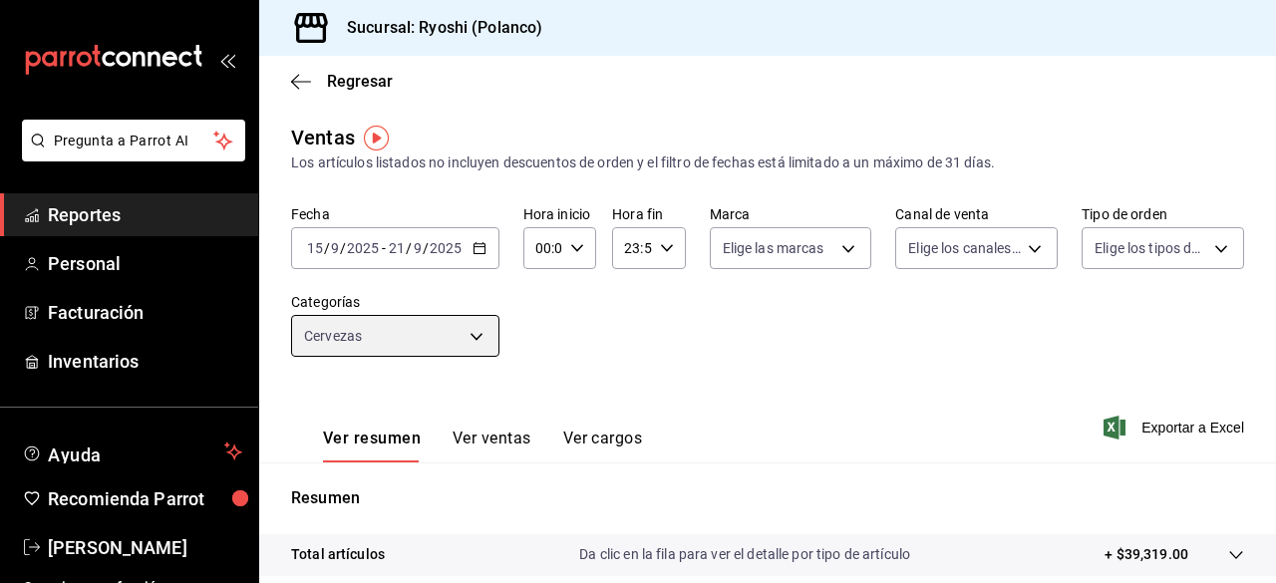
scroll to position [372, 0]
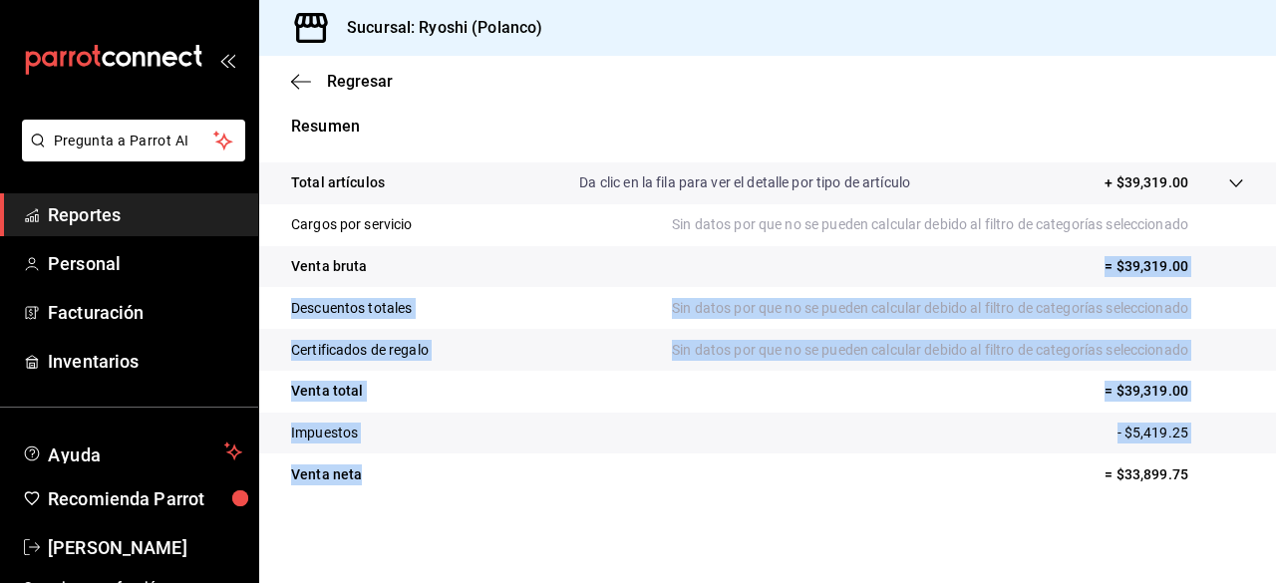
drag, startPoint x: 598, startPoint y: 486, endPoint x: 542, endPoint y: 270, distance: 223.3
click at [542, 270] on tbody "Total artículos Da clic en la fila para ver el detalle por tipo de artículo + $…" at bounding box center [767, 328] width 1016 height 333
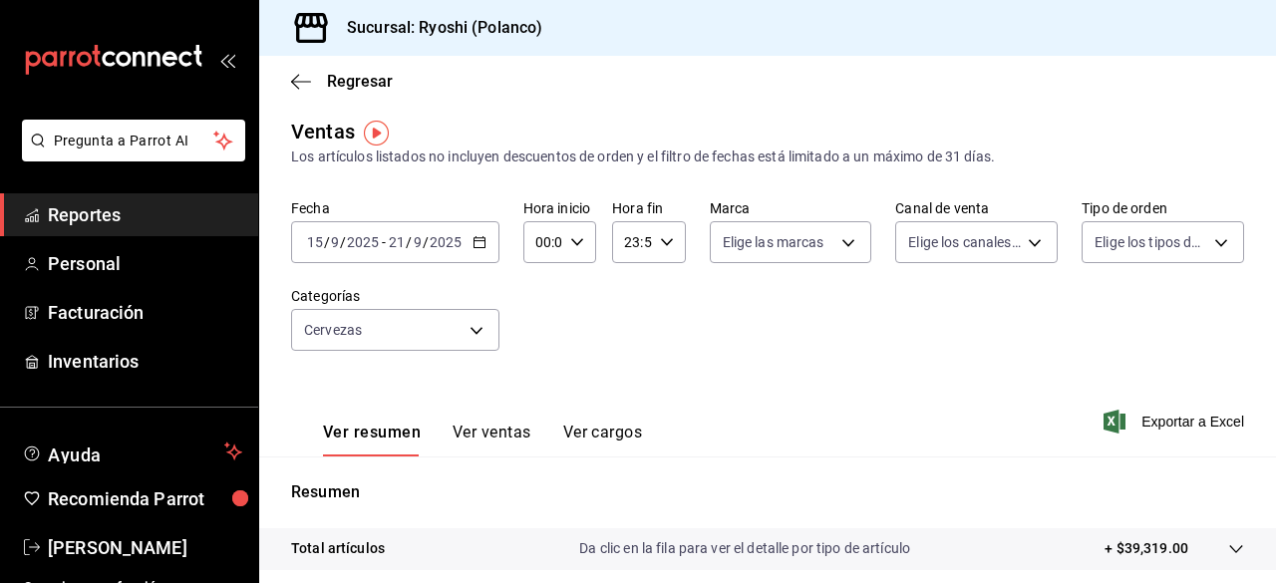
scroll to position [0, 0]
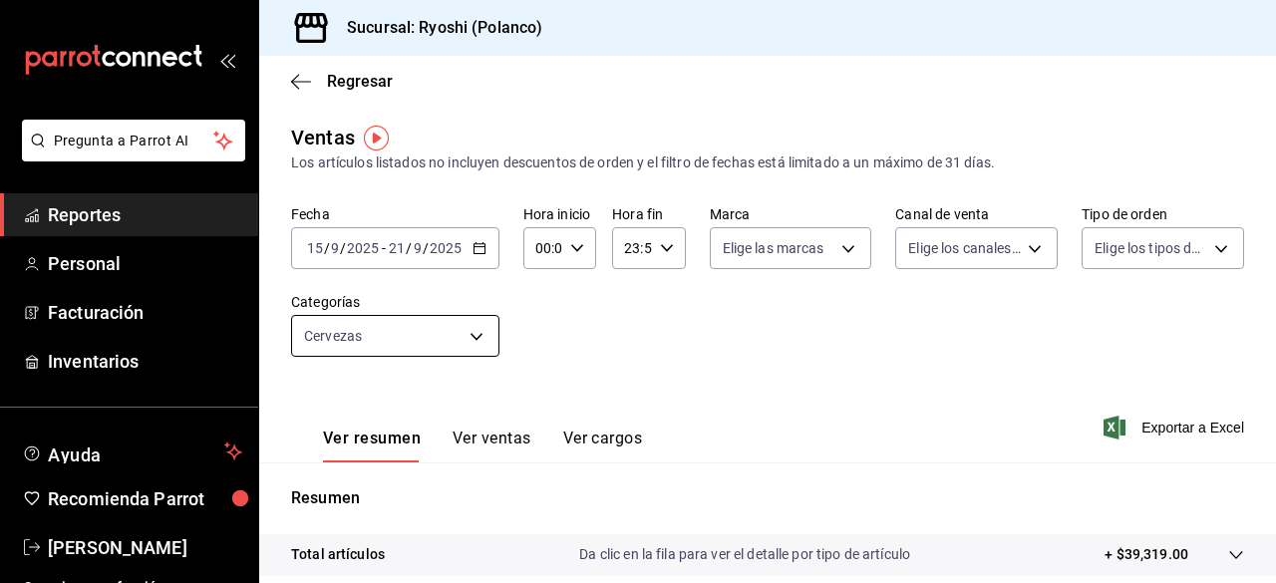
click at [476, 332] on body "Pregunta a Parrot AI Reportes Personal Facturación Inventarios Ayuda Recomienda…" at bounding box center [638, 291] width 1276 height 583
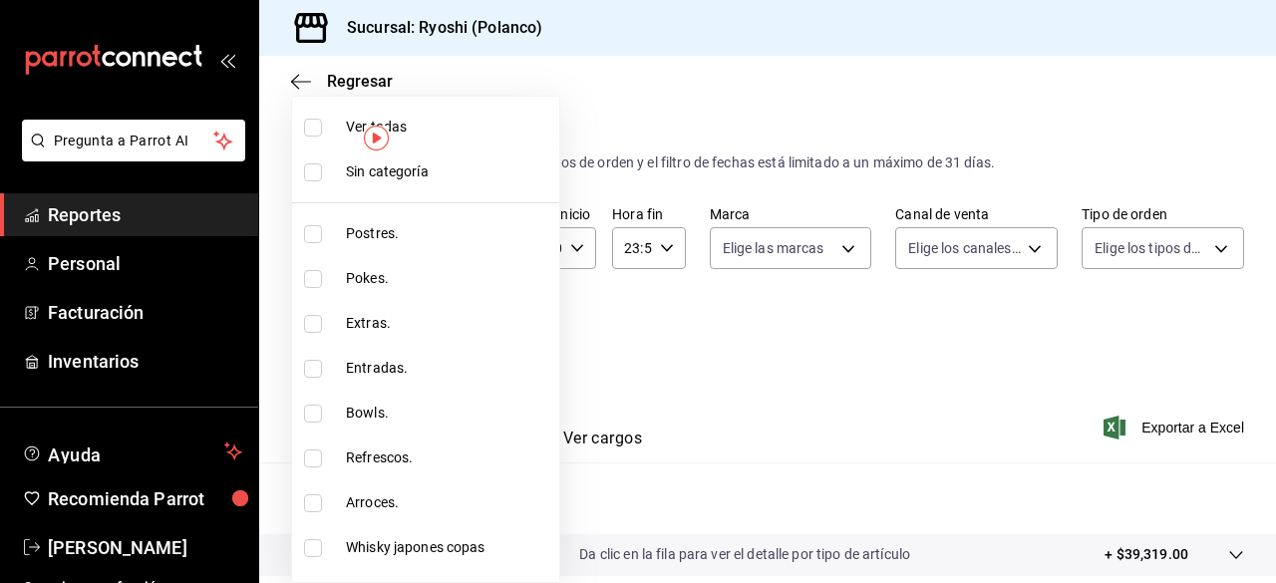
click at [312, 139] on li "Ver todas" at bounding box center [425, 127] width 267 height 45
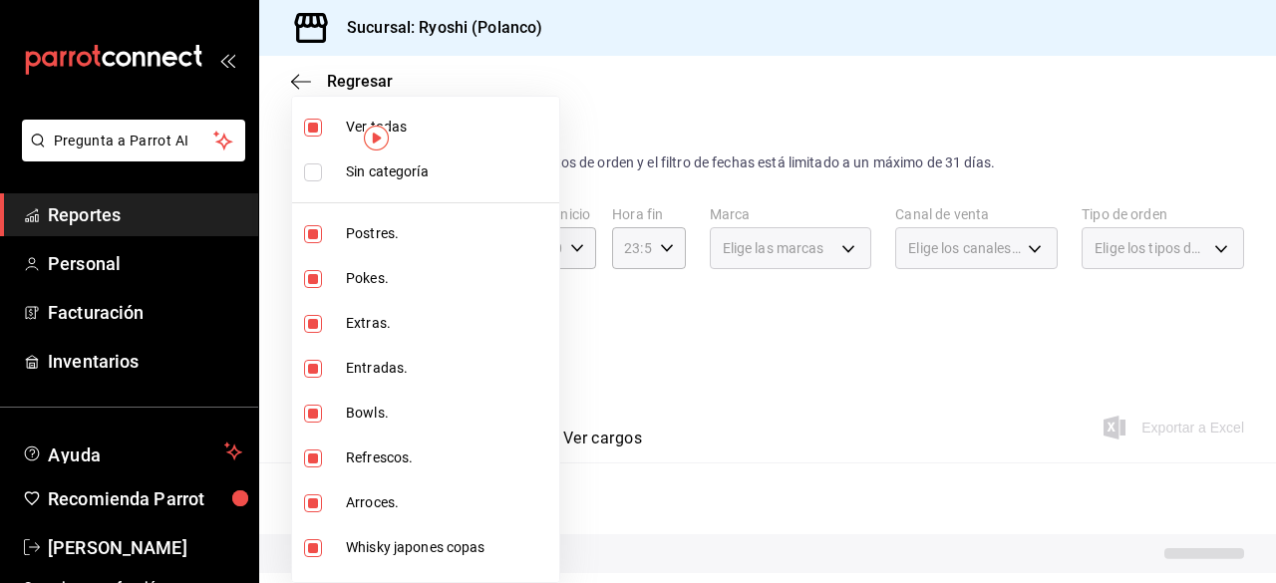
click at [312, 139] on li "Ver todas" at bounding box center [425, 127] width 267 height 45
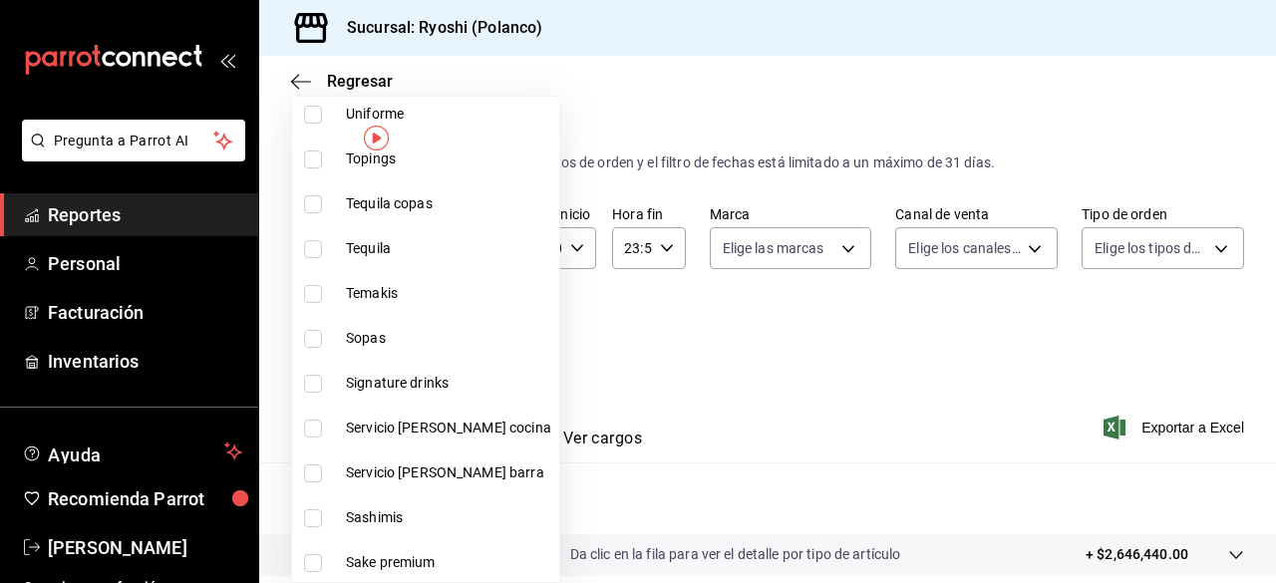
scroll to position [928, 0]
click at [310, 374] on input "checkbox" at bounding box center [313, 383] width 18 height 18
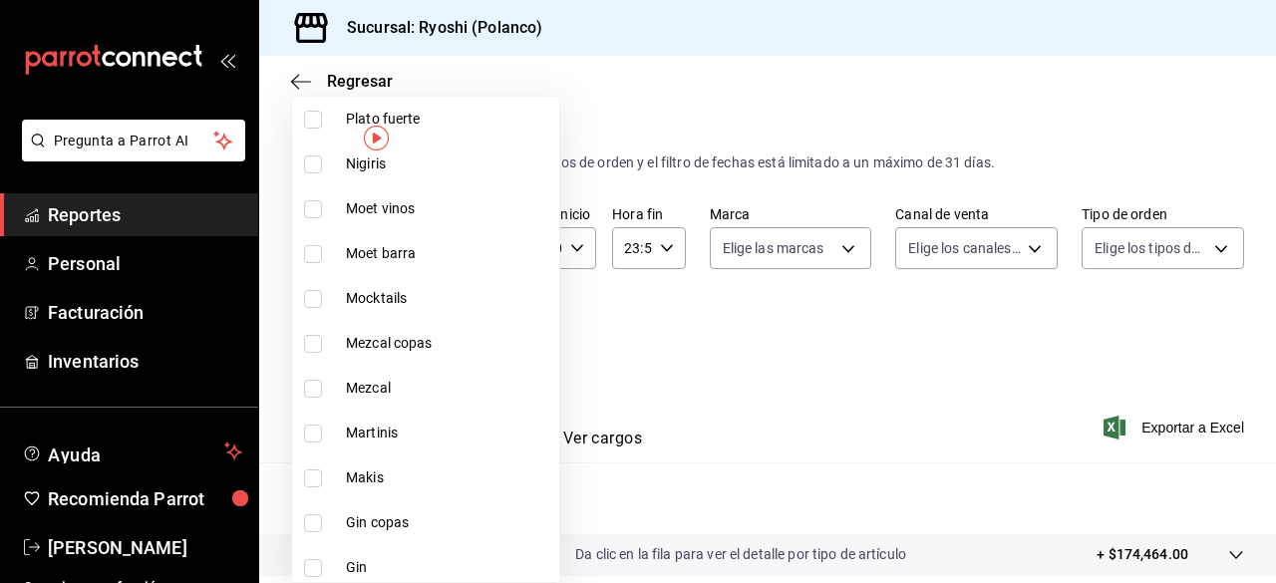
scroll to position [1685, 0]
click at [312, 425] on input "checkbox" at bounding box center [313, 433] width 18 height 18
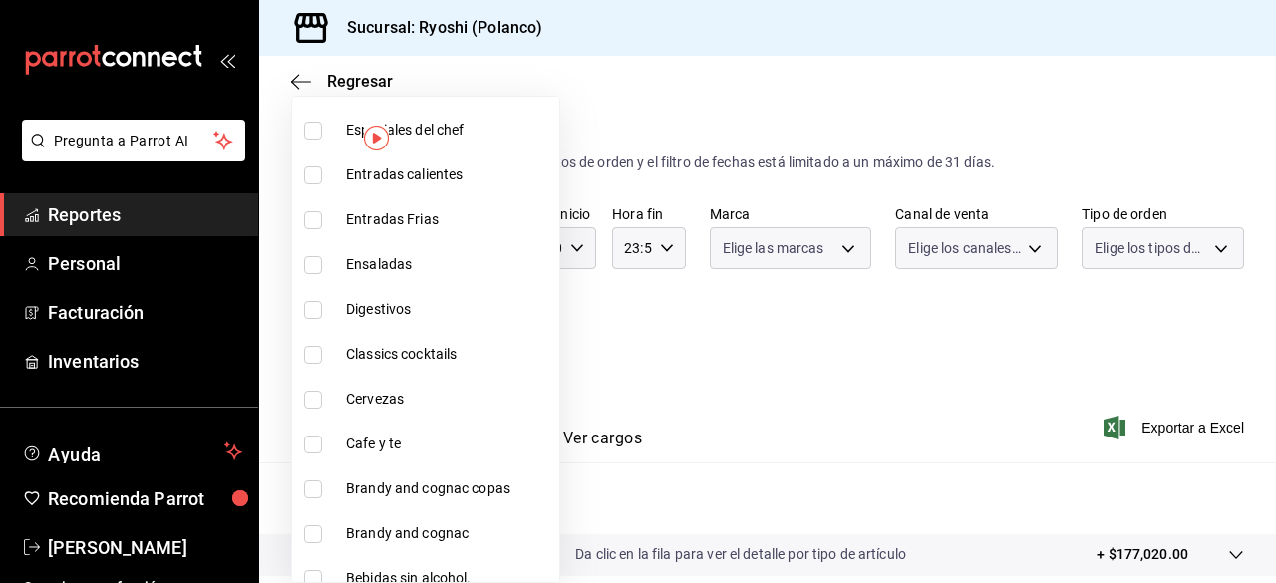
scroll to position [2218, 0]
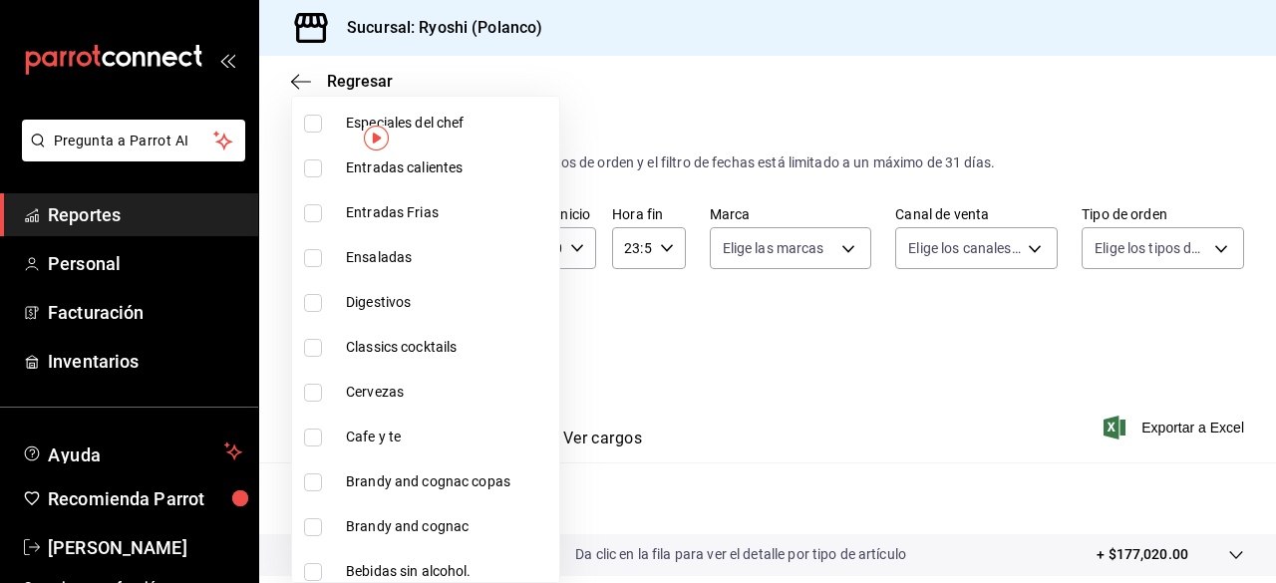
click at [313, 346] on input "checkbox" at bounding box center [313, 348] width 18 height 18
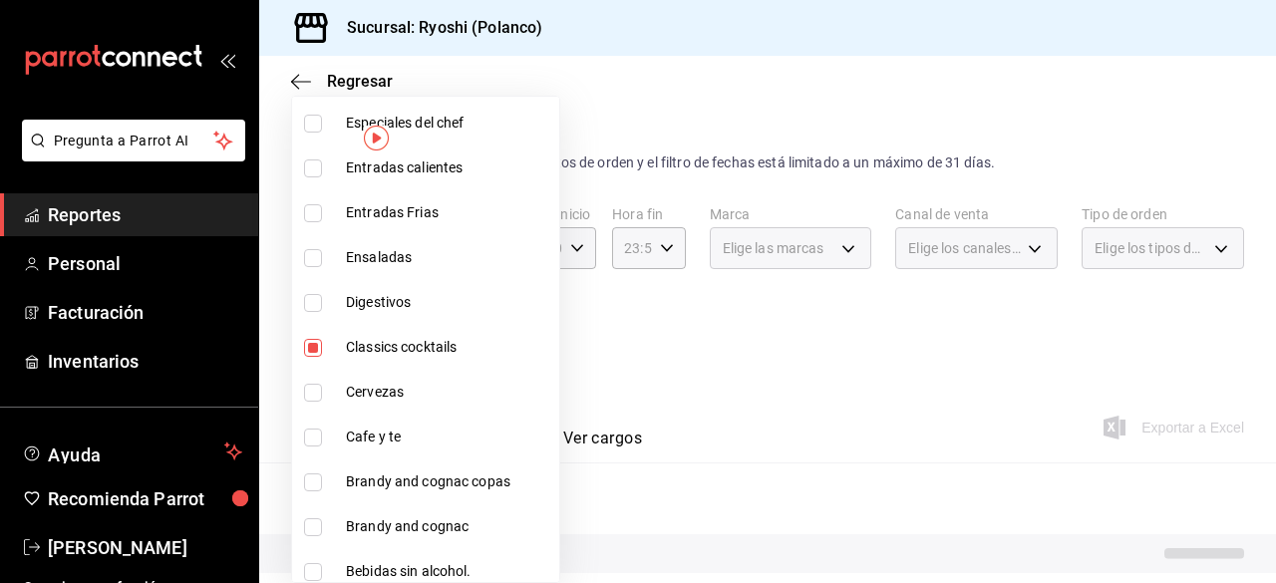
click at [823, 397] on div at bounding box center [638, 291] width 1276 height 583
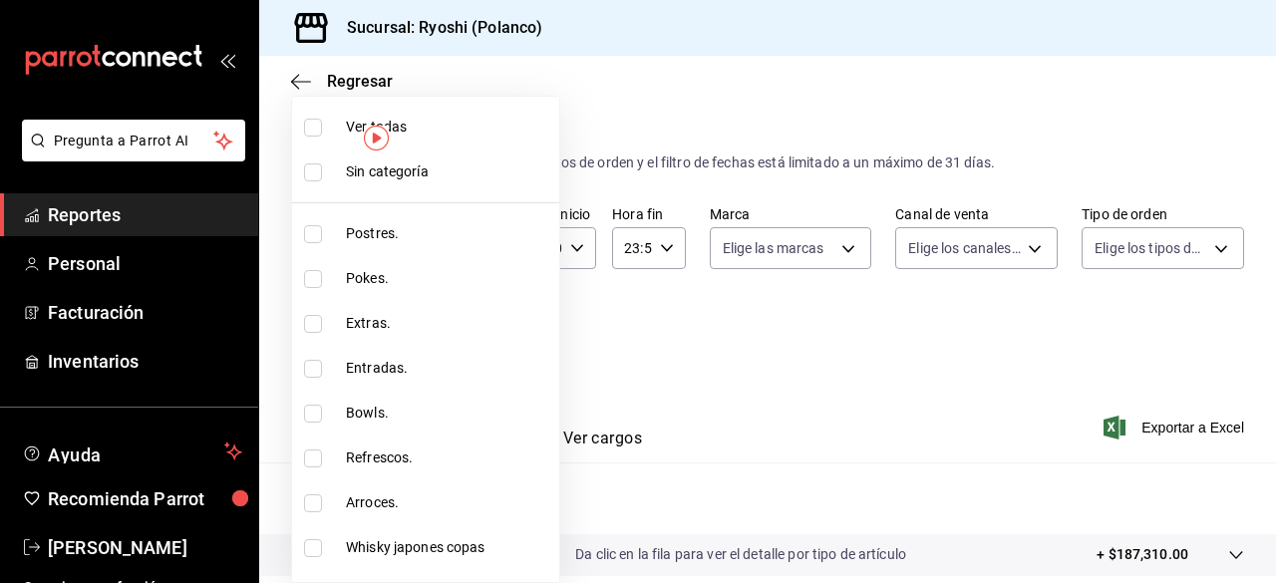
click at [476, 333] on body "Pregunta a Parrot AI Reportes Personal Facturación Inventarios Ayuda Recomienda…" at bounding box center [638, 291] width 1276 height 583
click at [305, 132] on input "checkbox" at bounding box center [313, 128] width 18 height 18
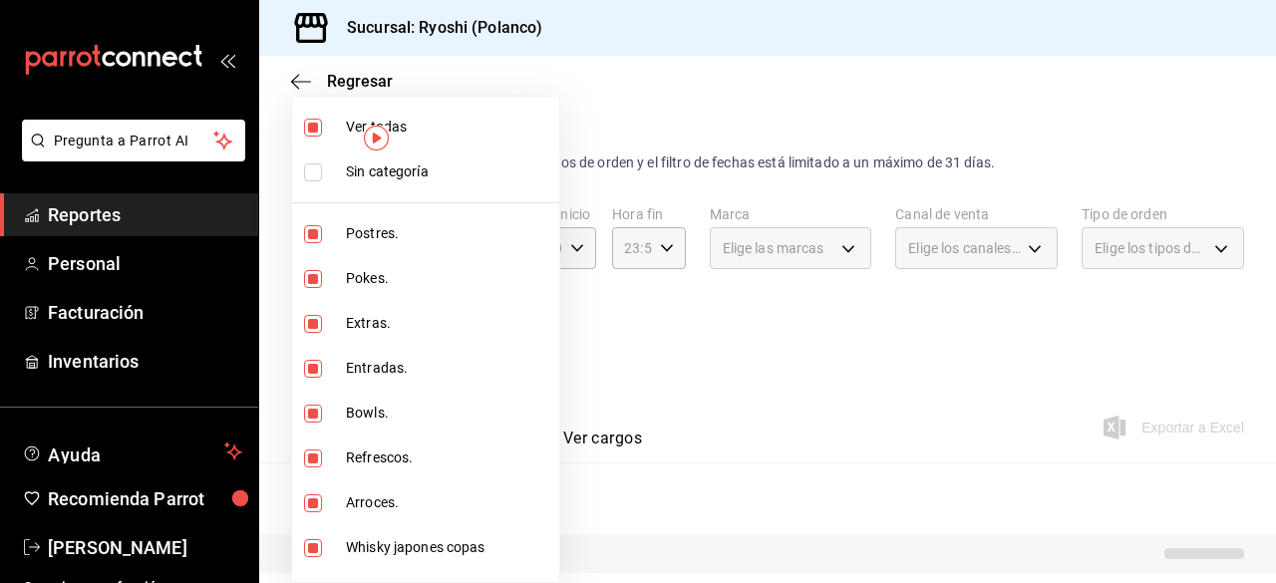
click at [305, 132] on input "checkbox" at bounding box center [313, 128] width 18 height 18
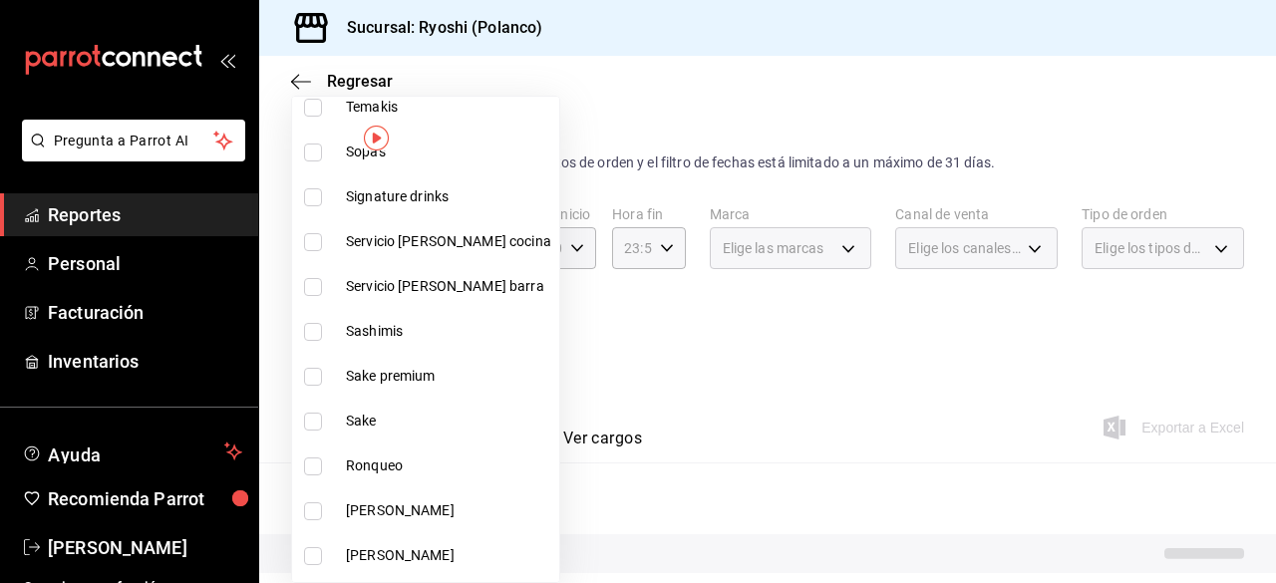
scroll to position [1127, 0]
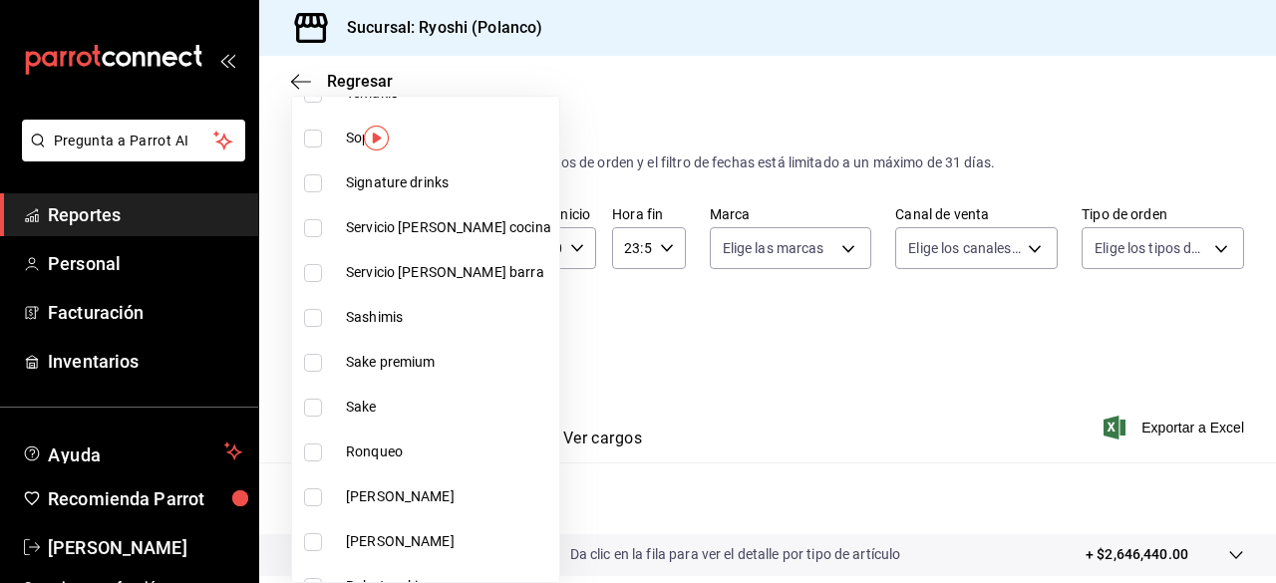
click at [311, 358] on input "checkbox" at bounding box center [313, 363] width 18 height 18
click at [317, 407] on input "checkbox" at bounding box center [313, 408] width 18 height 18
click at [714, 312] on div at bounding box center [638, 291] width 1276 height 583
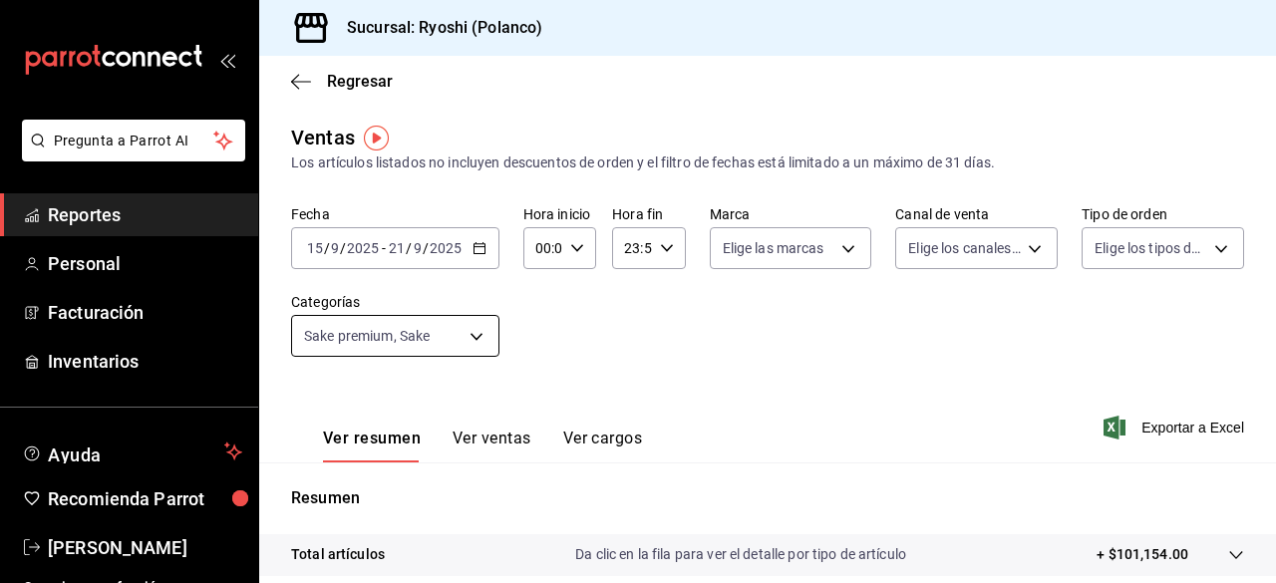
click at [480, 334] on body "Pregunta a Parrot AI Reportes Personal Facturación Inventarios Ayuda Recomienda…" at bounding box center [638, 291] width 1276 height 583
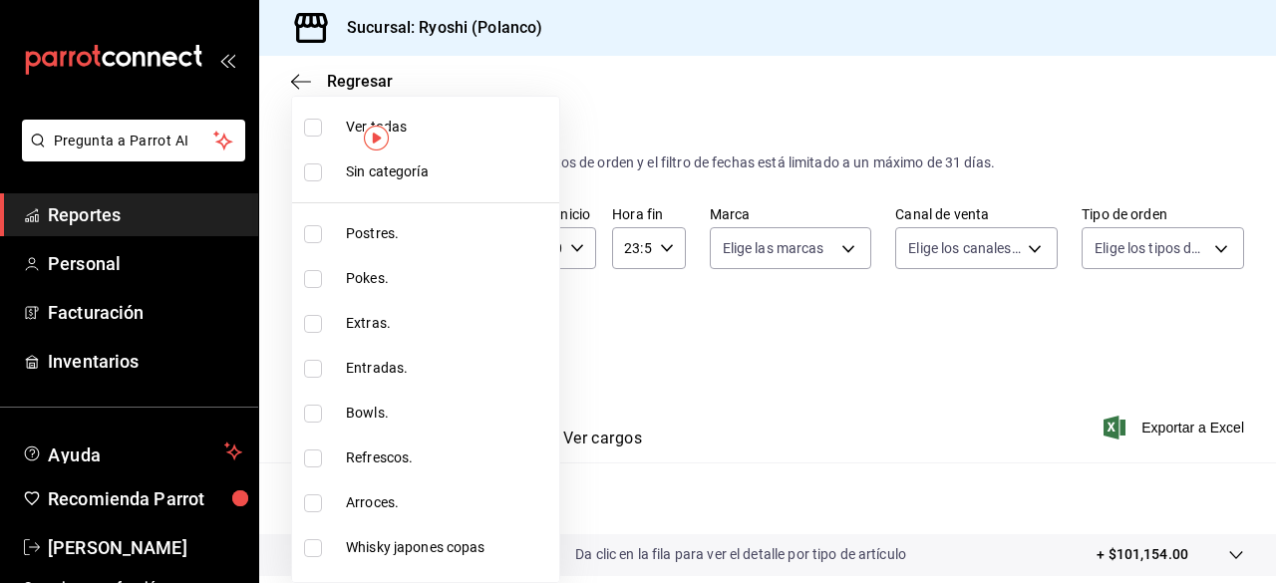
click at [313, 130] on input "checkbox" at bounding box center [313, 128] width 18 height 18
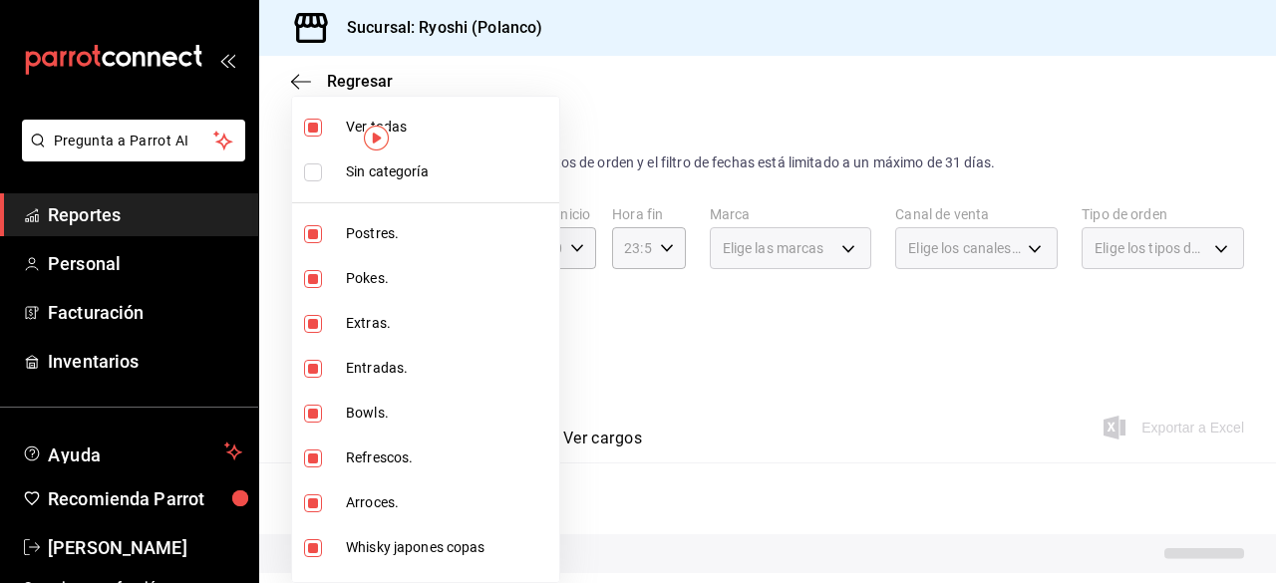
click at [313, 130] on input "checkbox" at bounding box center [313, 128] width 18 height 18
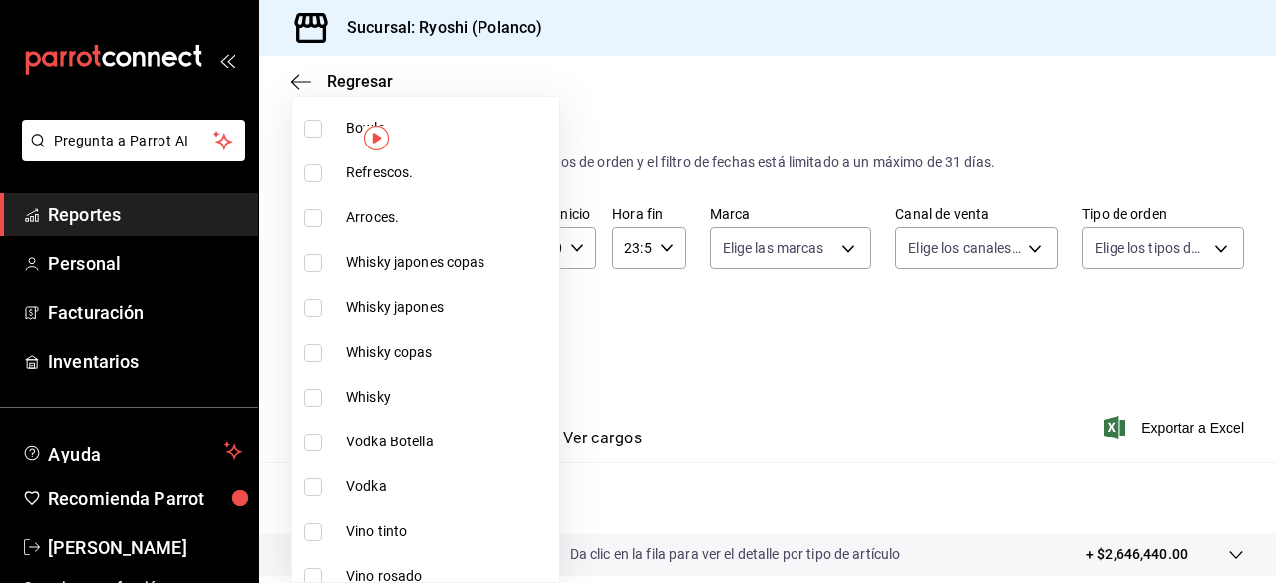
scroll to position [283, 0]
click at [318, 260] on input "checkbox" at bounding box center [313, 265] width 18 height 18
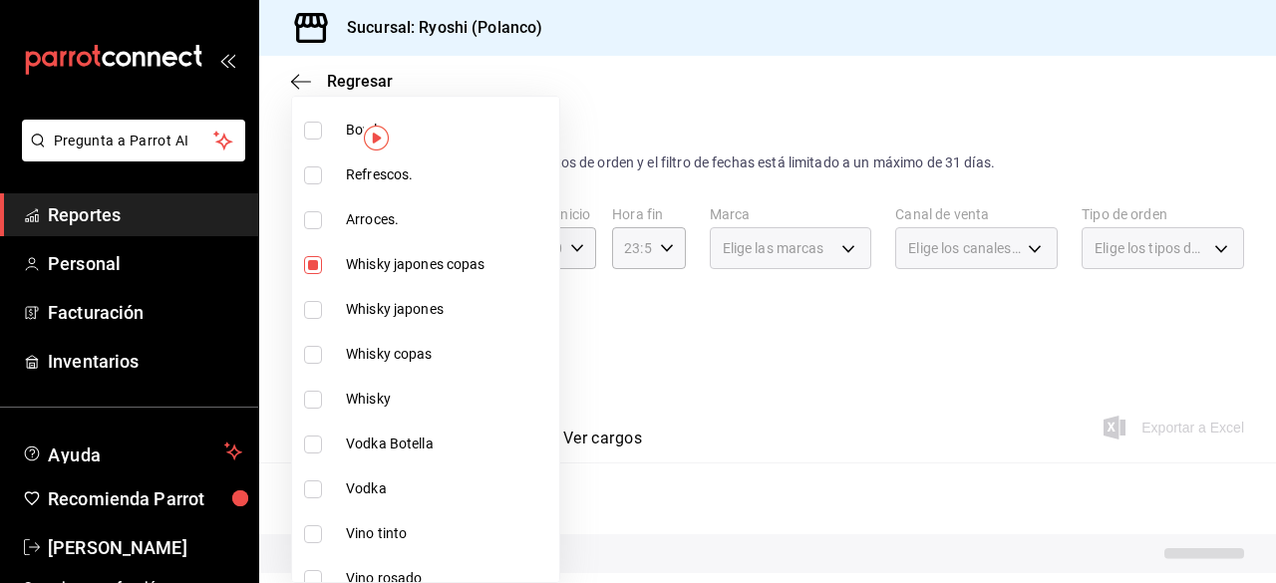
click at [310, 317] on input "checkbox" at bounding box center [313, 310] width 18 height 18
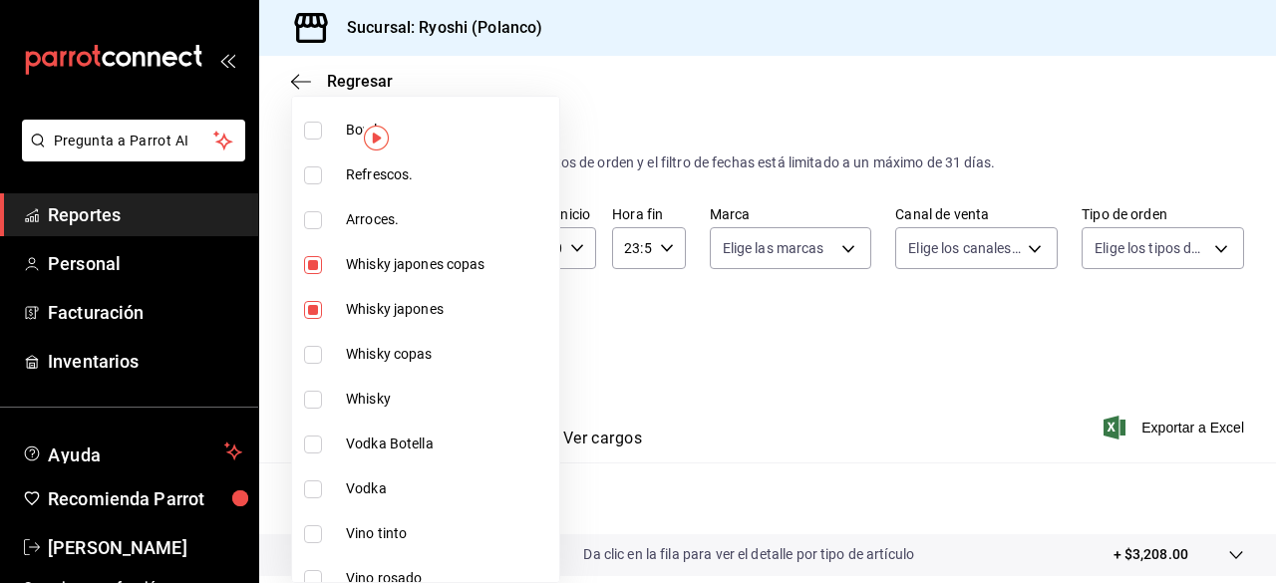
click at [307, 352] on input "checkbox" at bounding box center [313, 355] width 18 height 18
click at [309, 392] on input "checkbox" at bounding box center [313, 400] width 18 height 18
click at [313, 436] on input "checkbox" at bounding box center [313, 444] width 18 height 18
click at [318, 486] on input "checkbox" at bounding box center [313, 489] width 18 height 18
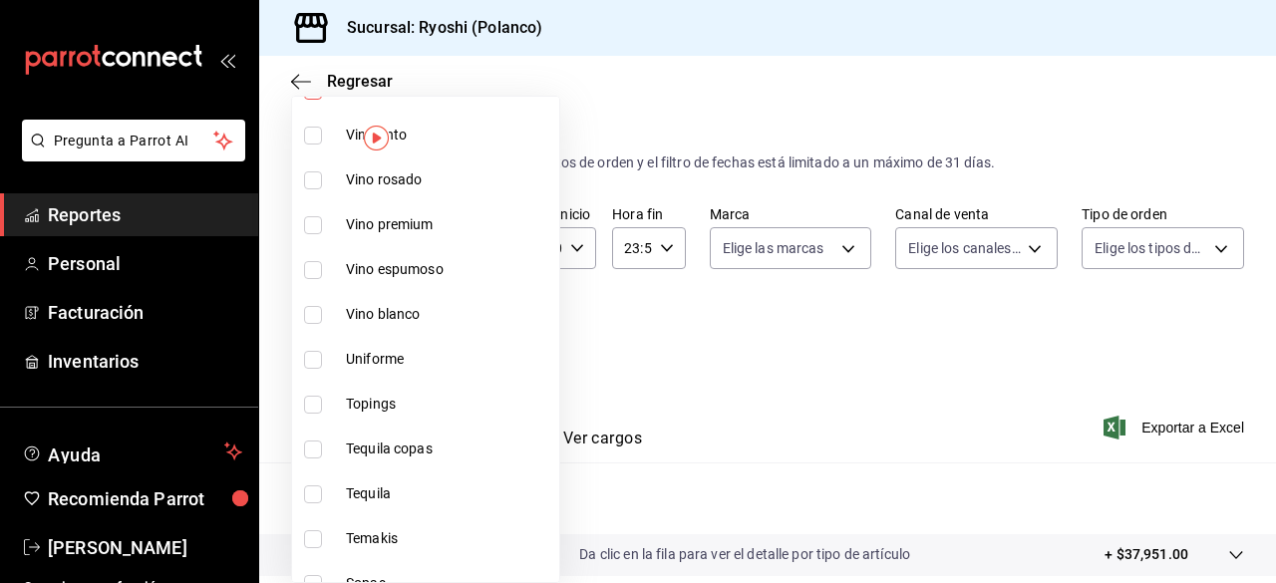
scroll to position [684, 0]
click at [309, 438] on input "checkbox" at bounding box center [313, 447] width 18 height 18
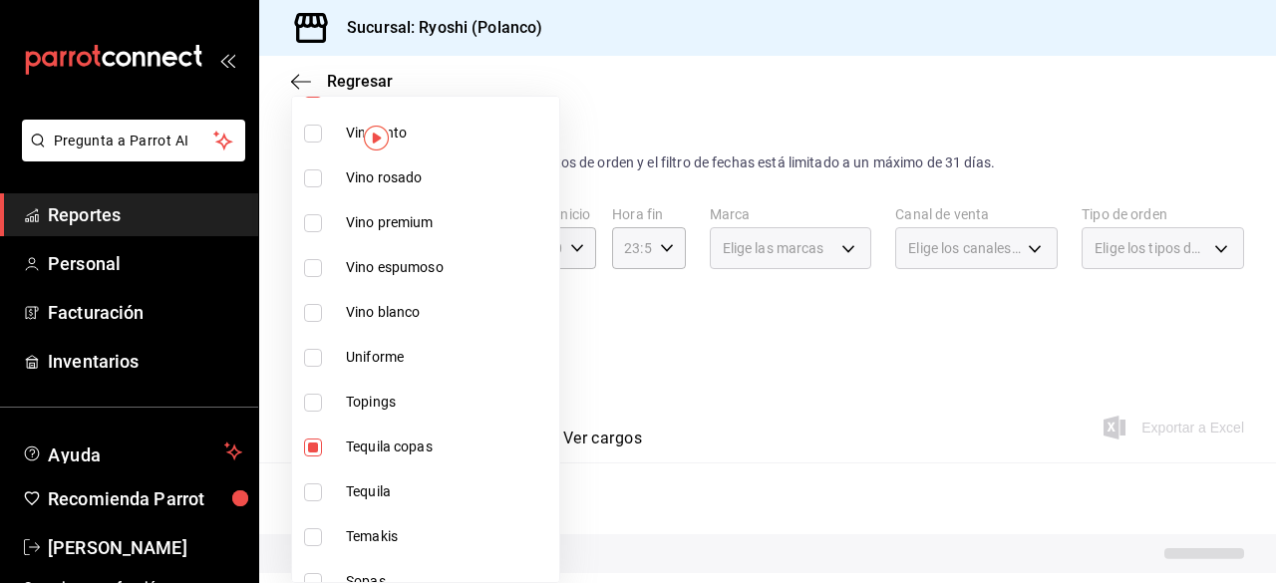
click at [311, 483] on input "checkbox" at bounding box center [313, 492] width 18 height 18
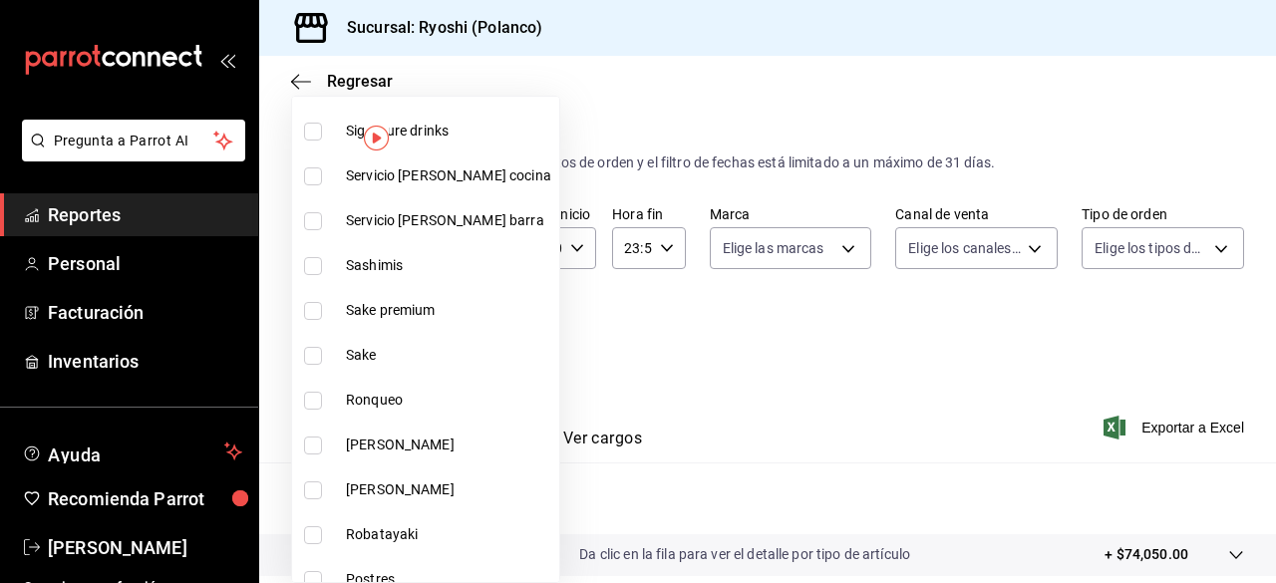
scroll to position [1188, 0]
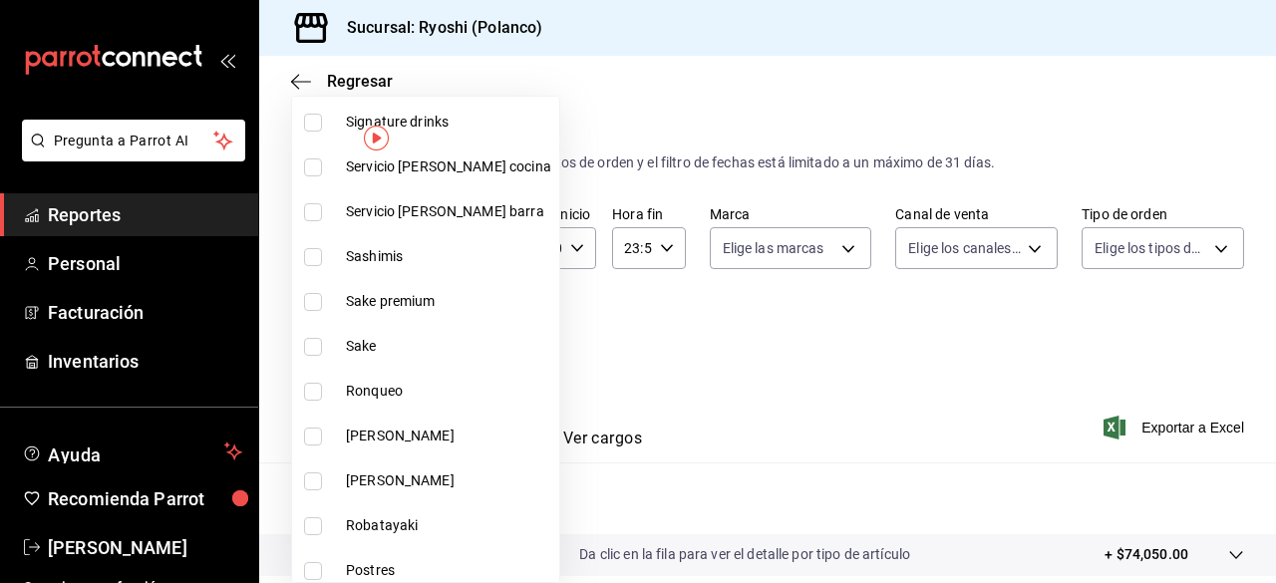
click at [317, 430] on input "checkbox" at bounding box center [313, 437] width 18 height 18
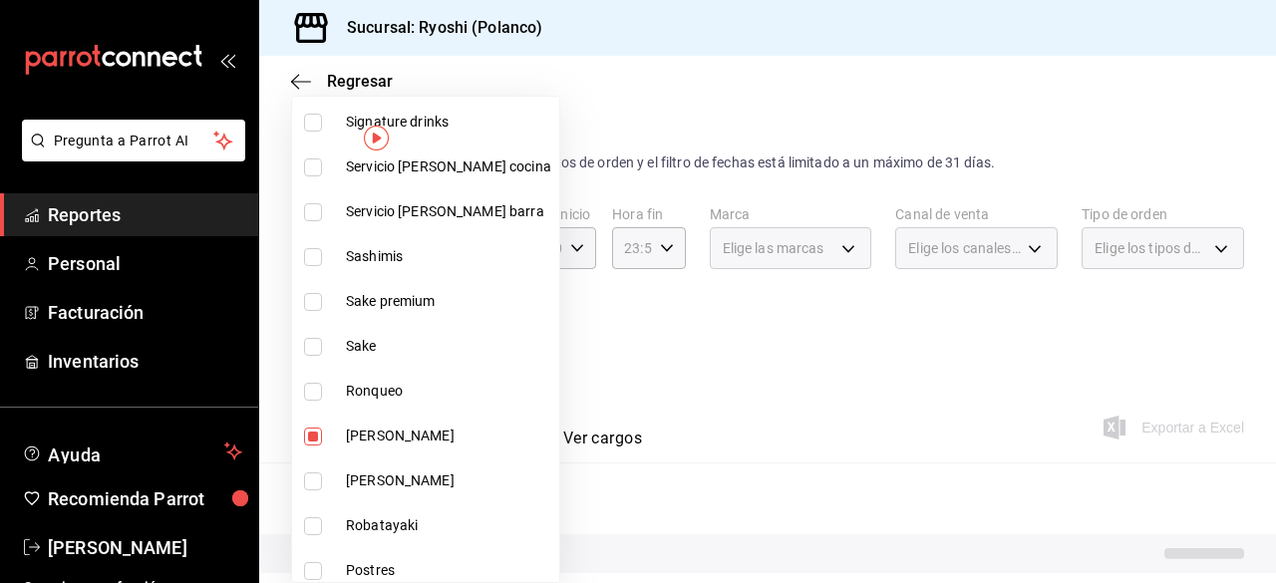
click at [314, 481] on input "checkbox" at bounding box center [313, 481] width 18 height 18
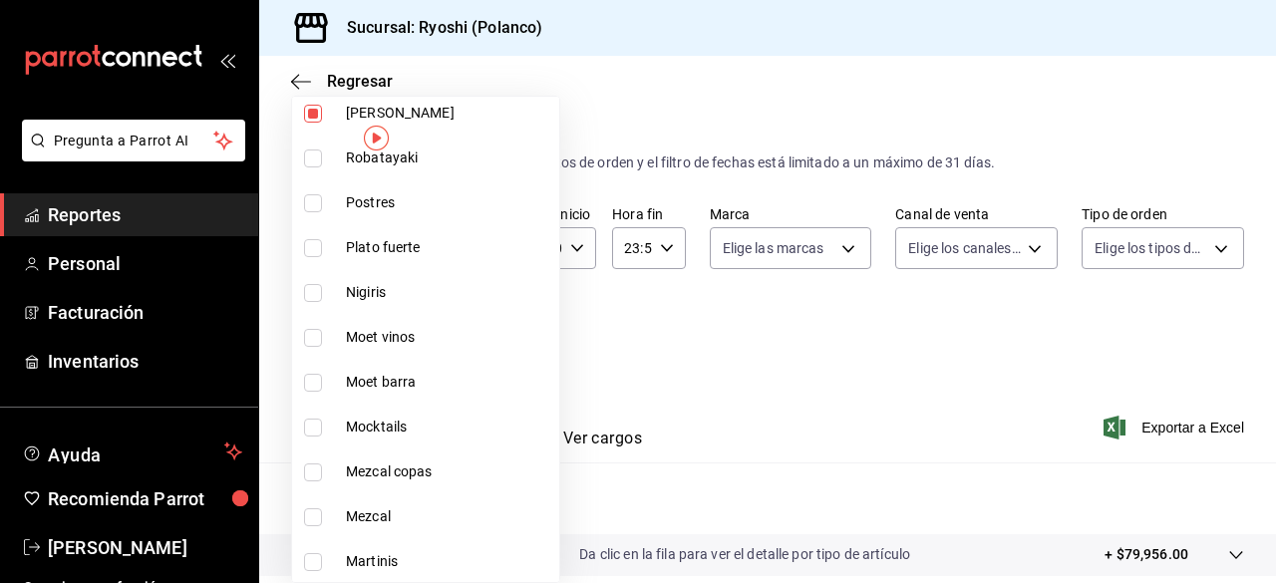
scroll to position [1557, 0]
click at [313, 471] on input "checkbox" at bounding box center [313, 471] width 18 height 18
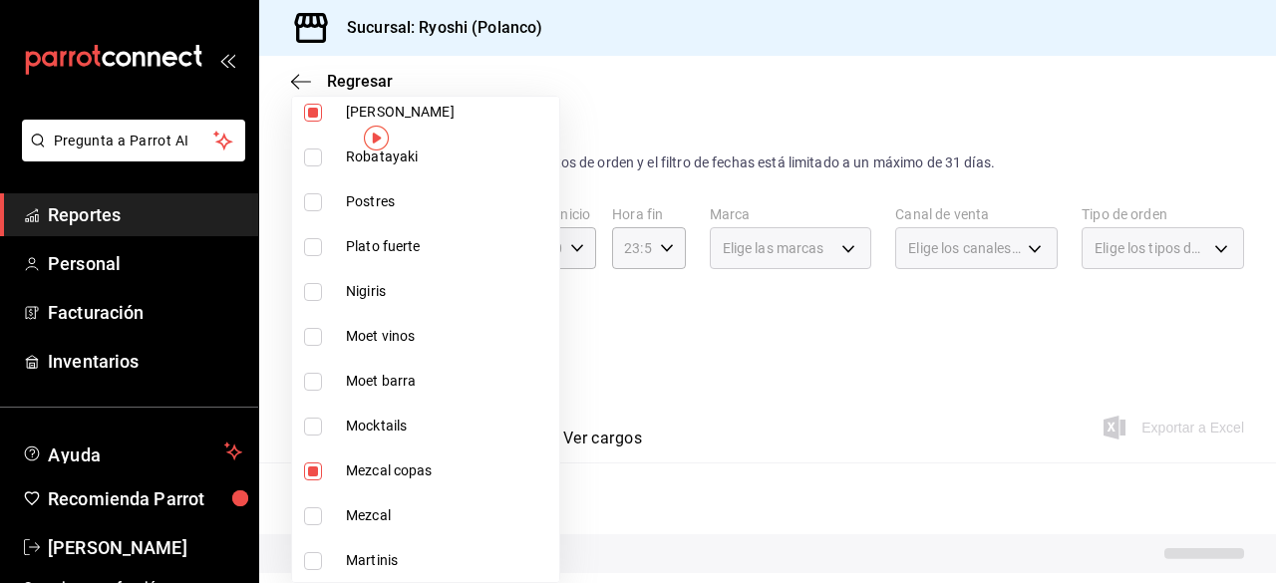
click at [309, 523] on input "checkbox" at bounding box center [313, 516] width 18 height 18
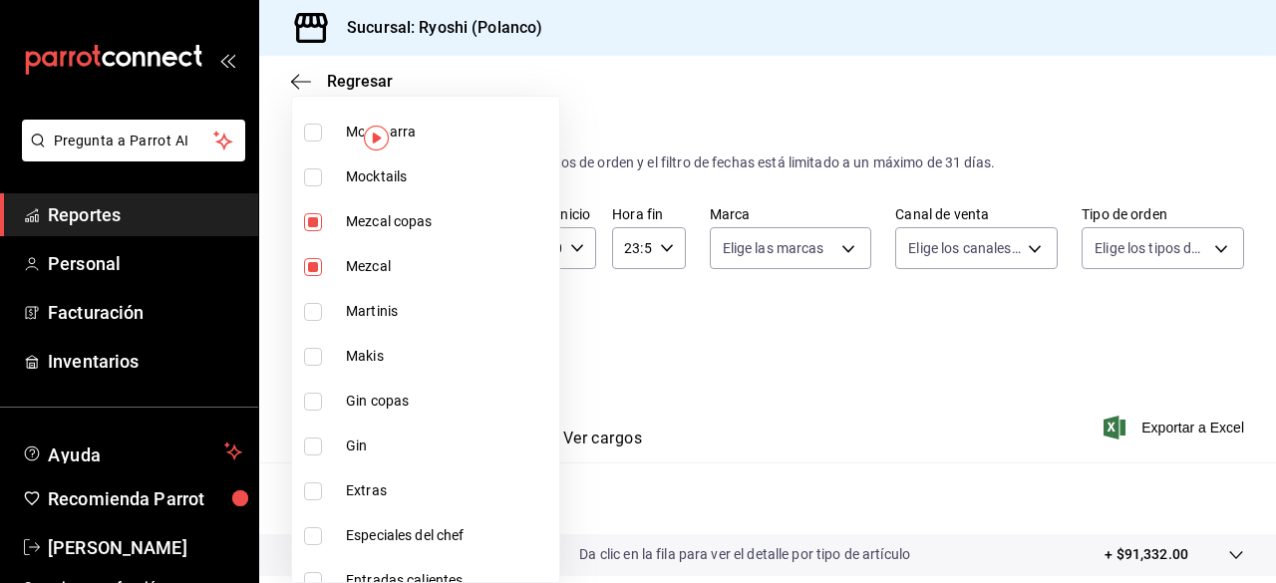
scroll to position [1808, 0]
click at [312, 402] on input "checkbox" at bounding box center [313, 400] width 18 height 18
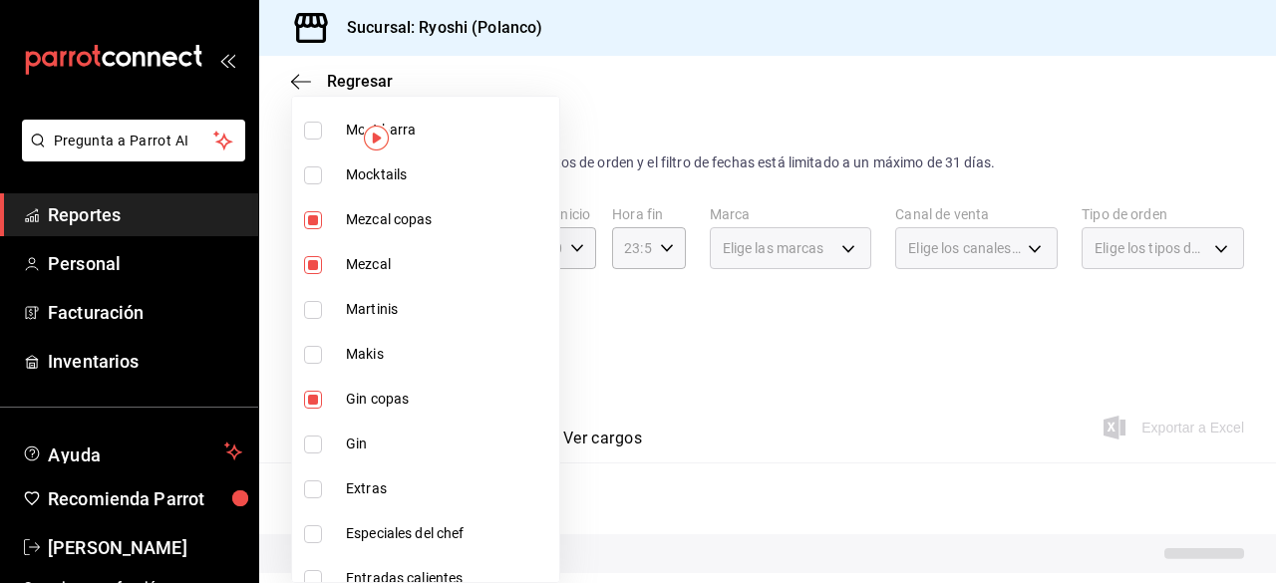
click at [313, 435] on input "checkbox" at bounding box center [313, 444] width 18 height 18
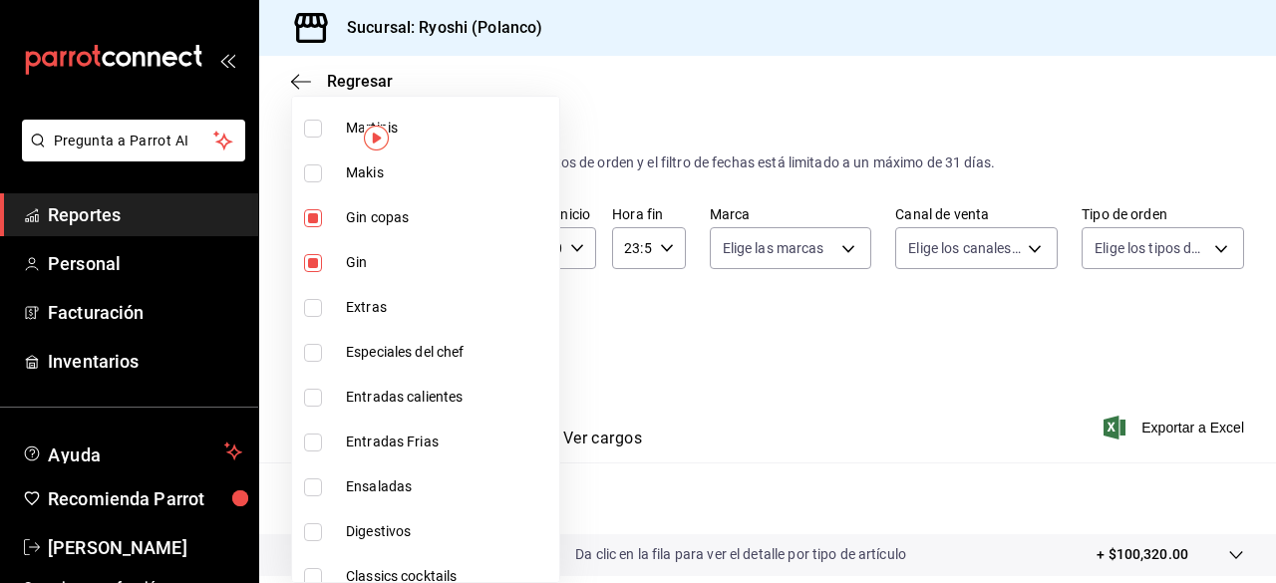
scroll to position [2042, 0]
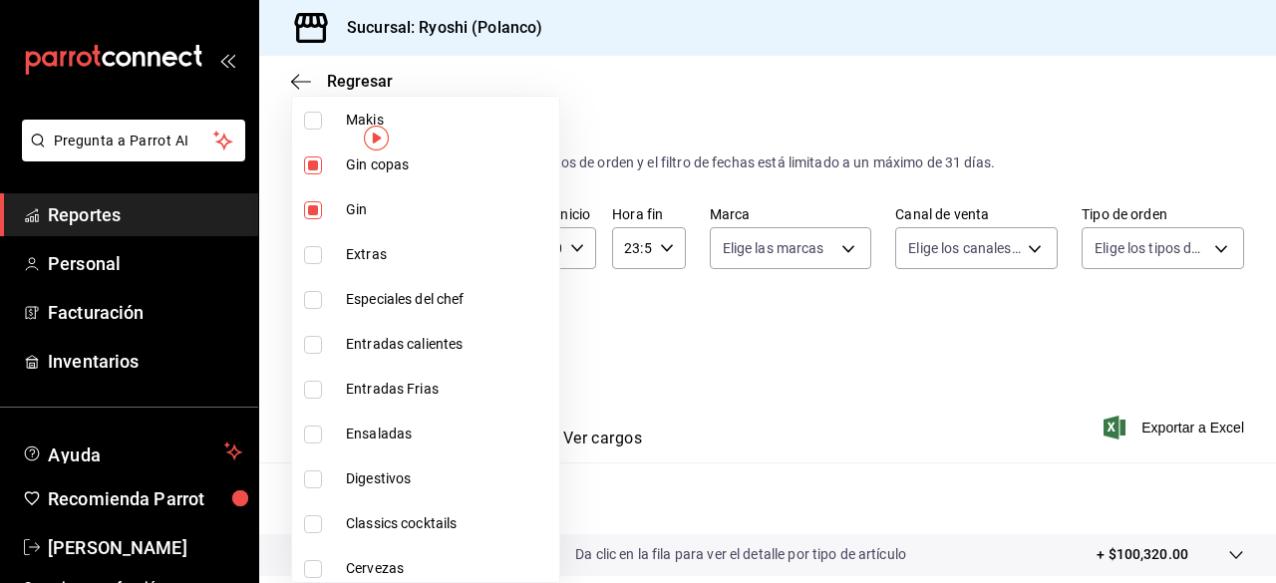
click at [312, 470] on input "checkbox" at bounding box center [313, 479] width 18 height 18
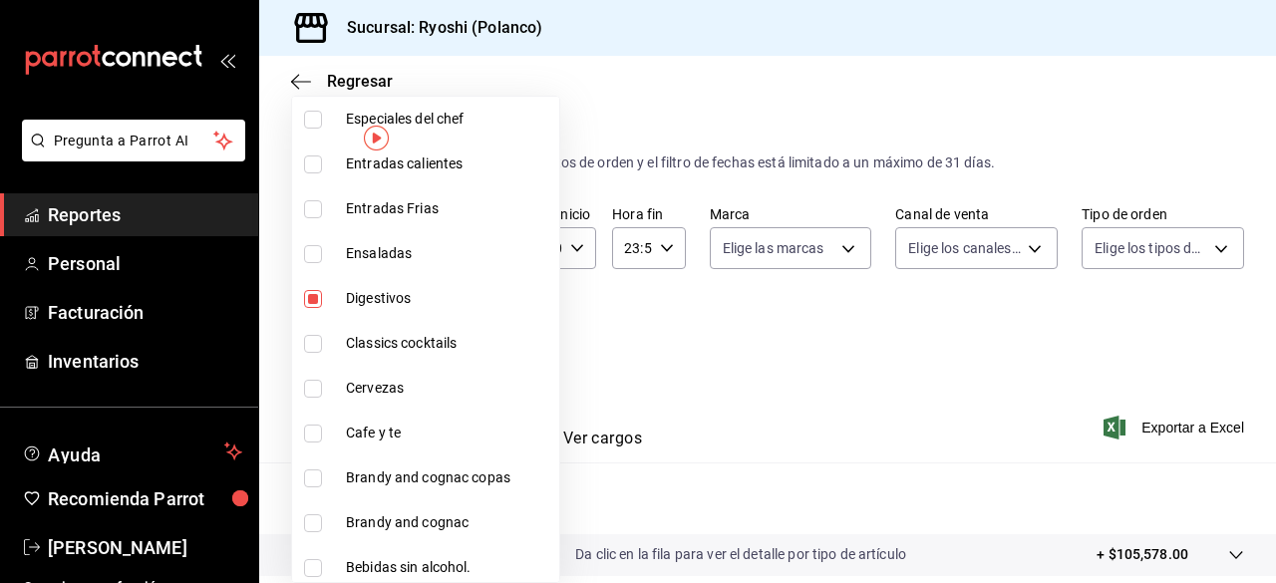
scroll to position [2225, 0]
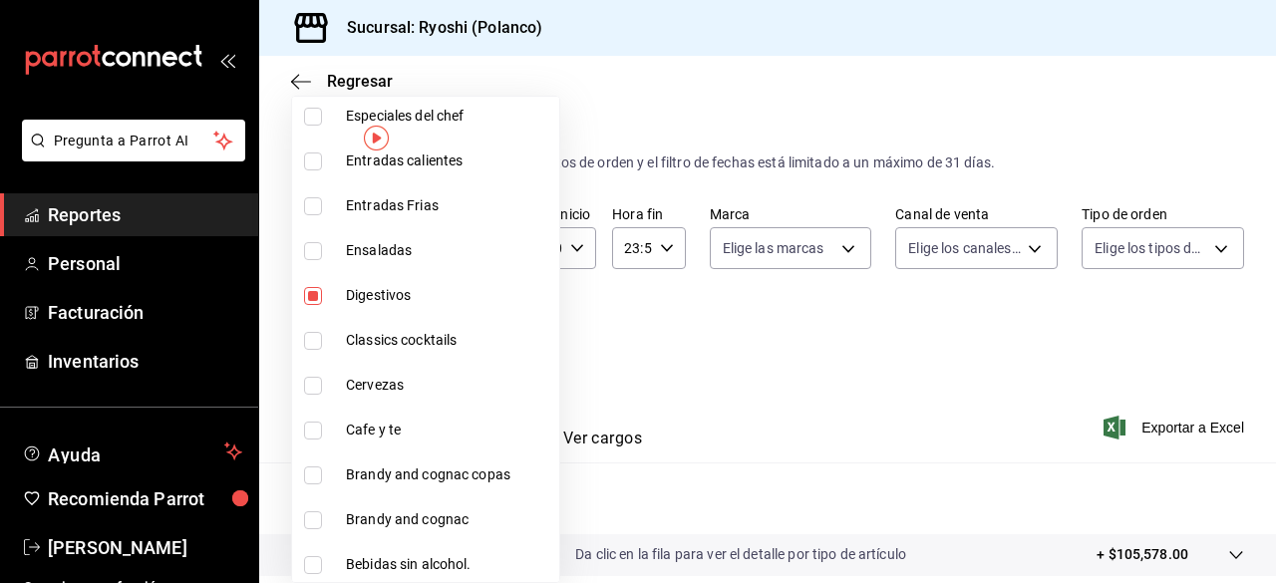
click at [315, 513] on input "checkbox" at bounding box center [313, 520] width 18 height 18
click at [315, 481] on input "checkbox" at bounding box center [313, 475] width 18 height 18
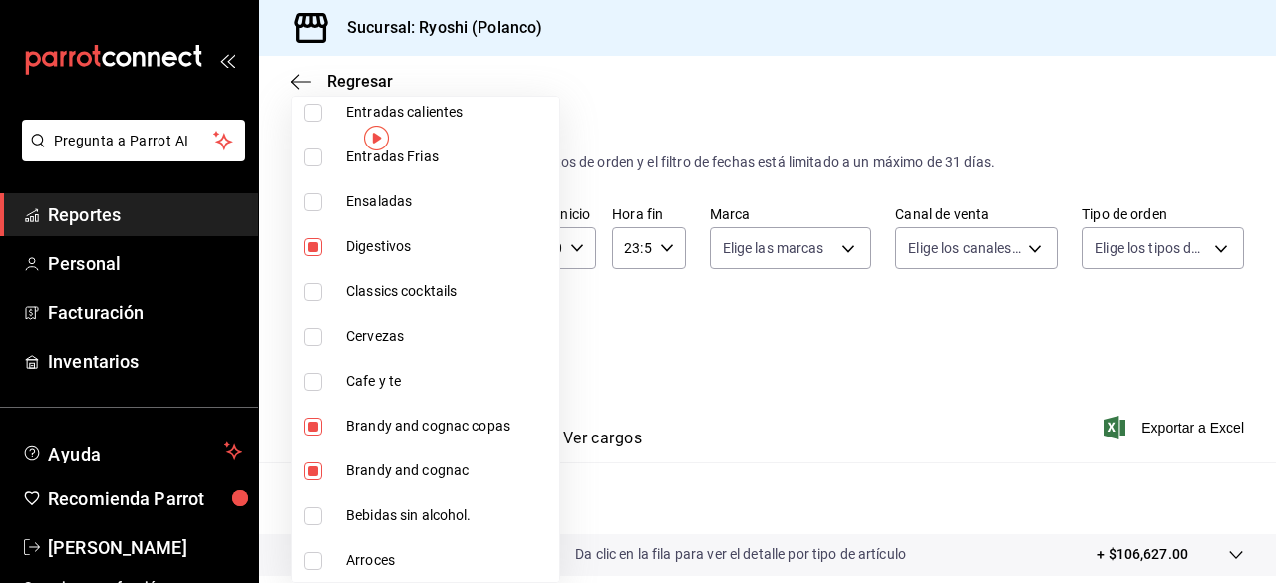
click at [1011, 398] on div at bounding box center [638, 291] width 1276 height 583
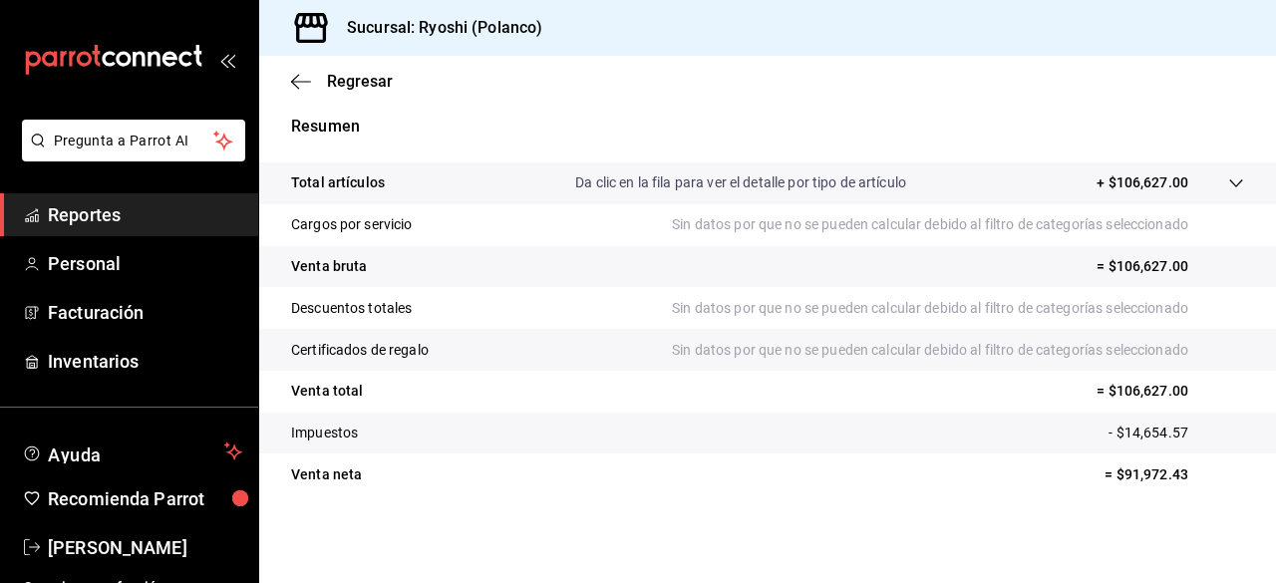
scroll to position [0, 0]
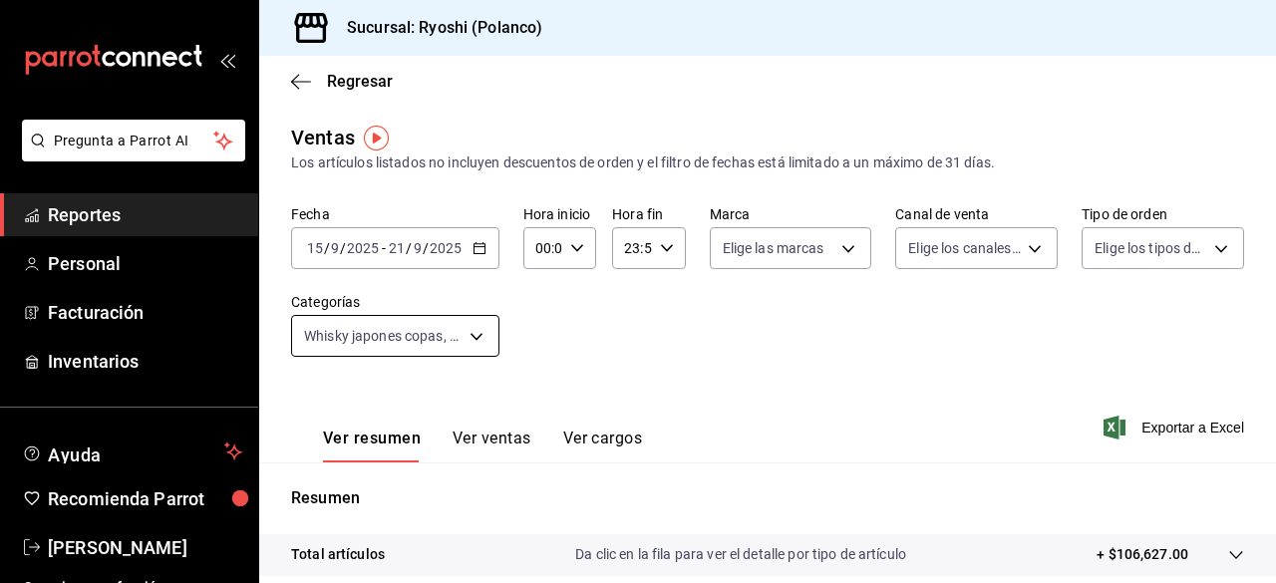
click at [473, 338] on body "Pregunta a Parrot AI Reportes Personal Facturación Inventarios Ayuda Recomienda…" at bounding box center [638, 291] width 1276 height 583
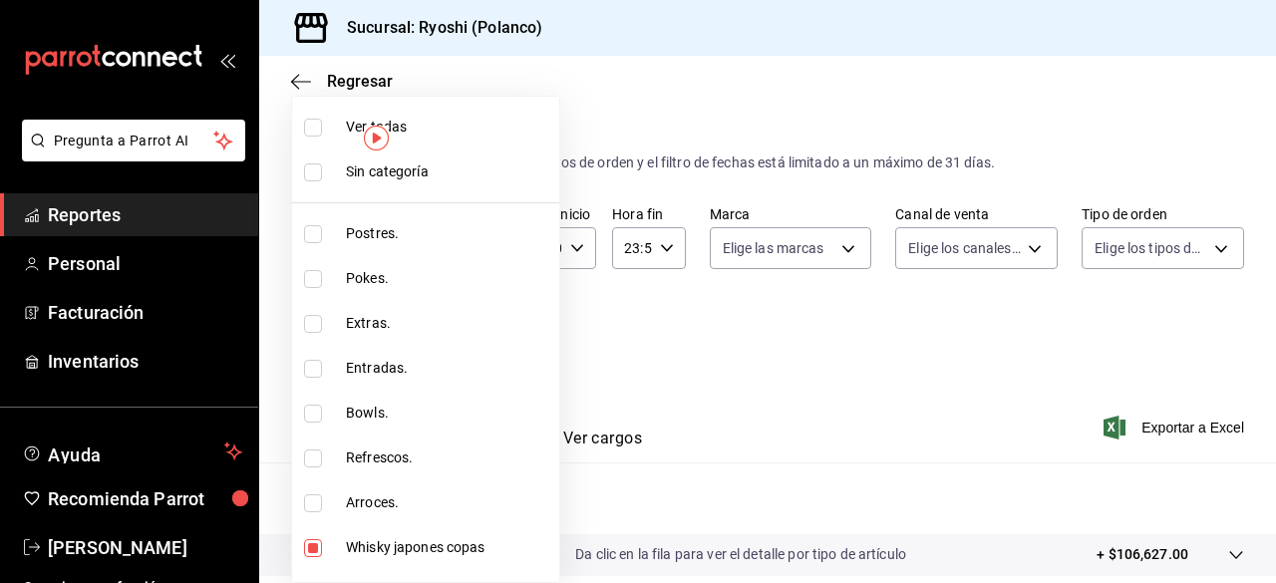
click at [305, 117] on li "Ver todas" at bounding box center [425, 127] width 267 height 45
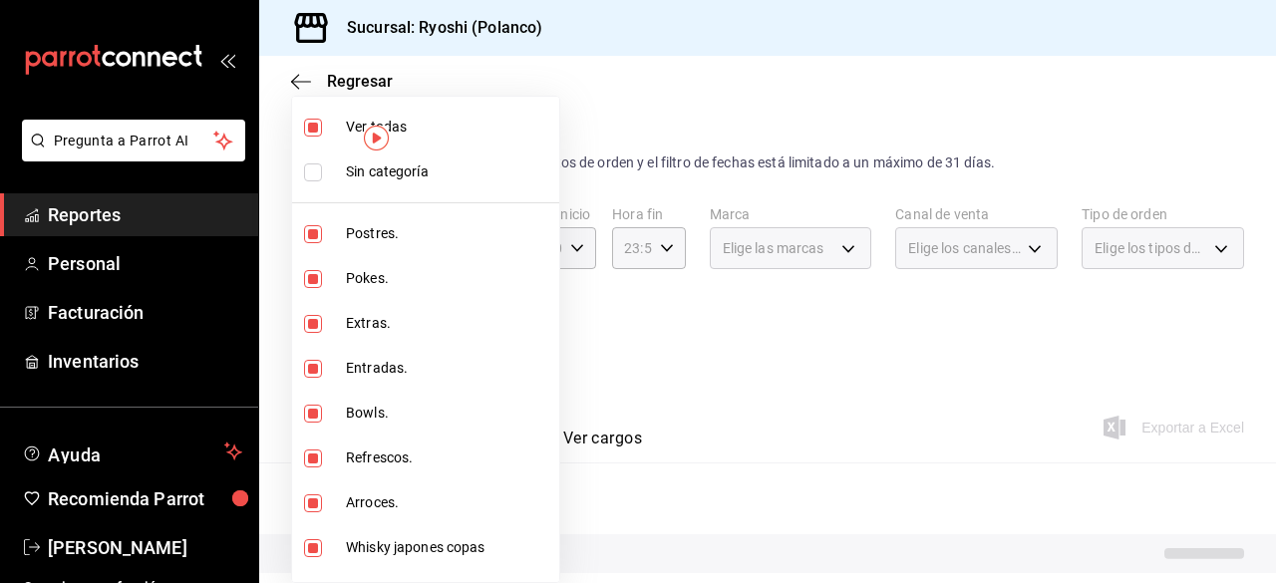
click at [608, 333] on div at bounding box center [638, 291] width 1276 height 583
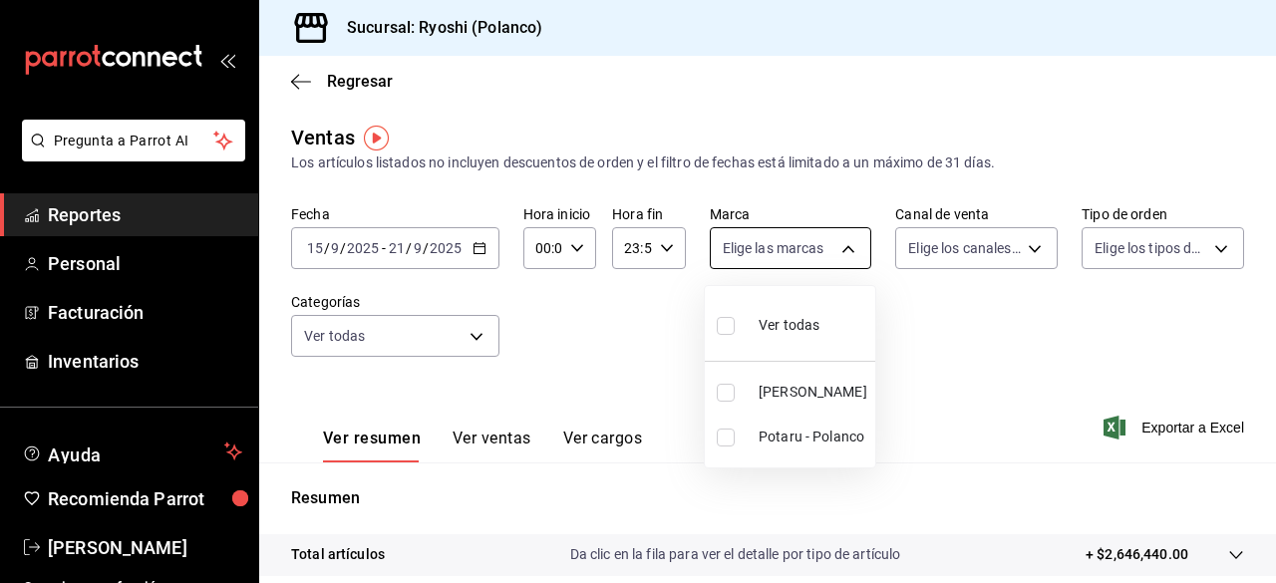
click at [843, 249] on body "Pregunta a Parrot AI Reportes Personal Facturación Inventarios Ayuda Recomienda…" at bounding box center [638, 291] width 1276 height 583
click at [745, 428] on li "Potaru - Polanco" at bounding box center [790, 437] width 170 height 45
click at [1021, 248] on div at bounding box center [638, 291] width 1276 height 583
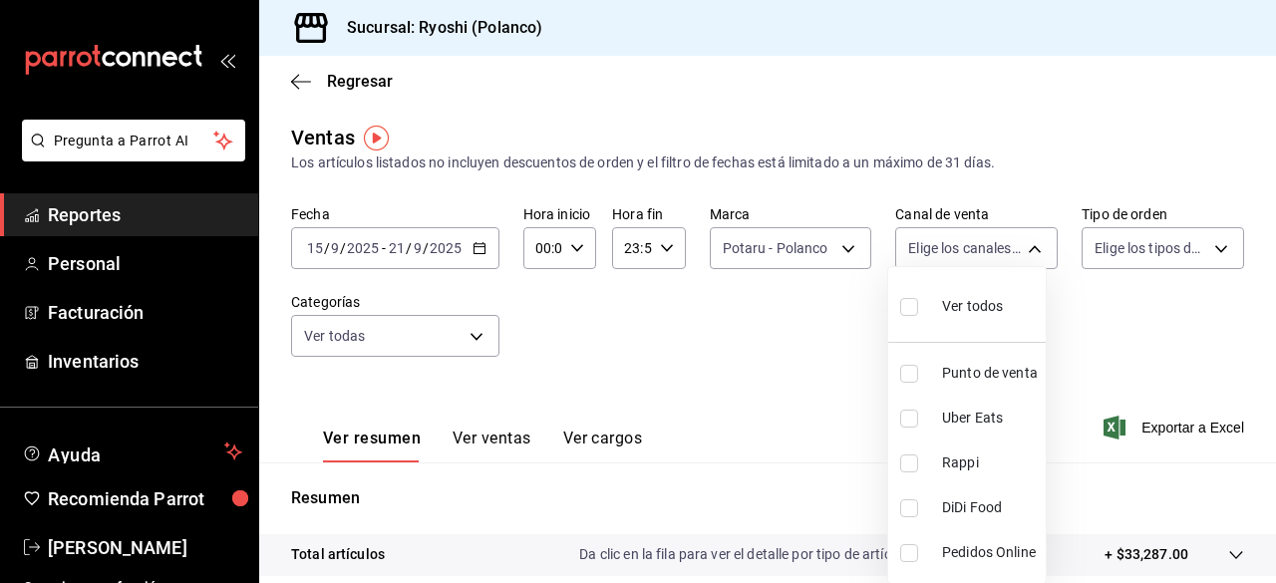
click at [1021, 248] on body "Pregunta a Parrot AI Reportes Personal Facturación Inventarios Ayuda Recomienda…" at bounding box center [638, 291] width 1276 height 583
click at [1204, 244] on div at bounding box center [638, 291] width 1276 height 583
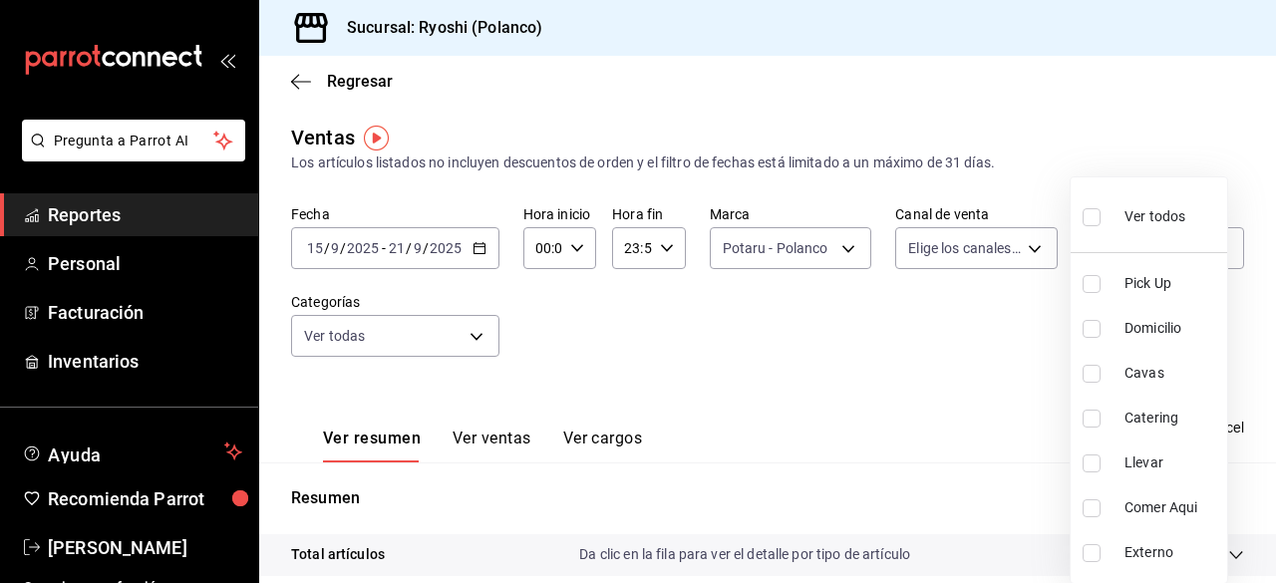
click at [1204, 244] on body "Pregunta a Parrot AI Reportes Personal Facturación Inventarios Ayuda Recomienda…" at bounding box center [638, 291] width 1276 height 583
click at [840, 248] on div at bounding box center [638, 291] width 1276 height 583
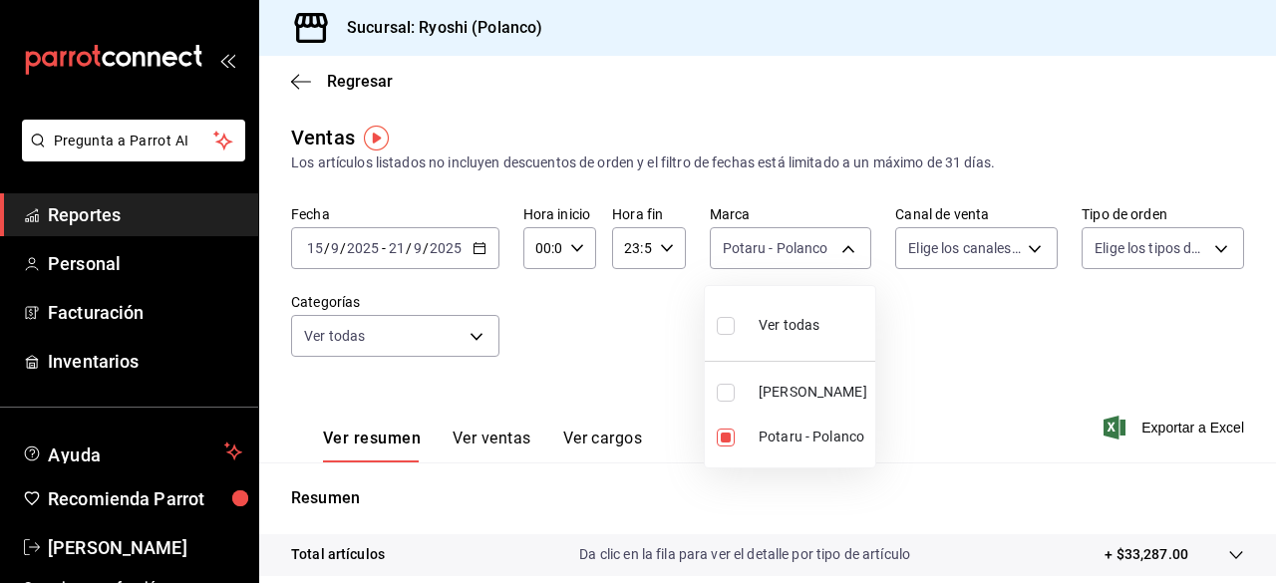
click at [840, 248] on body "Pregunta a Parrot AI Reportes Personal Facturación Inventarios Ayuda Recomienda…" at bounding box center [638, 291] width 1276 height 583
click at [840, 248] on div at bounding box center [638, 291] width 1276 height 583
click at [840, 248] on body "Pregunta a Parrot AI Reportes Personal Facturación Inventarios Ayuda Recomienda…" at bounding box center [638, 291] width 1276 height 583
click at [840, 248] on div at bounding box center [638, 291] width 1276 height 583
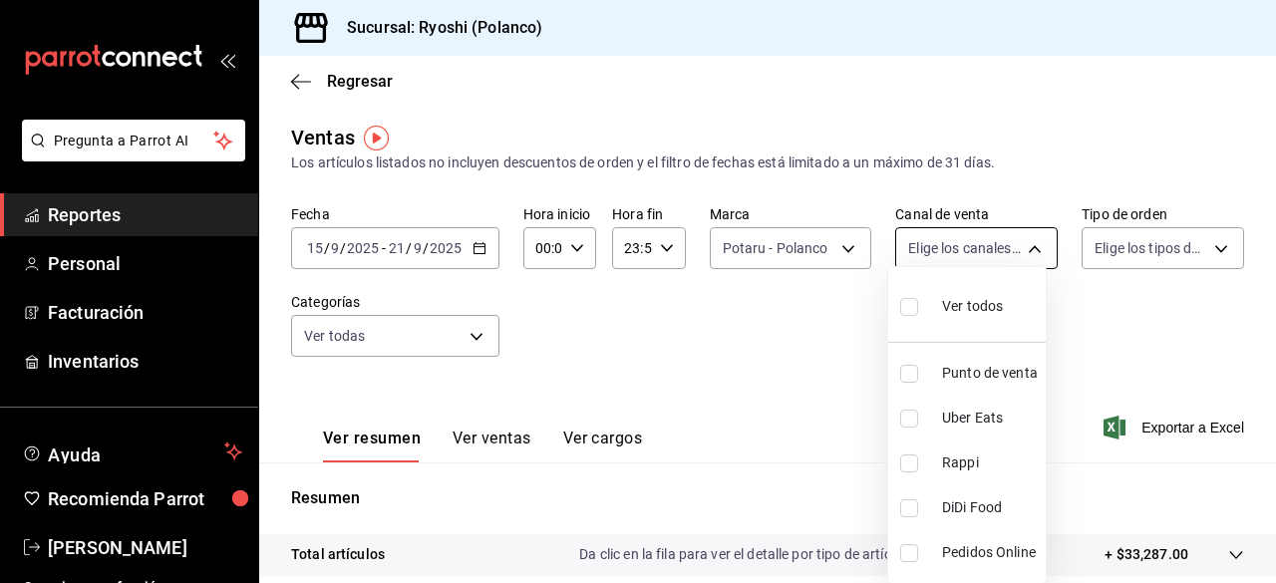
click at [1027, 246] on body "Pregunta a Parrot AI Reportes Personal Facturación Inventarios Ayuda Recomienda…" at bounding box center [638, 291] width 1276 height 583
click at [823, 380] on div at bounding box center [638, 291] width 1276 height 583
click at [1014, 252] on body "Pregunta a Parrot AI Reportes Personal Facturación Inventarios Ayuda Recomienda…" at bounding box center [638, 291] width 1276 height 583
click at [909, 424] on input "checkbox" at bounding box center [909, 419] width 18 height 18
click at [860, 407] on div at bounding box center [638, 291] width 1276 height 583
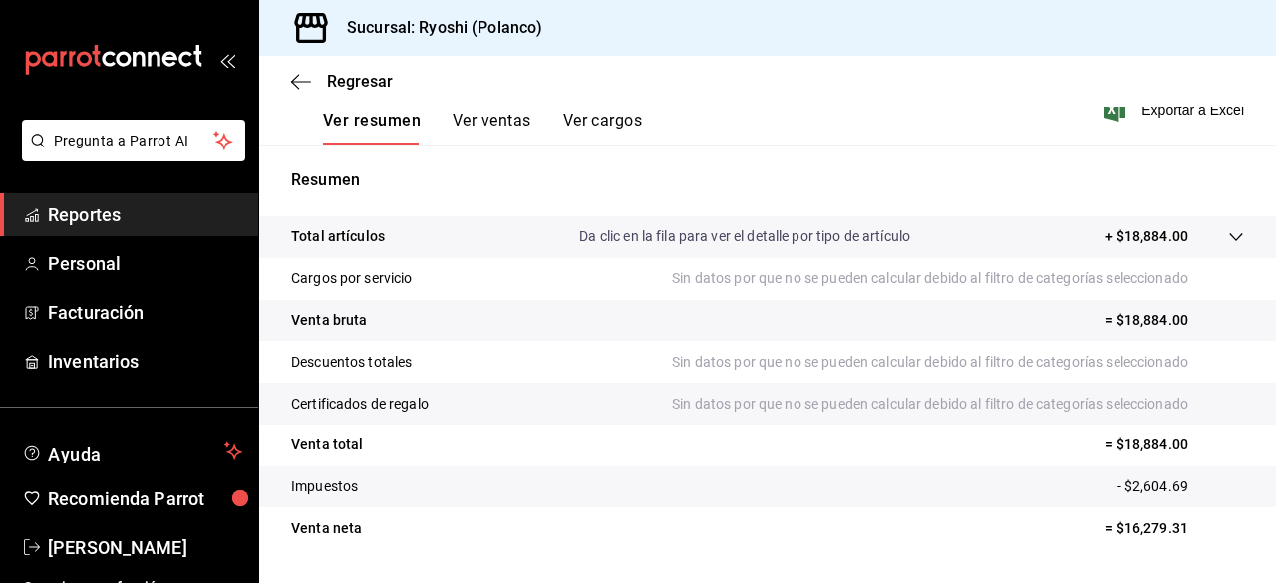
scroll to position [372, 0]
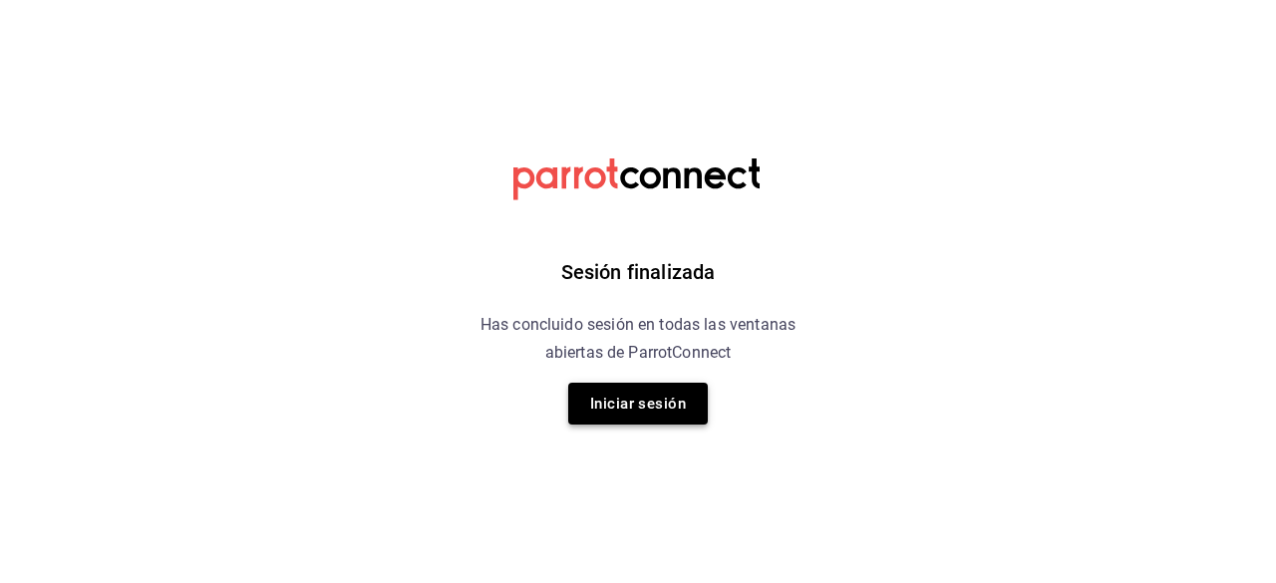
click at [655, 406] on button "Iniciar sesión" at bounding box center [638, 404] width 140 height 42
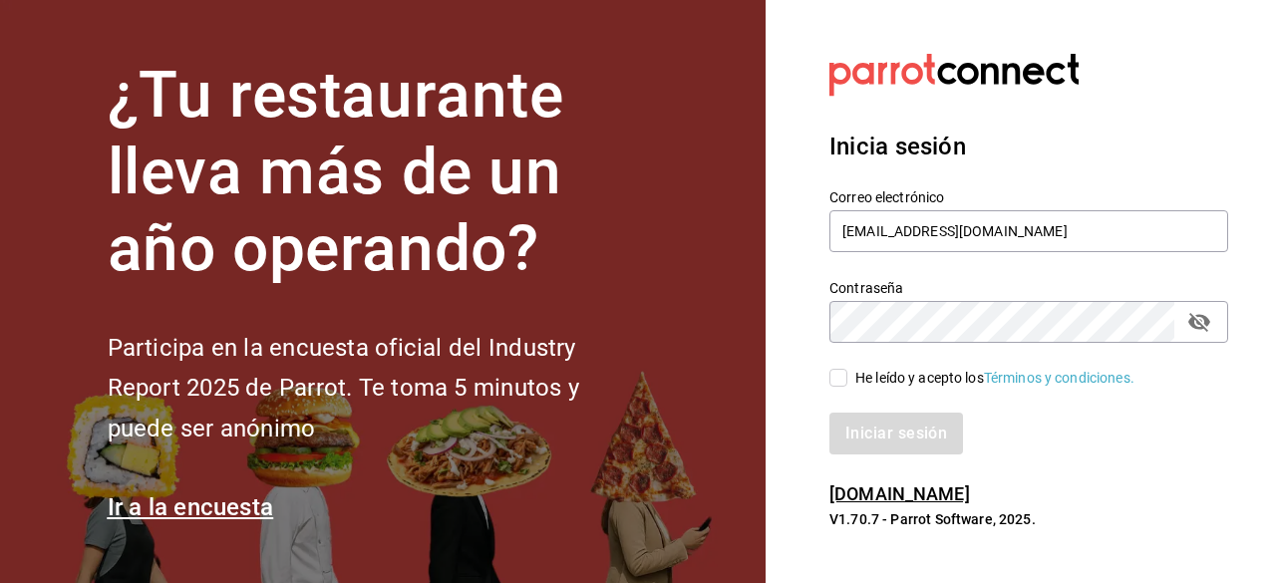
click at [837, 378] on input "He leído y acepto los Términos y condiciones." at bounding box center [838, 378] width 18 height 18
click at [875, 436] on button "Iniciar sesión" at bounding box center [897, 434] width 136 height 42
